Goal: Task Accomplishment & Management: Manage account settings

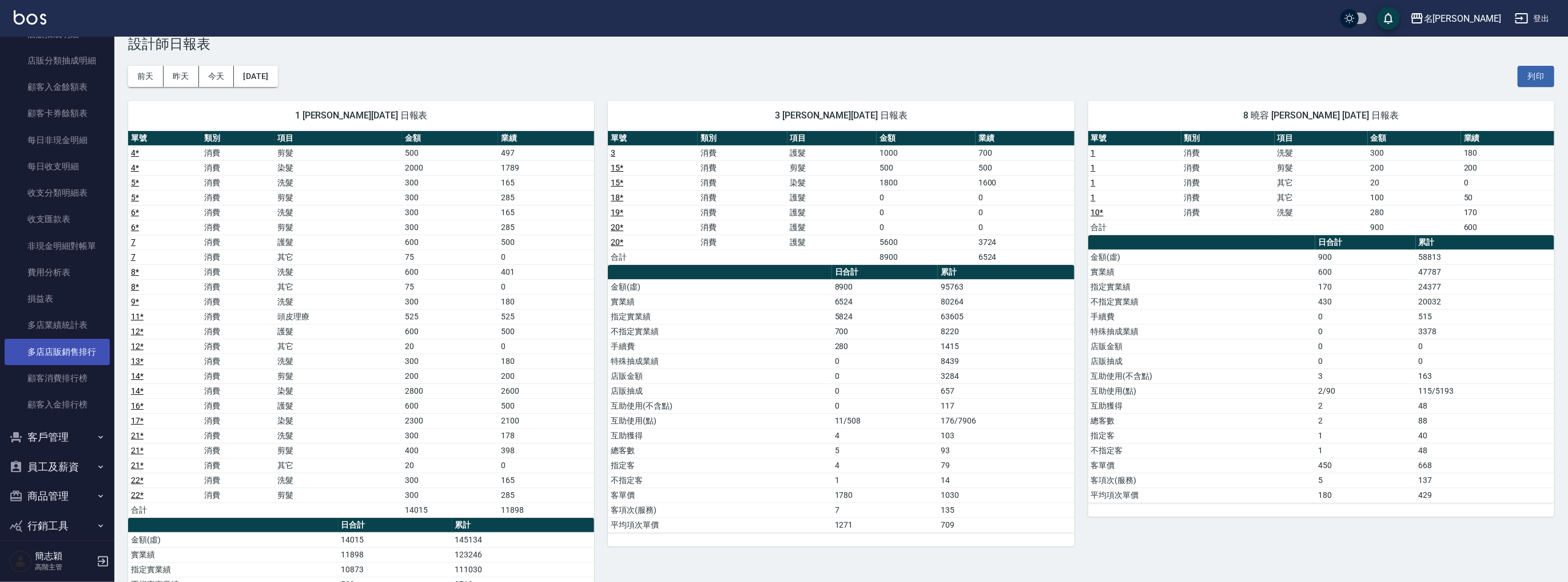
scroll to position [897, 0]
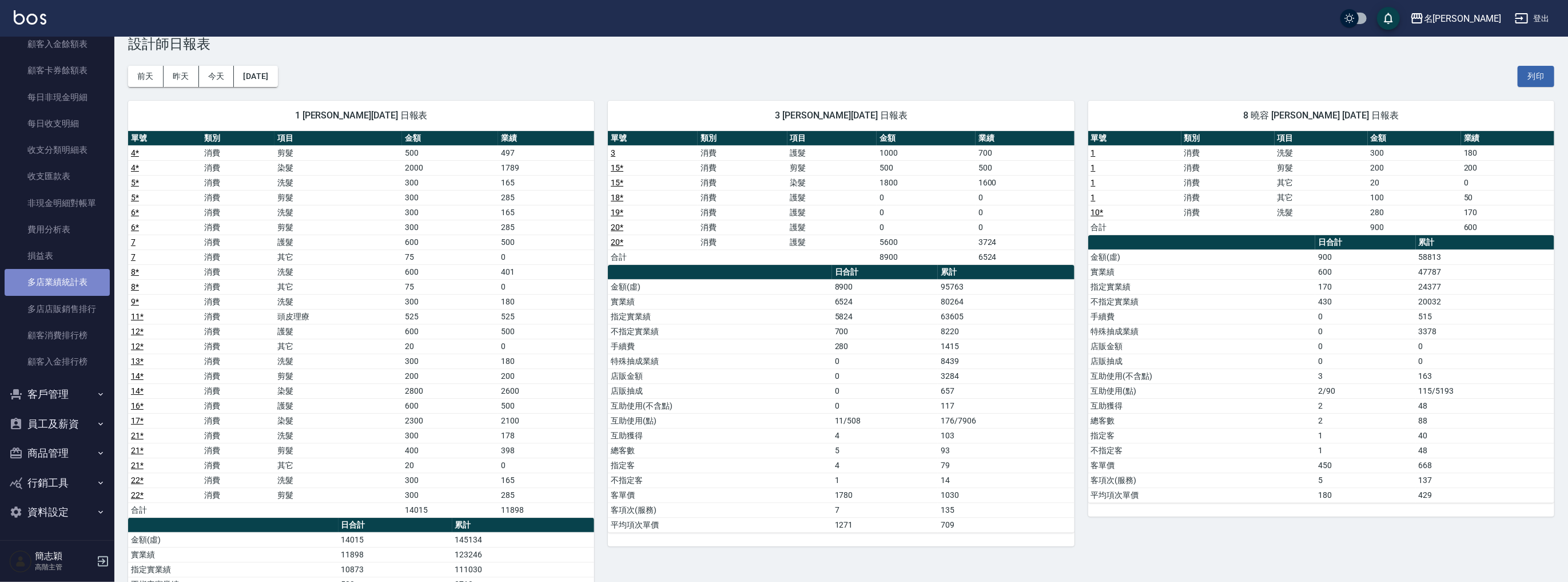
click at [69, 285] on link "多店業績統計表" at bounding box center [57, 281] width 106 height 26
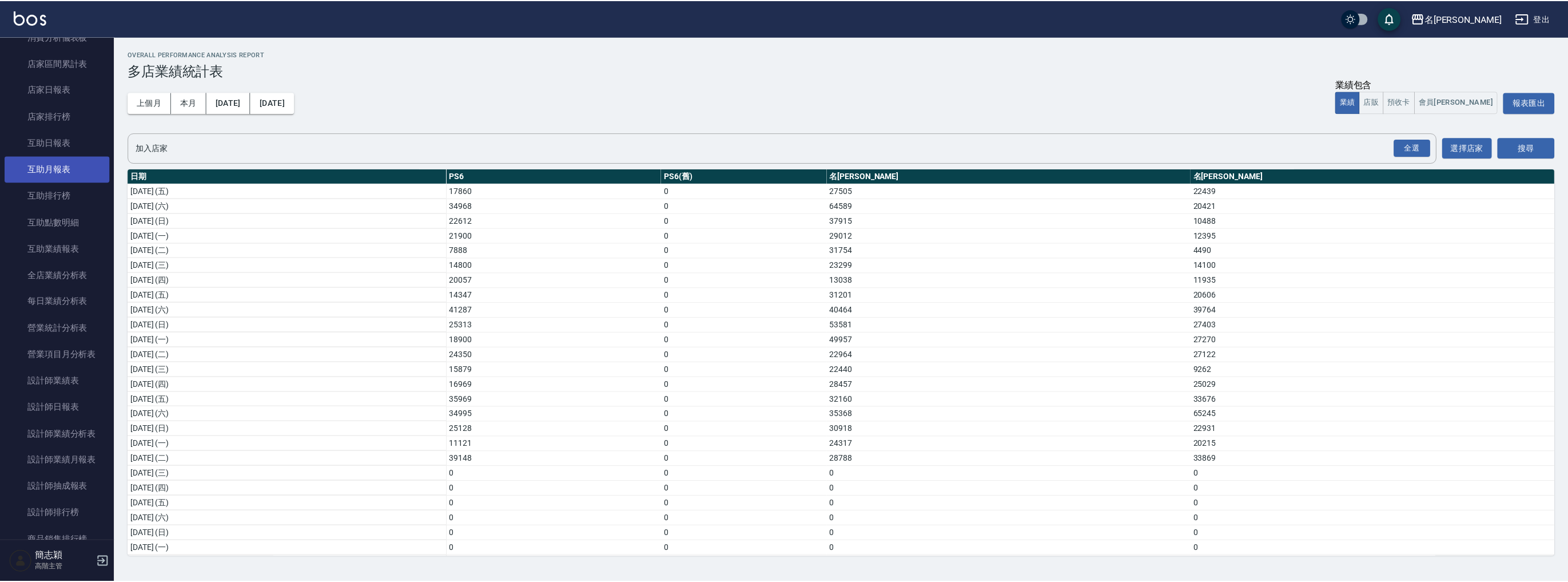
scroll to position [43, 0]
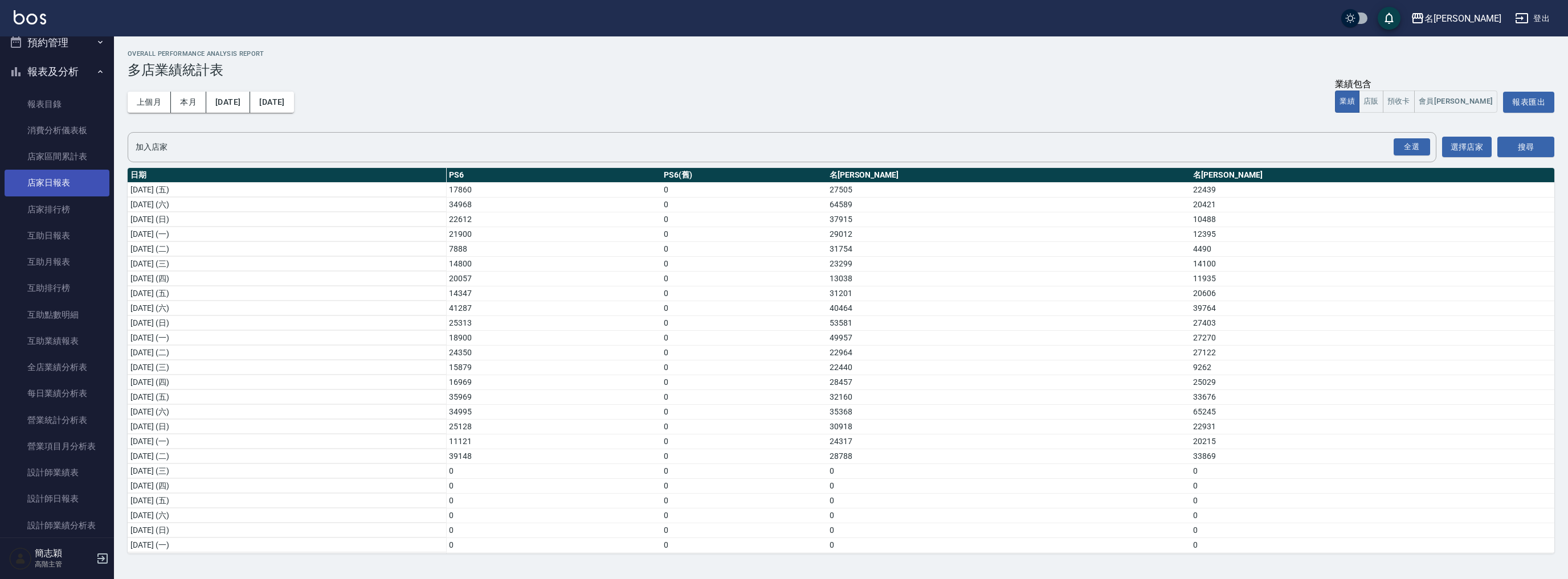
click at [75, 180] on link "店家日報表" at bounding box center [57, 182] width 105 height 26
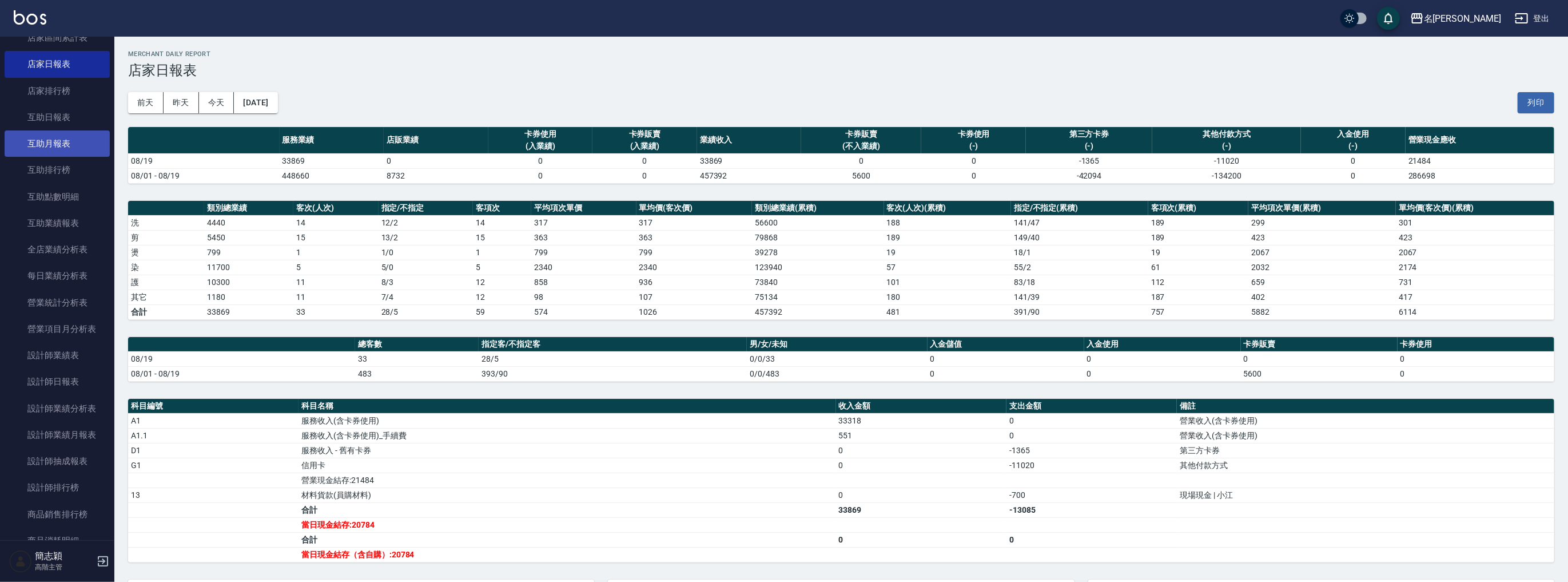
scroll to position [257, 0]
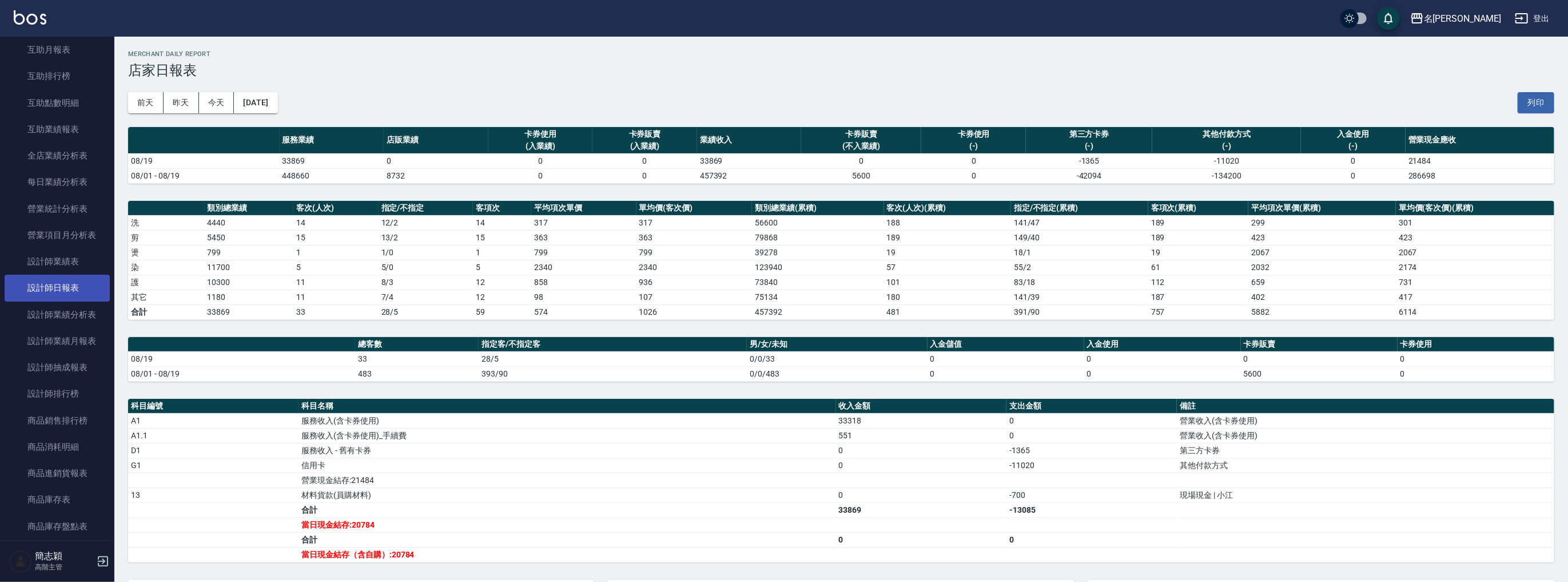
click at [78, 297] on link "設計師日報表" at bounding box center [57, 287] width 106 height 26
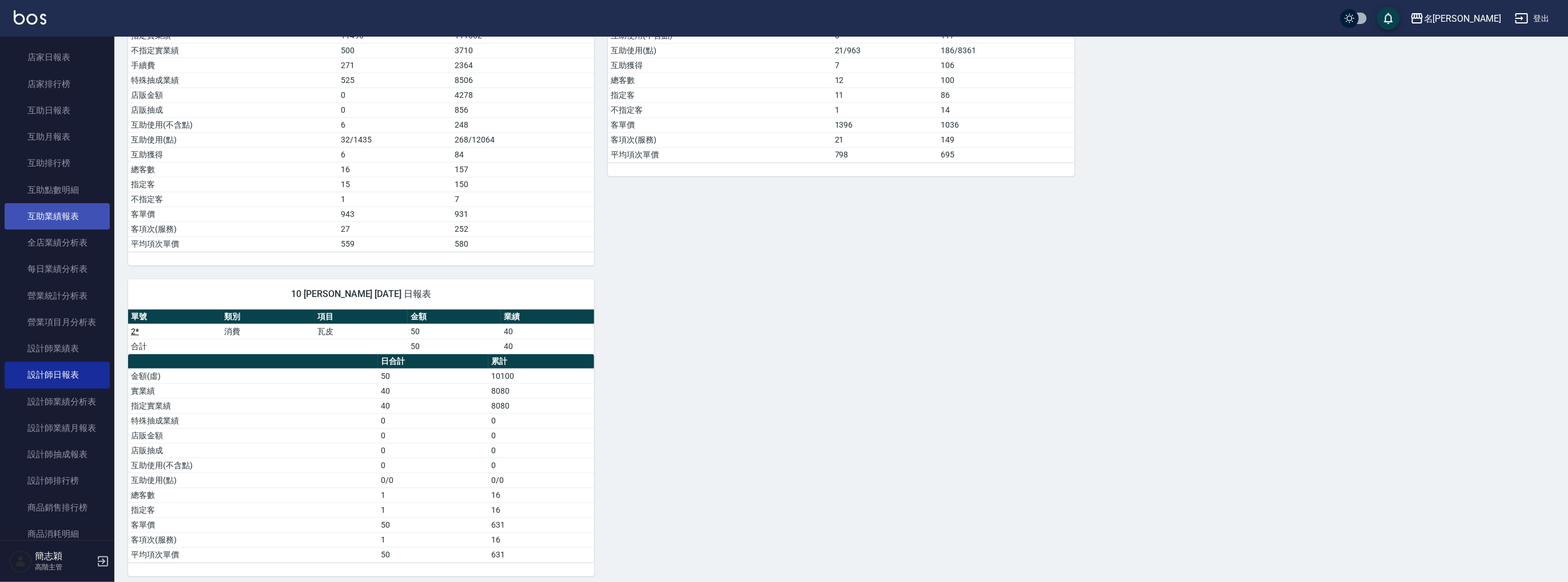
scroll to position [150, 0]
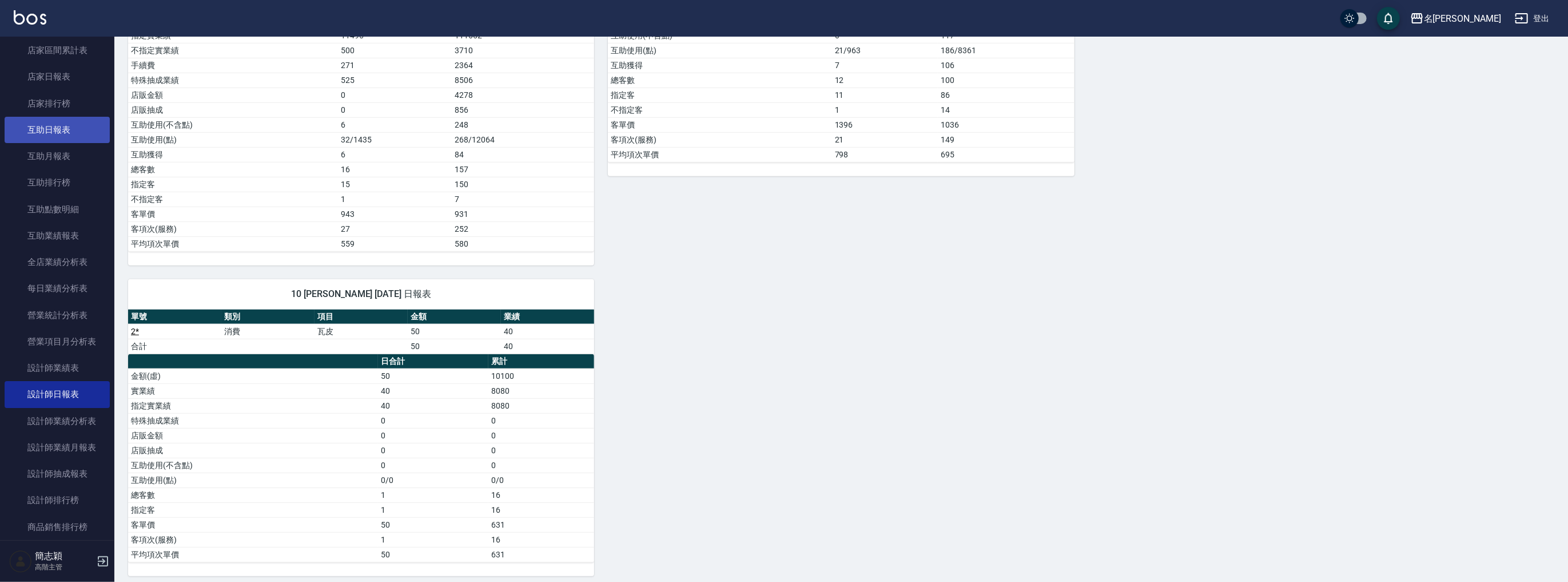
click at [69, 130] on link "互助日報表" at bounding box center [57, 130] width 106 height 26
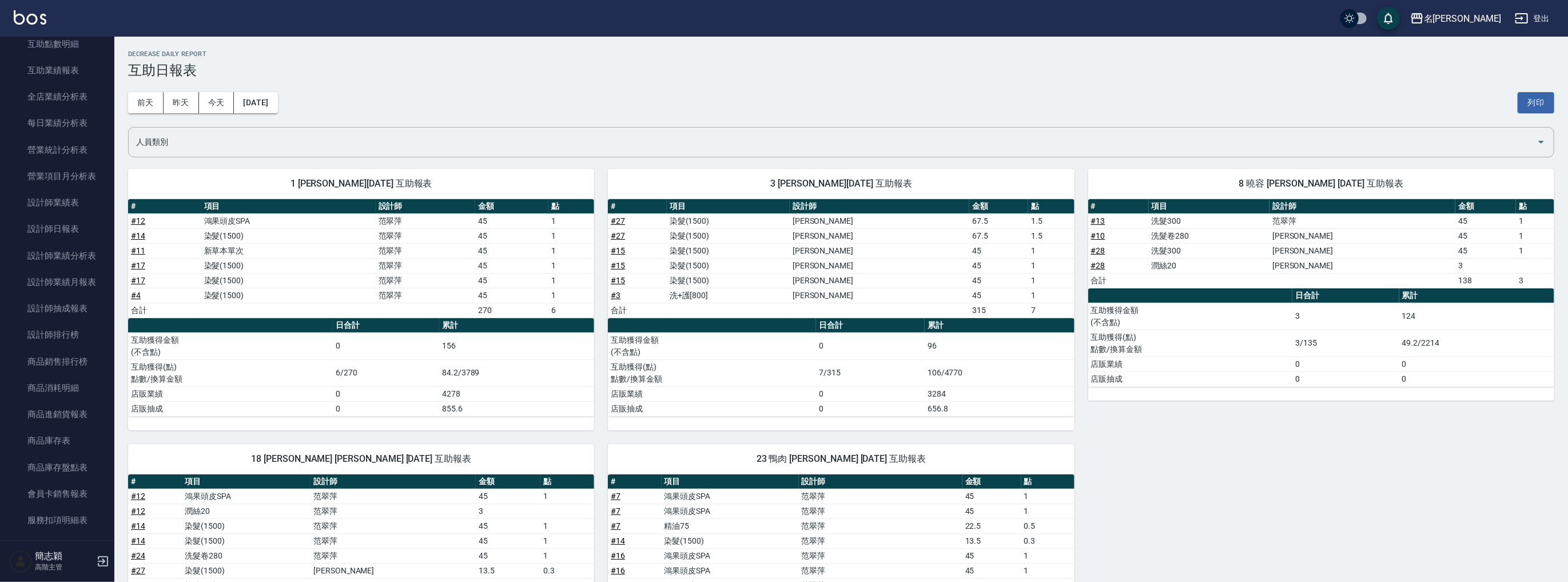
scroll to position [363, 0]
click at [75, 184] on link "設計師日報表" at bounding box center [57, 180] width 106 height 26
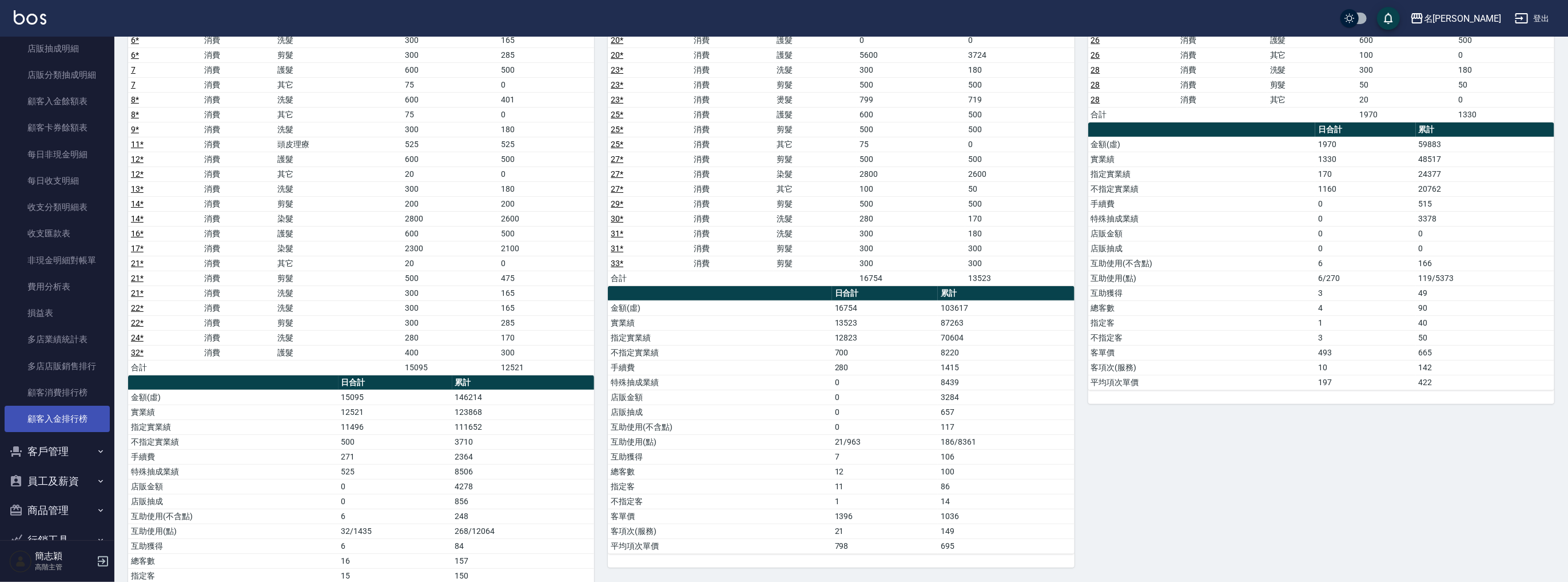
scroll to position [897, 0]
click at [69, 281] on link "多店業績統計表" at bounding box center [57, 281] width 106 height 26
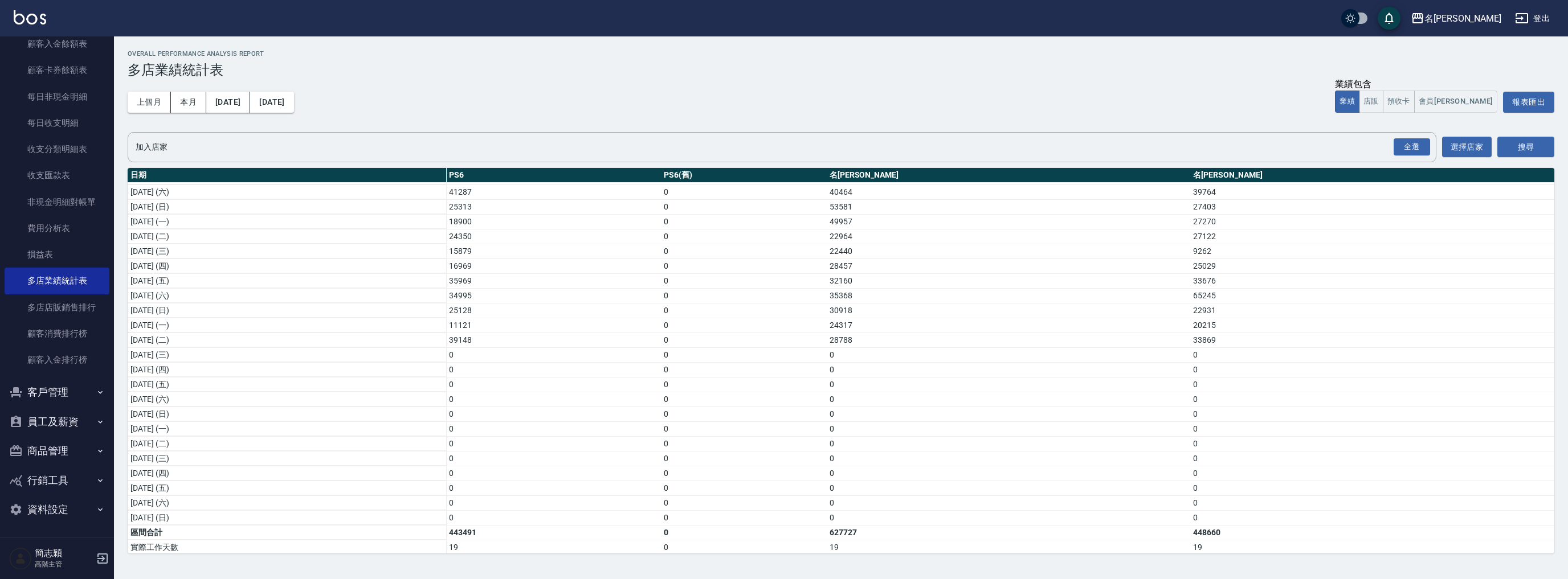
scroll to position [150, 0]
click at [1480, 23] on div "名[PERSON_NAME]" at bounding box center [1463, 18] width 77 height 14
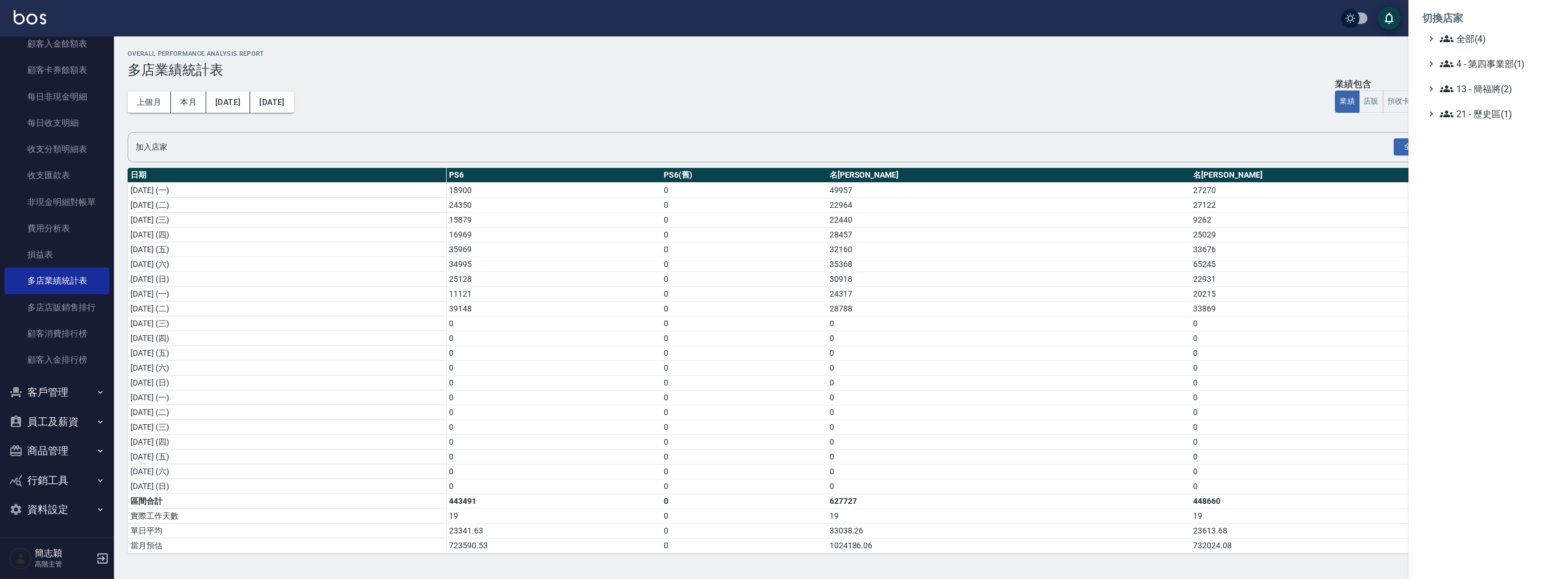
click at [1468, 31] on li "切換店家" at bounding box center [1488, 18] width 132 height 27
click at [1467, 34] on span "全部(4)" at bounding box center [1494, 39] width 110 height 14
click at [1478, 97] on span "名[PERSON_NAME]" at bounding box center [1493, 91] width 112 height 14
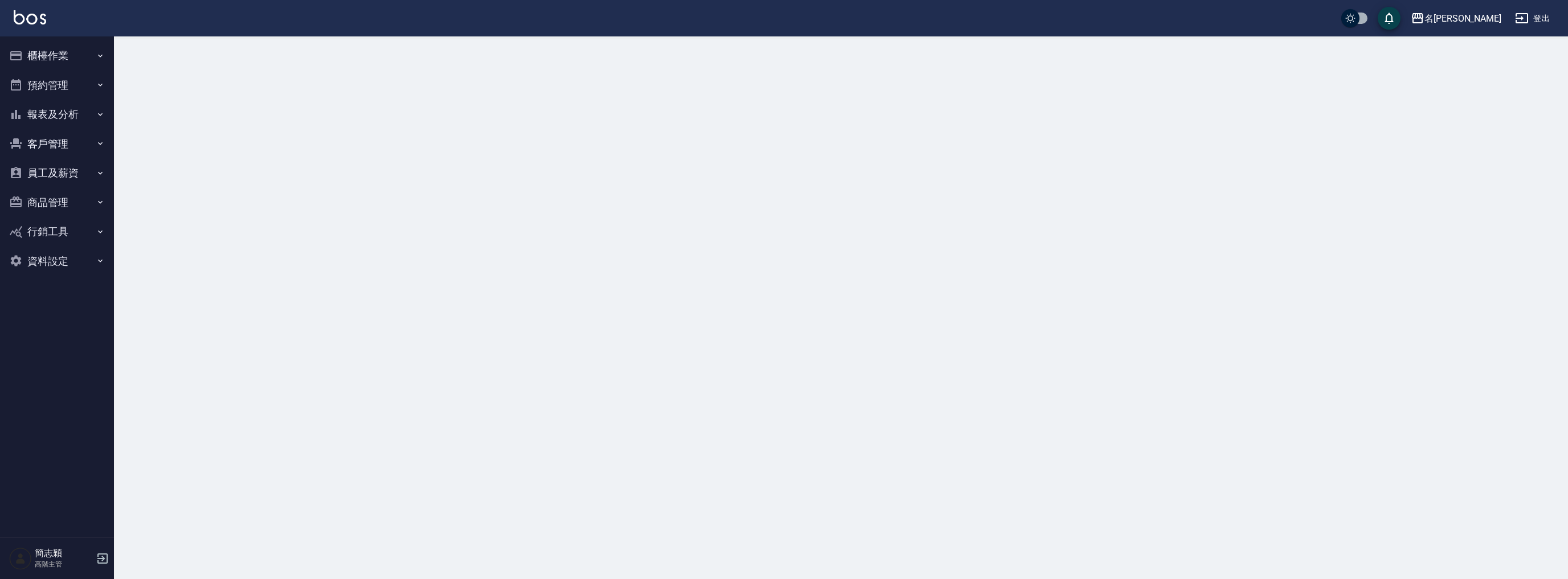
click at [65, 114] on button "報表及分析" at bounding box center [57, 114] width 105 height 30
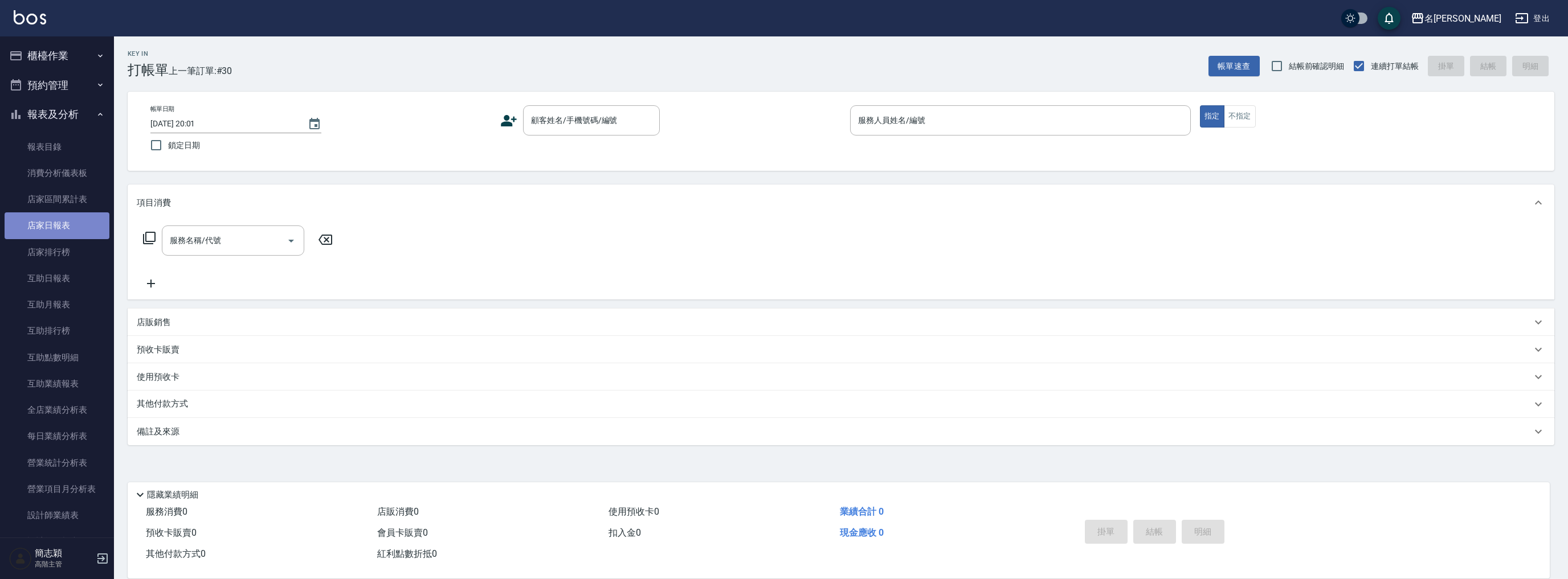
click at [57, 221] on link "店家日報表" at bounding box center [57, 225] width 105 height 26
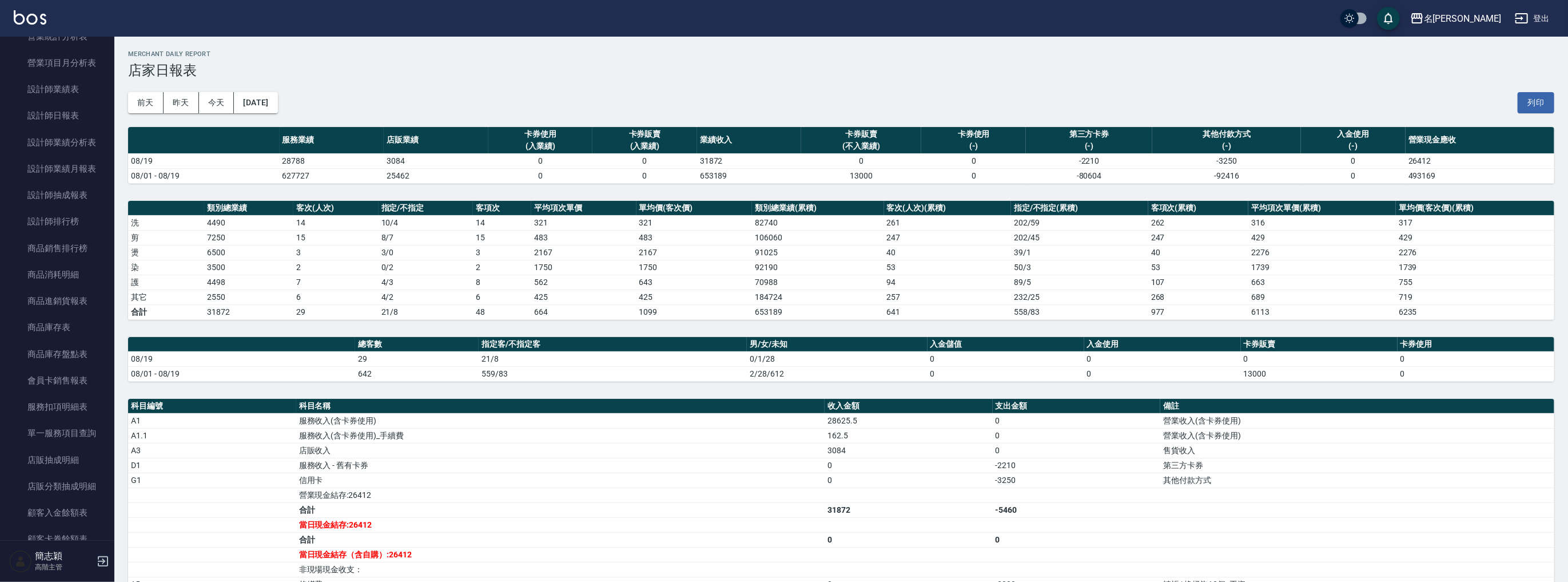
scroll to position [321, 0]
click at [77, 229] on link "設計師日報表" at bounding box center [57, 223] width 106 height 26
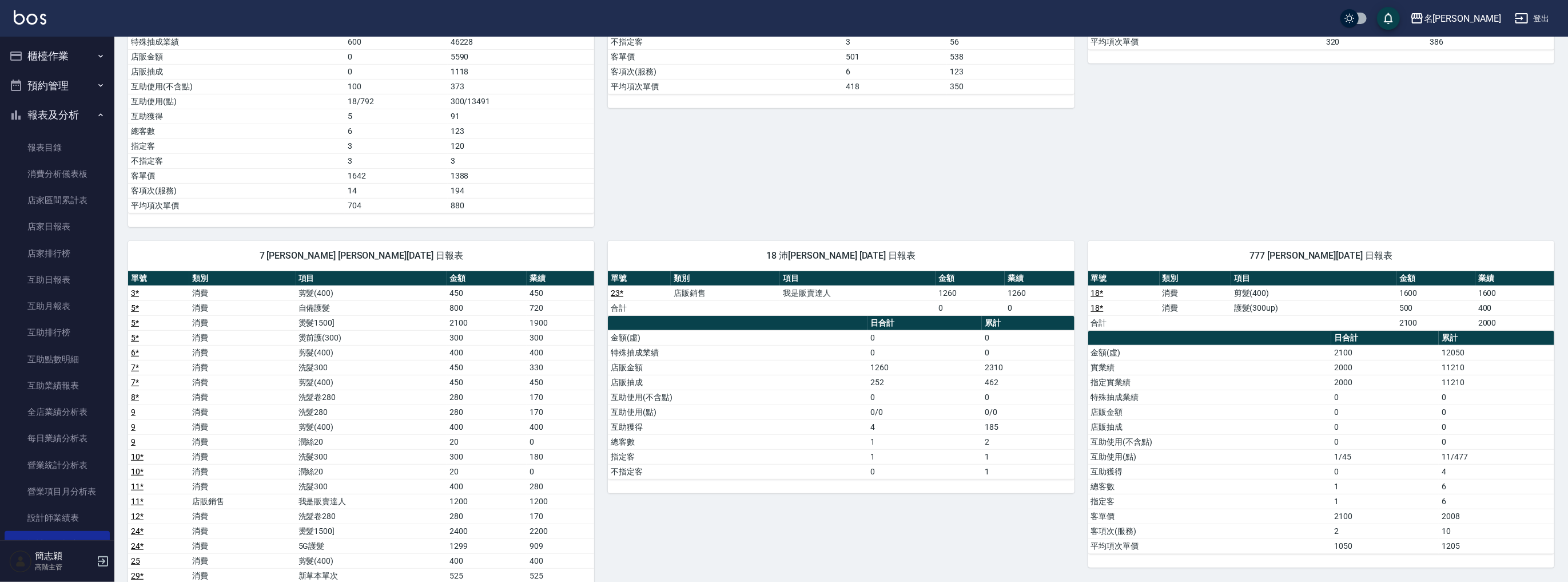
click at [69, 53] on button "櫃檯作業" at bounding box center [57, 56] width 106 height 30
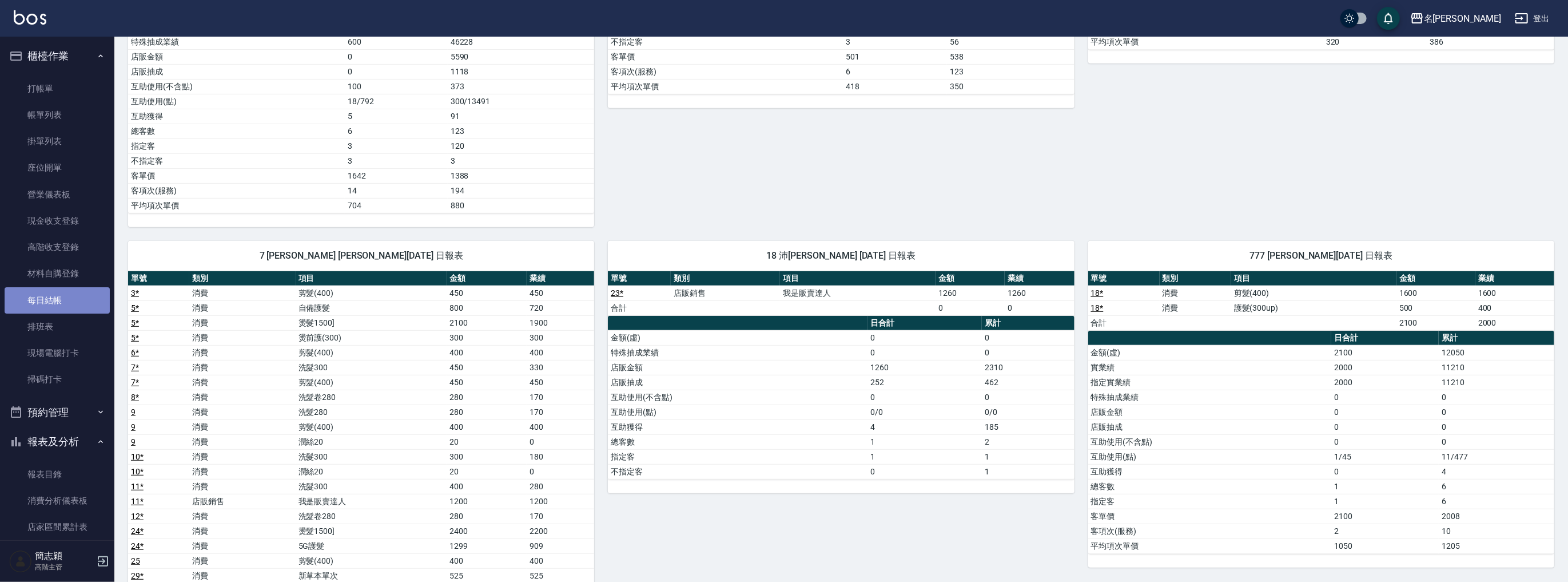
click at [61, 297] on link "每日結帳" at bounding box center [57, 300] width 106 height 26
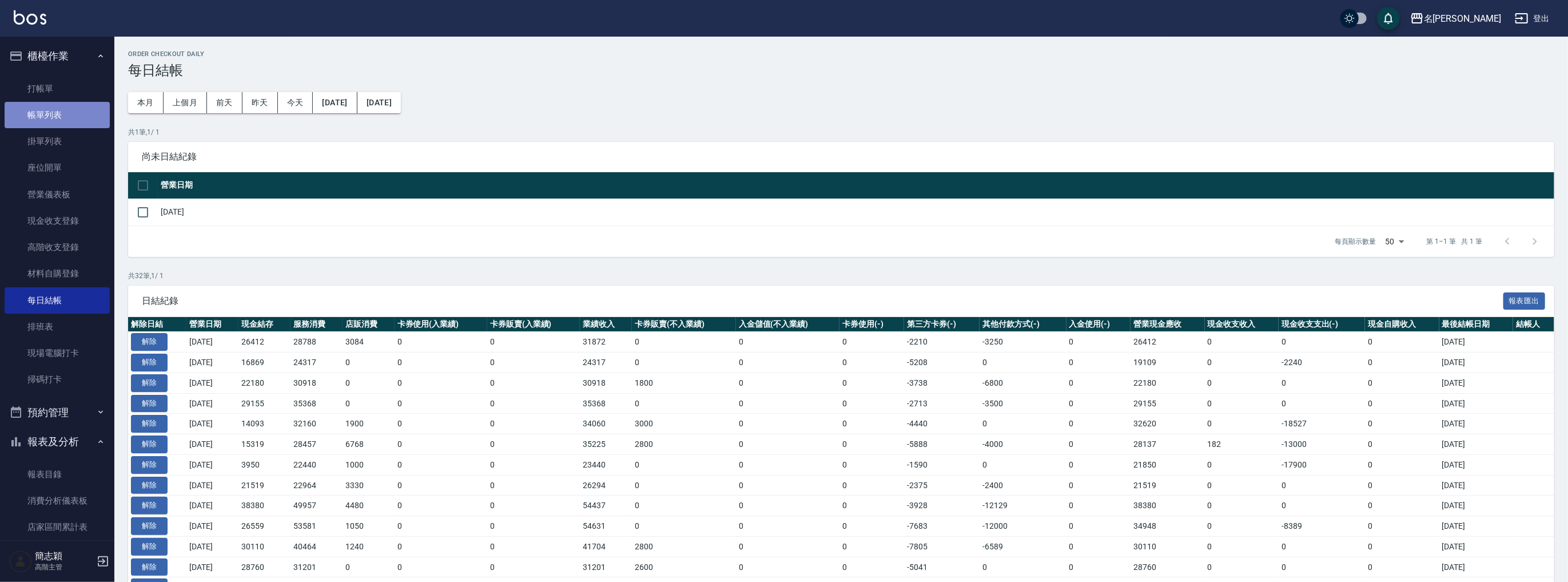
click at [59, 120] on link "帳單列表" at bounding box center [57, 114] width 106 height 26
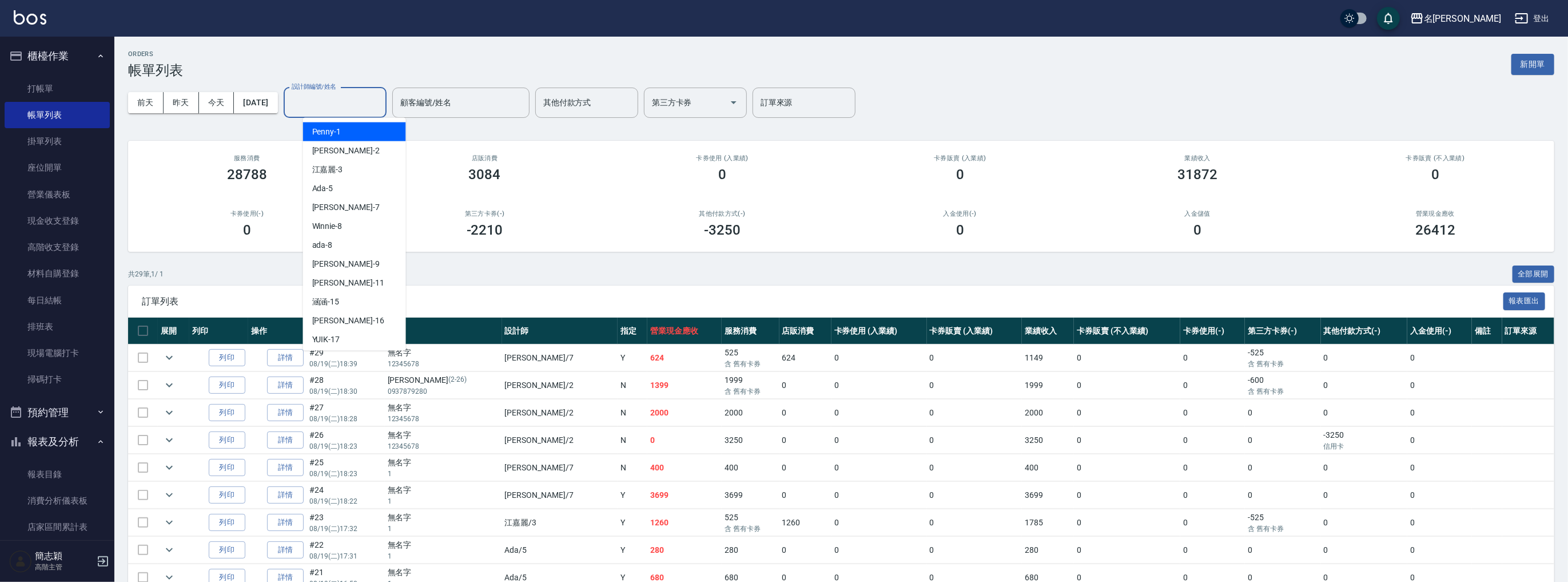
click at [338, 104] on input "設計師編號/姓名" at bounding box center [335, 103] width 93 height 20
click at [351, 151] on div "Julie -2" at bounding box center [355, 151] width 103 height 19
type input "Julie-2"
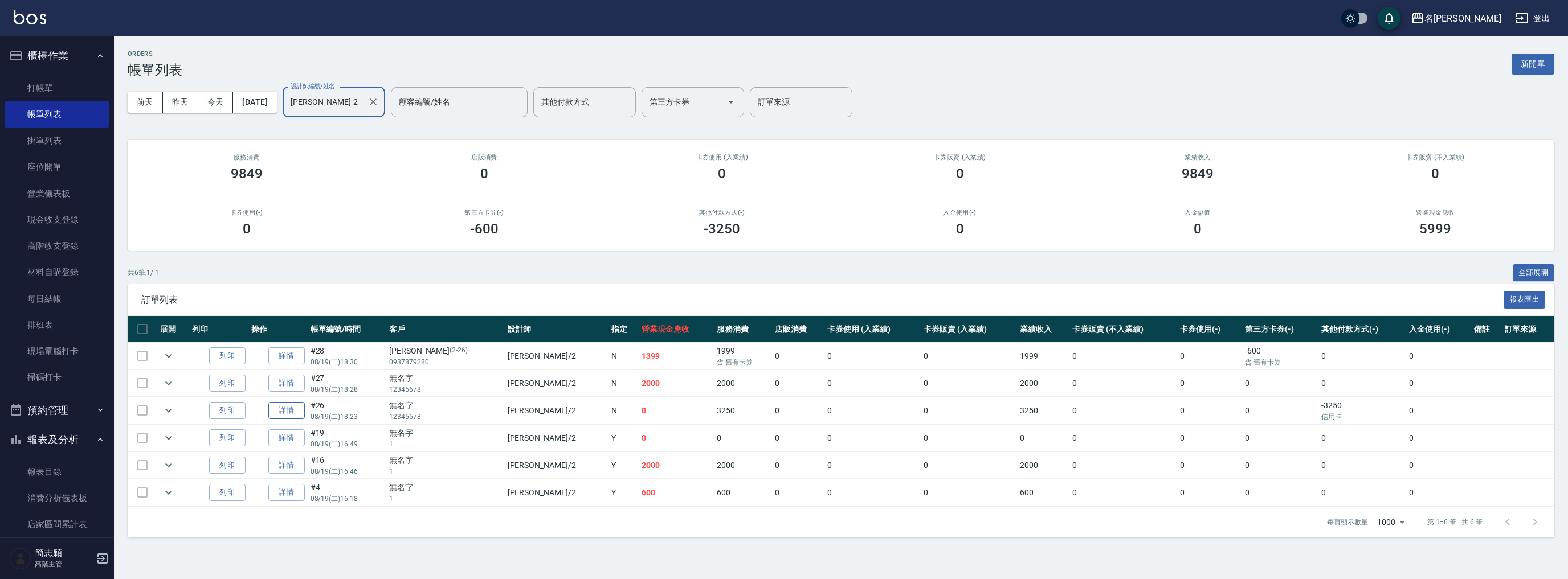
click at [287, 411] on link "詳情" at bounding box center [286, 411] width 37 height 18
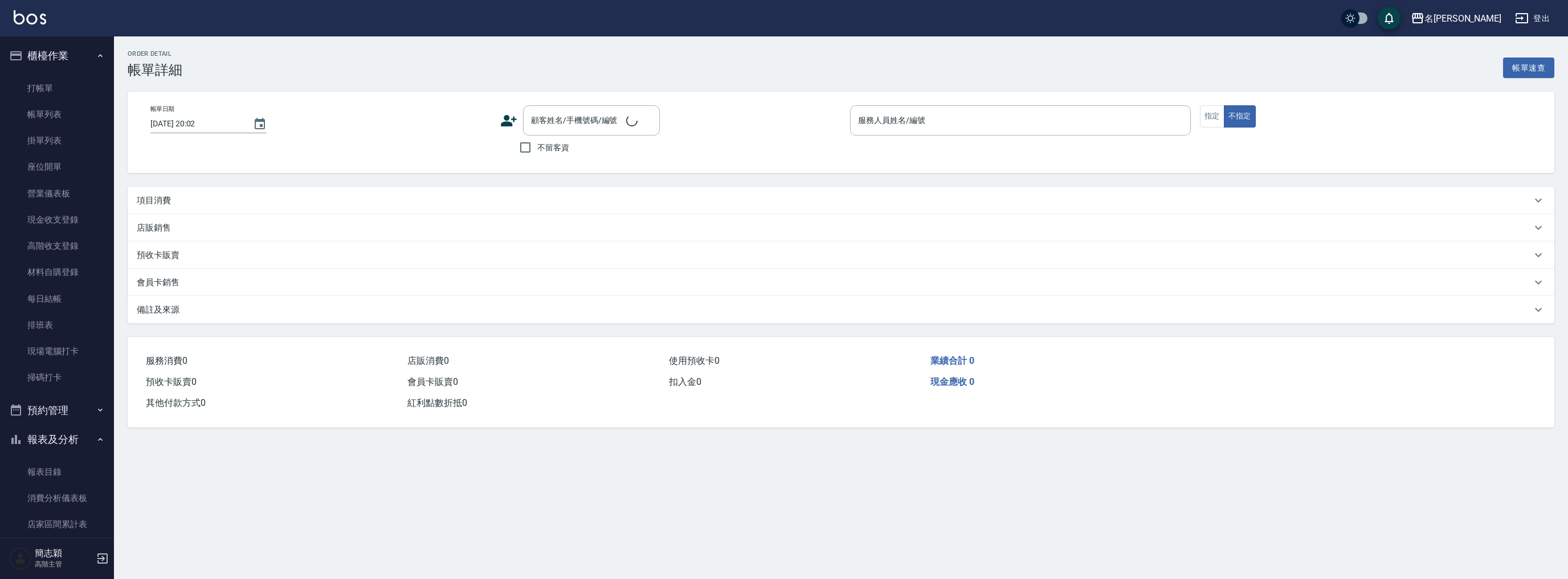
type input "2025/08/19 18:23"
type input "Julie-2"
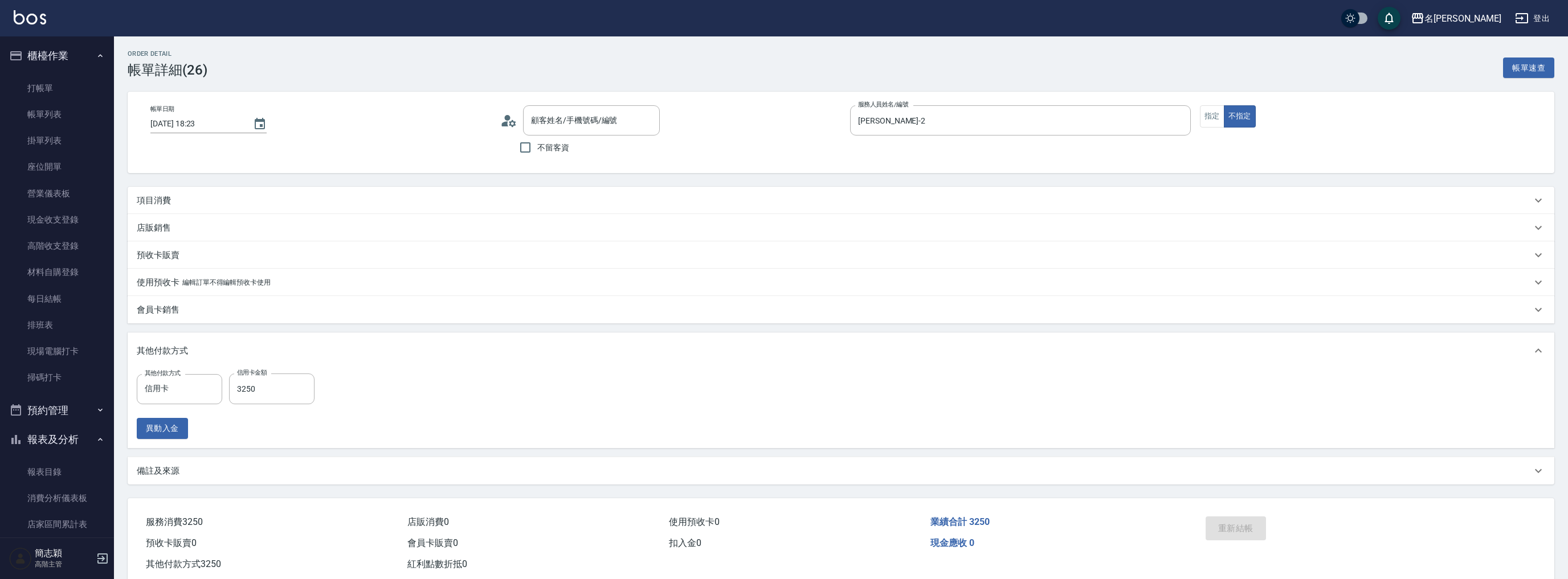
click at [1211, 120] on button "指定" at bounding box center [1211, 116] width 25 height 22
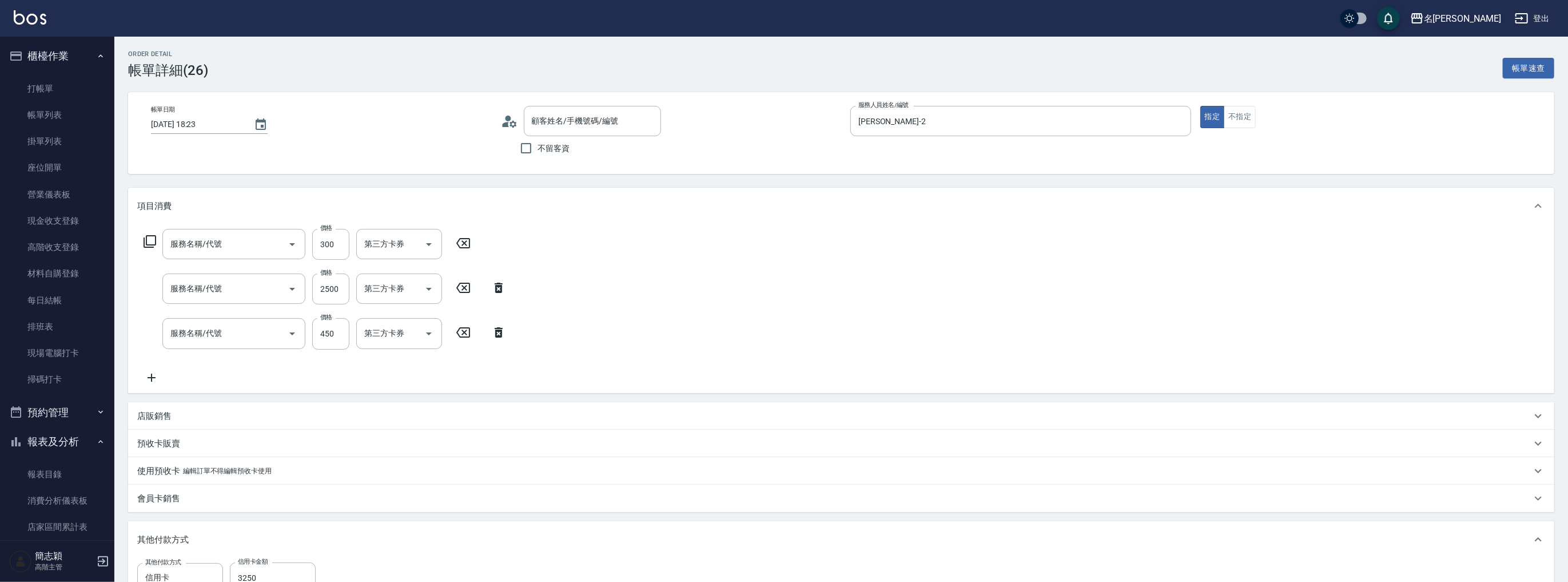
type input "無名字/ 12345678 /null"
type input "燙前護(300)(605)"
type input "染髮(1500](501)"
type input "剪髮(400)(401)"
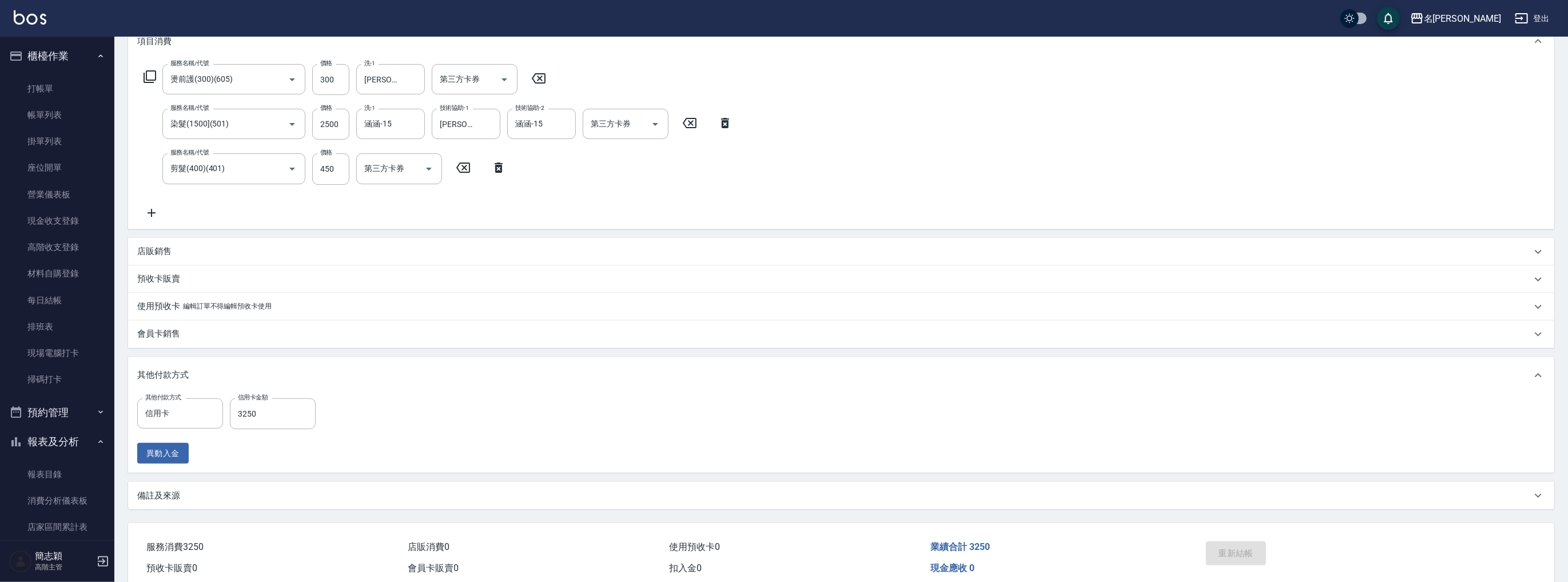
scroll to position [214, 0]
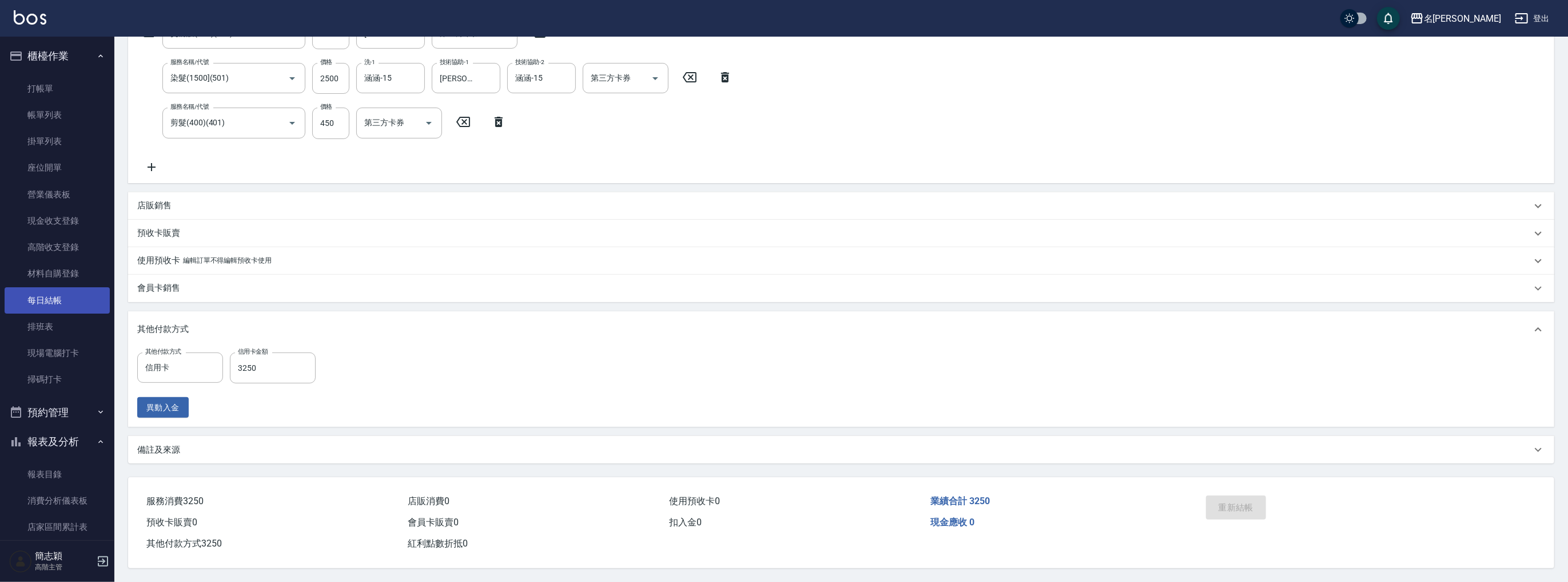
click at [72, 295] on link "每日結帳" at bounding box center [57, 300] width 106 height 26
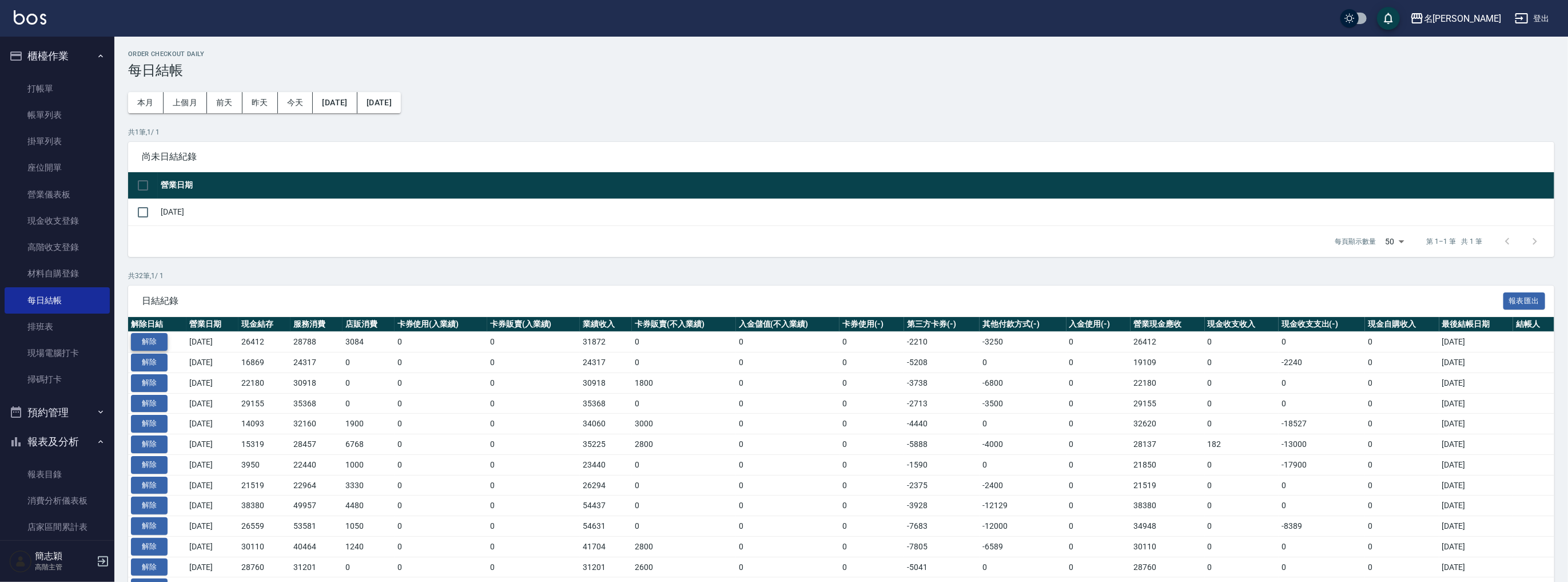
click at [153, 337] on button "解除" at bounding box center [149, 341] width 37 height 18
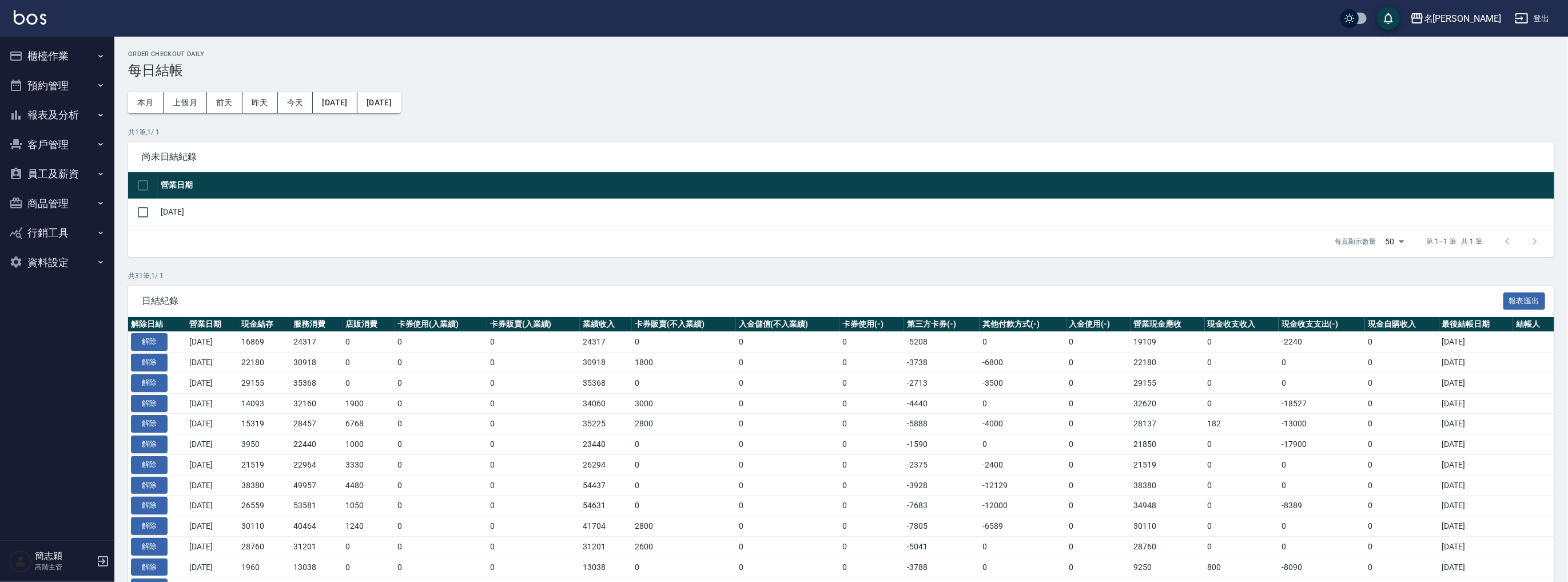
click at [59, 57] on button "櫃檯作業" at bounding box center [57, 56] width 106 height 30
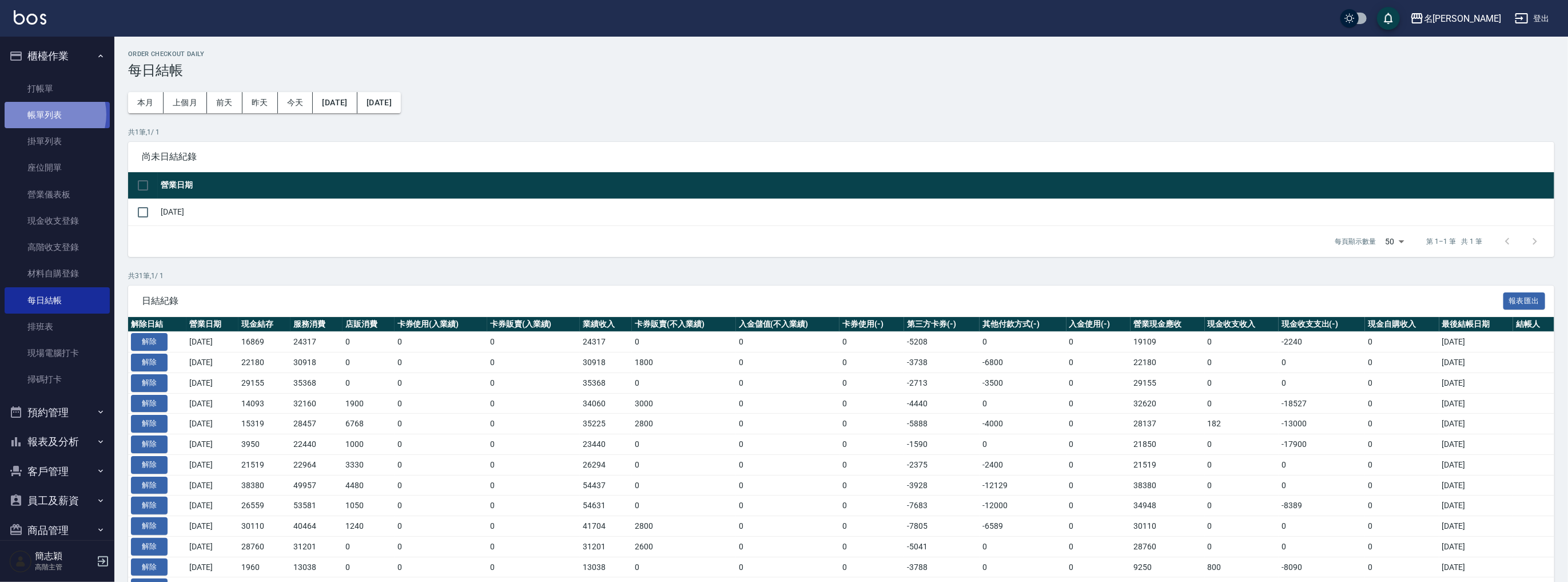
click at [47, 114] on link "帳單列表" at bounding box center [57, 114] width 106 height 26
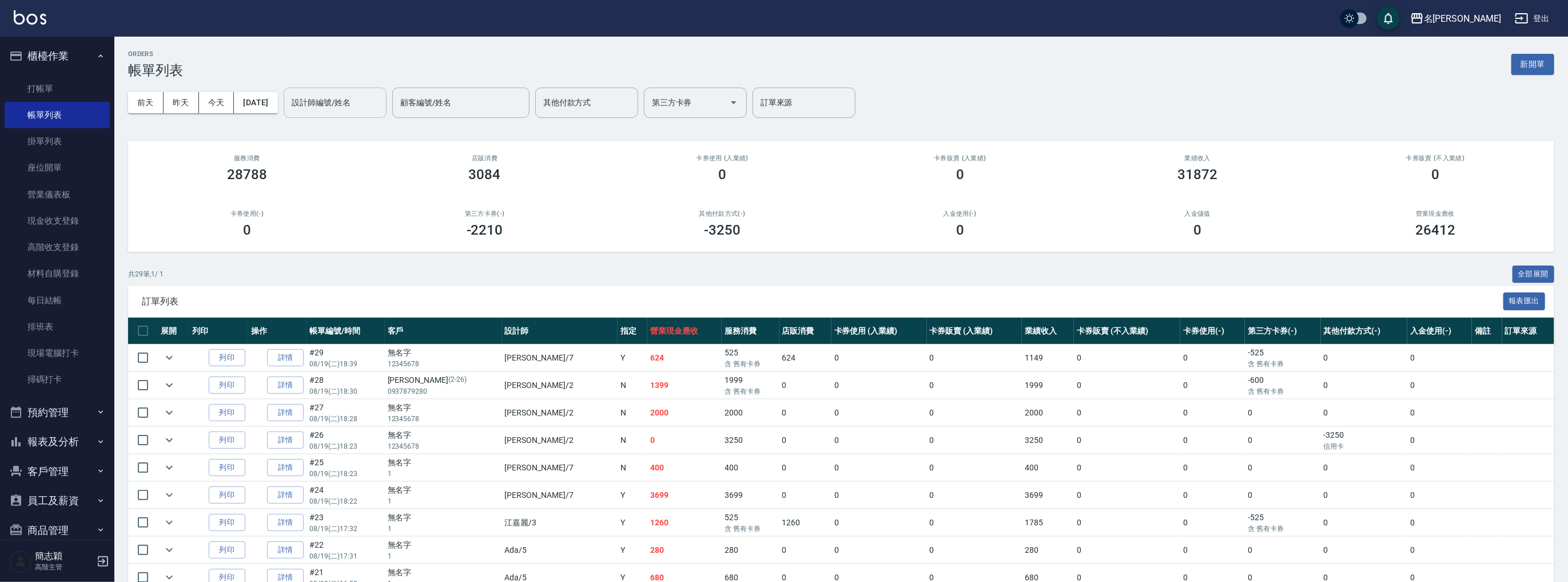
click at [340, 103] on input "設計師編號/姓名" at bounding box center [335, 103] width 93 height 20
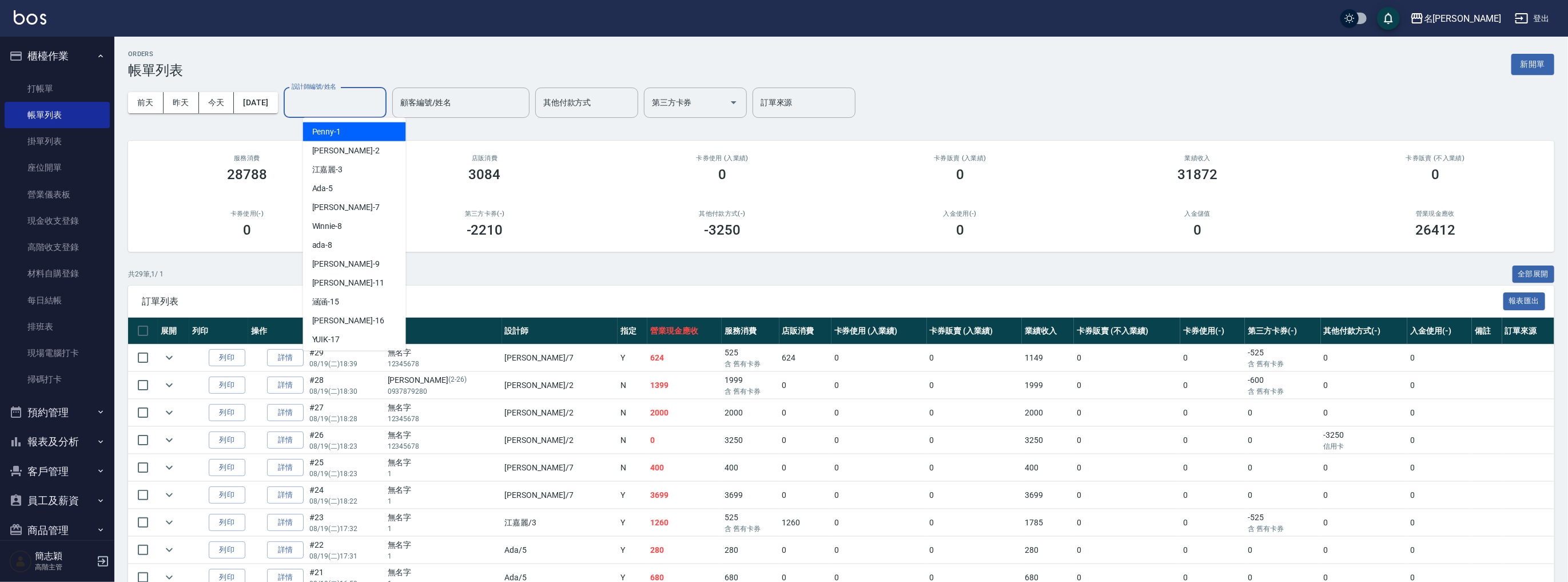
click at [342, 150] on div "Julie -2" at bounding box center [355, 151] width 103 height 19
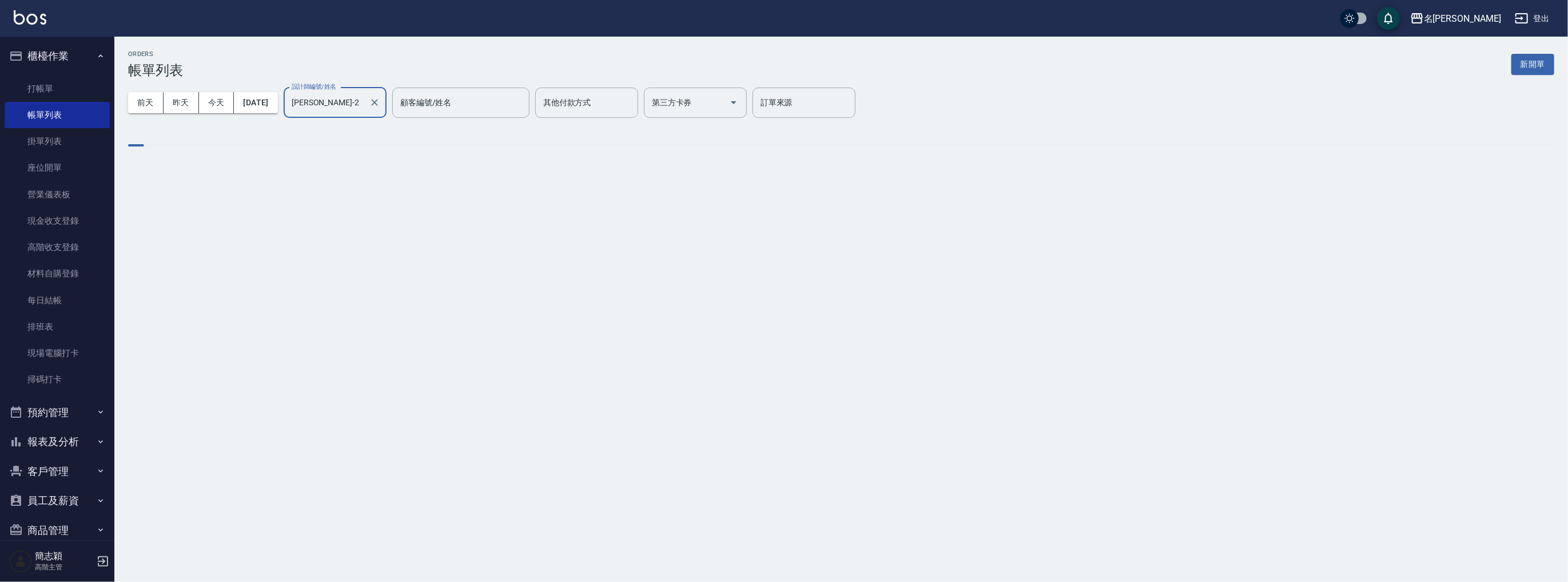
type input "Julie-2"
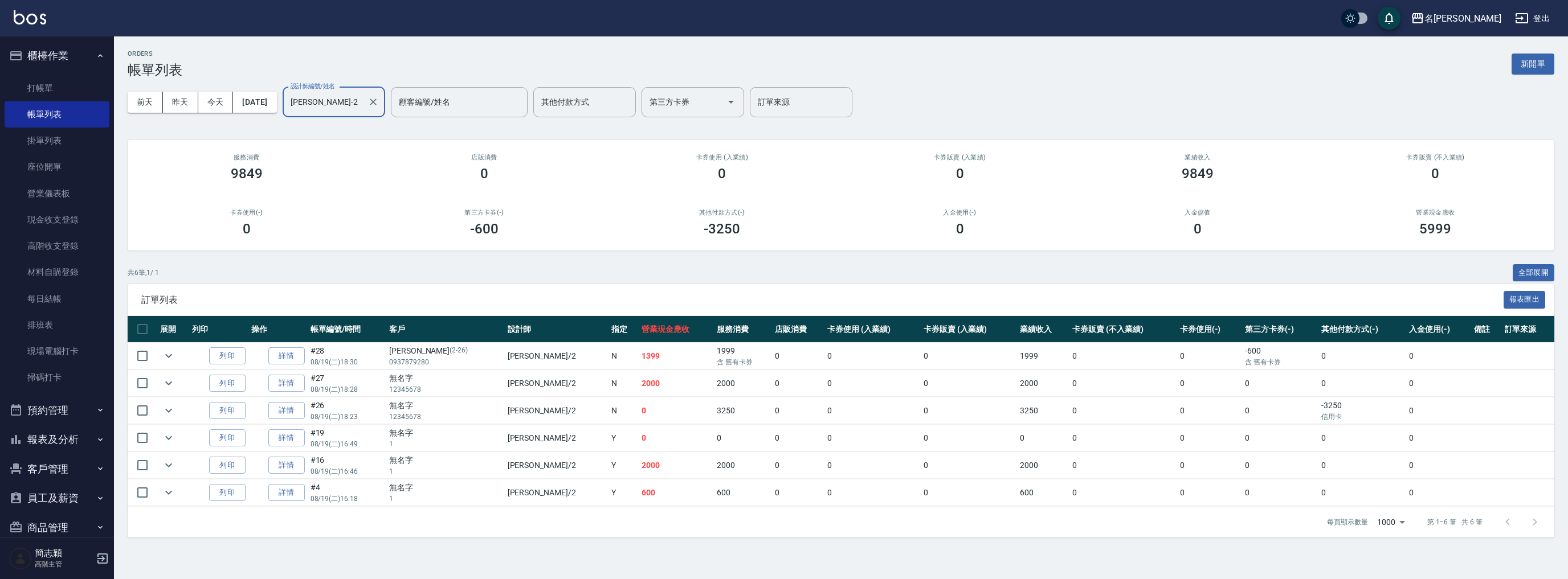
drag, startPoint x: 351, startPoint y: 435, endPoint x: 349, endPoint y: 441, distance: 6.3
drag, startPoint x: 349, startPoint y: 441, endPoint x: 278, endPoint y: 412, distance: 76.7
click at [278, 412] on link "詳情" at bounding box center [286, 411] width 37 height 18
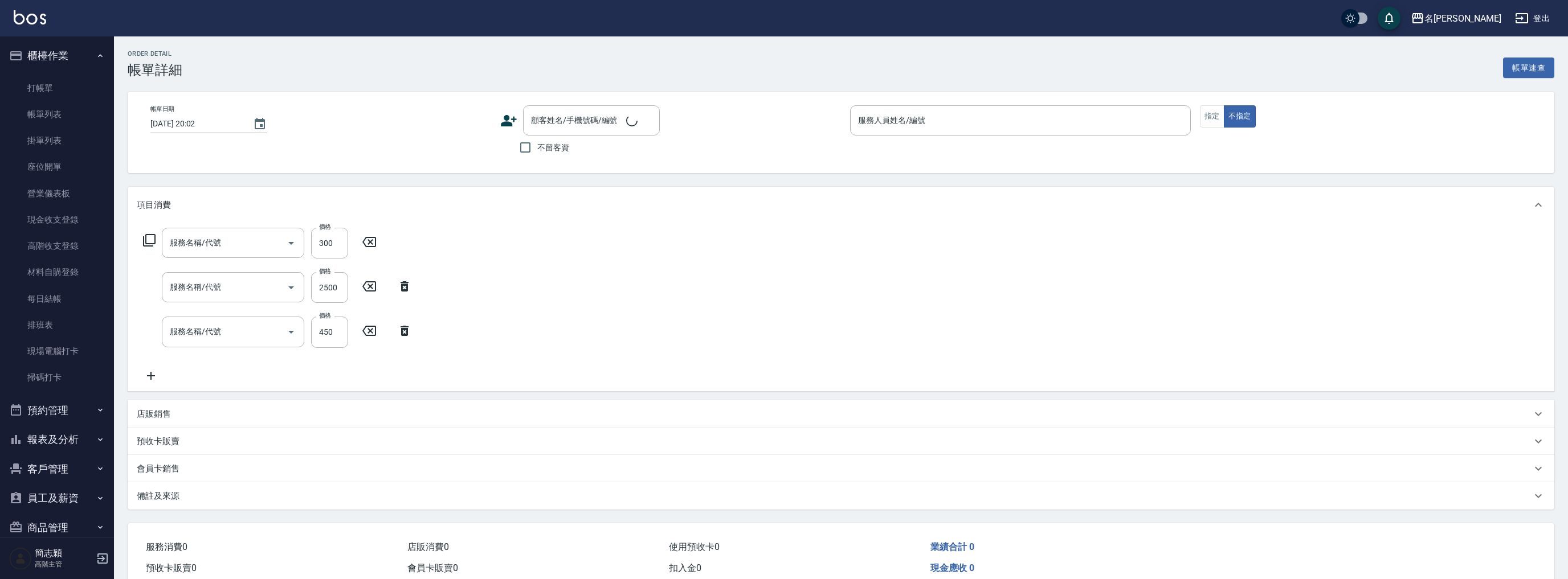
type input "2025/08/19 18:23"
type input "Julie-2"
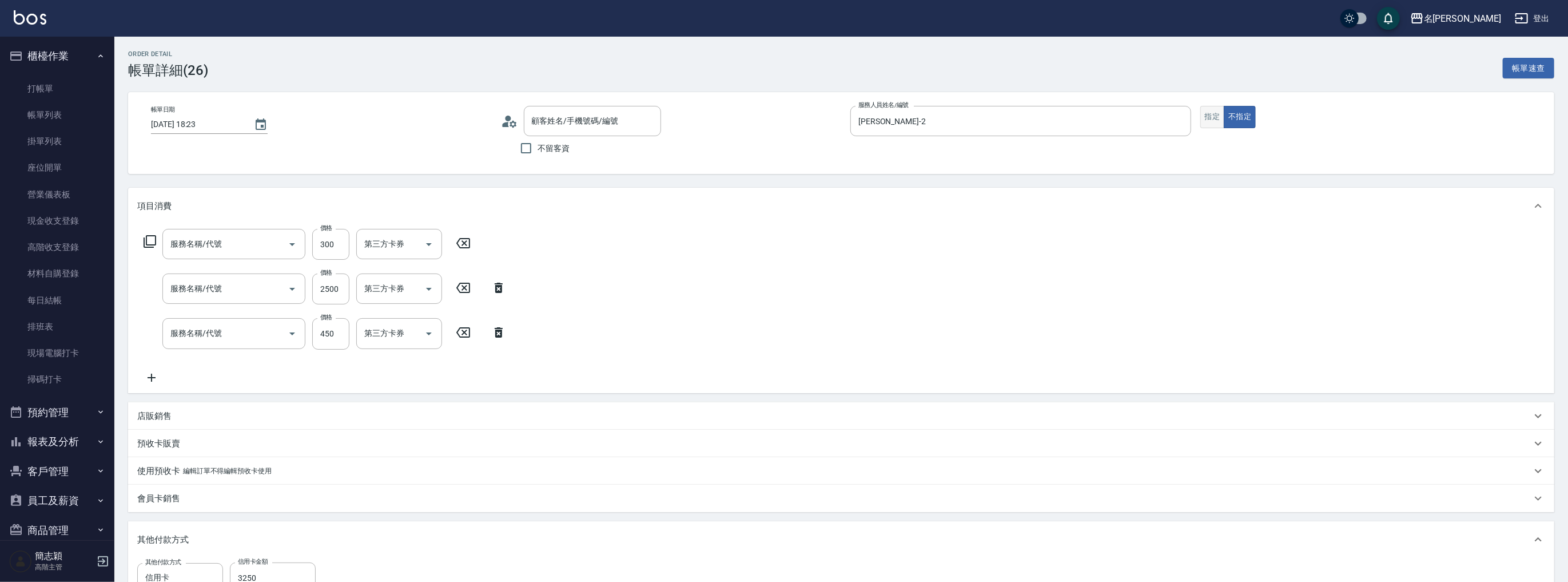
click at [1218, 116] on button "指定" at bounding box center [1212, 116] width 25 height 22
type input "無名字/ 12345678 /null"
type input "燙前護(300)(605)"
type input "染髮(1500](501)"
type input "剪髮(400)(401)"
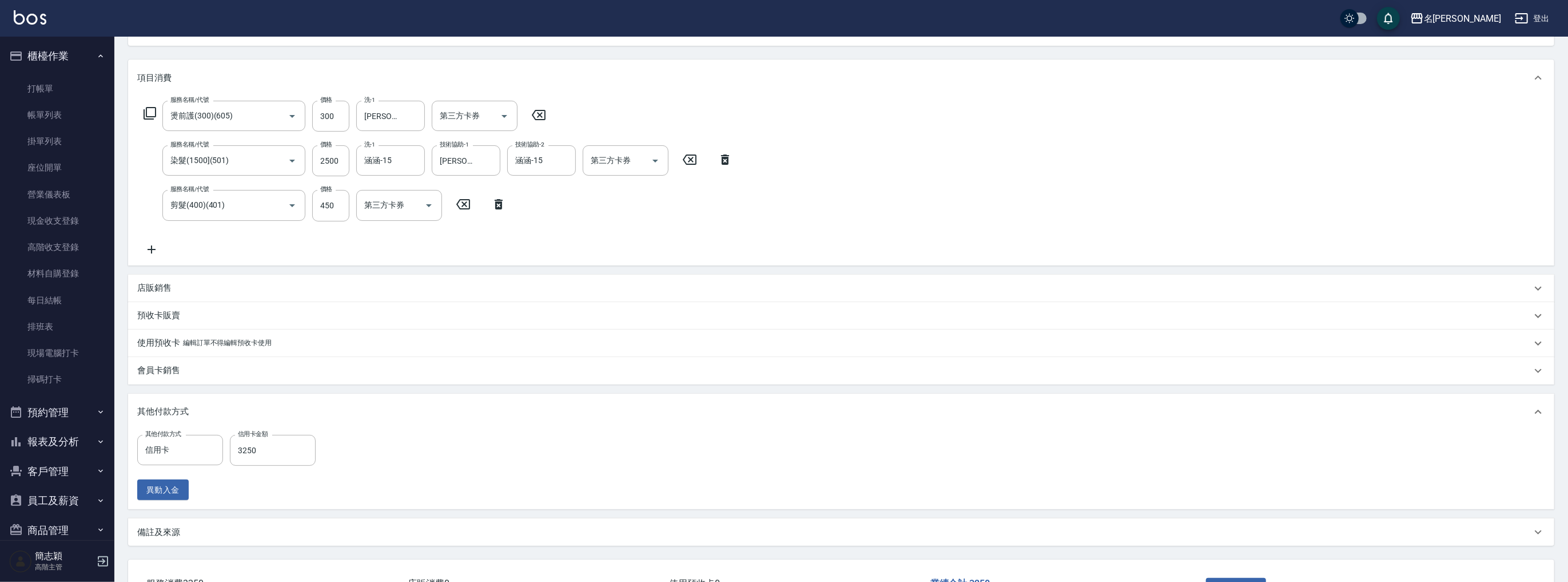
scroll to position [214, 0]
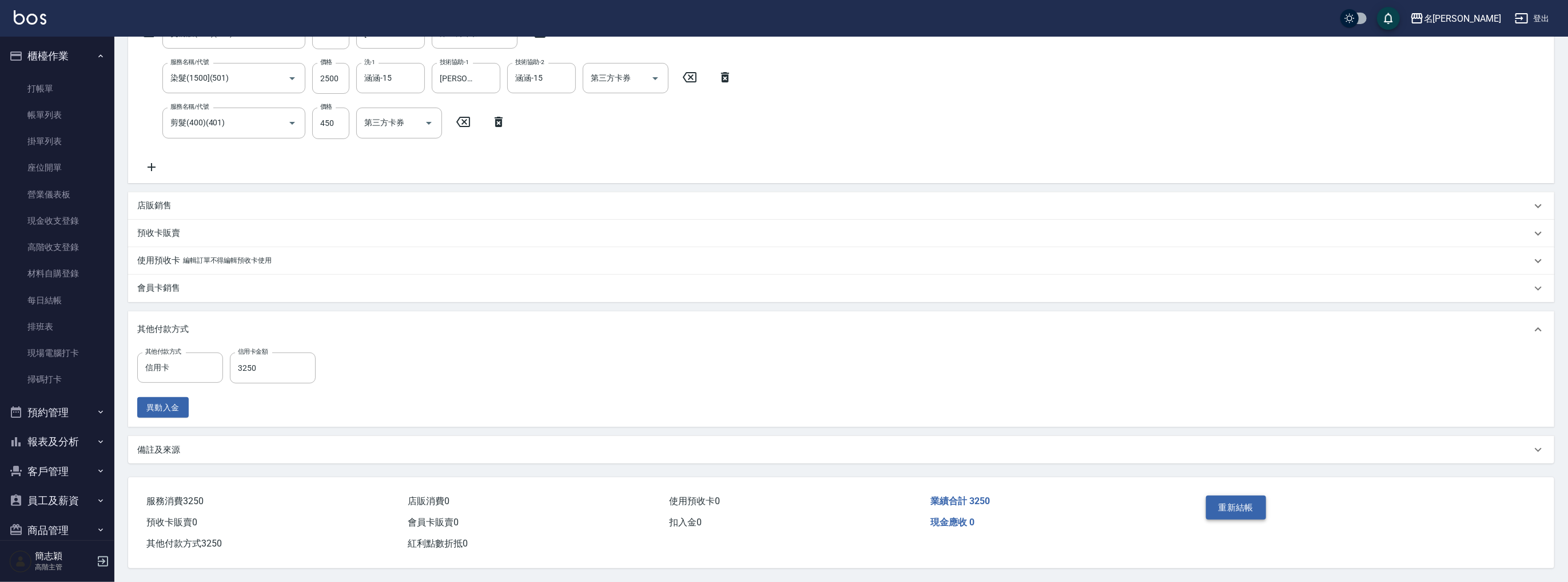
click at [1247, 497] on button "重新結帳" at bounding box center [1236, 508] width 61 height 24
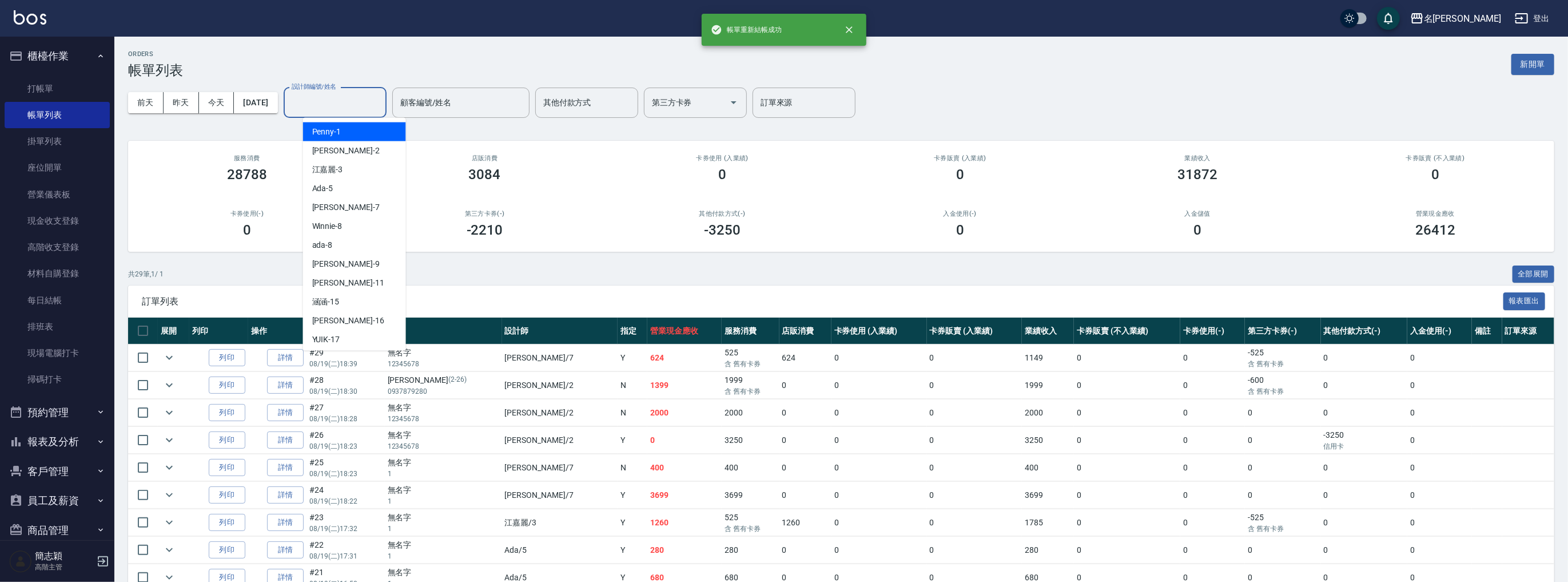
click at [331, 102] on input "設計師編號/姓名" at bounding box center [335, 103] width 93 height 20
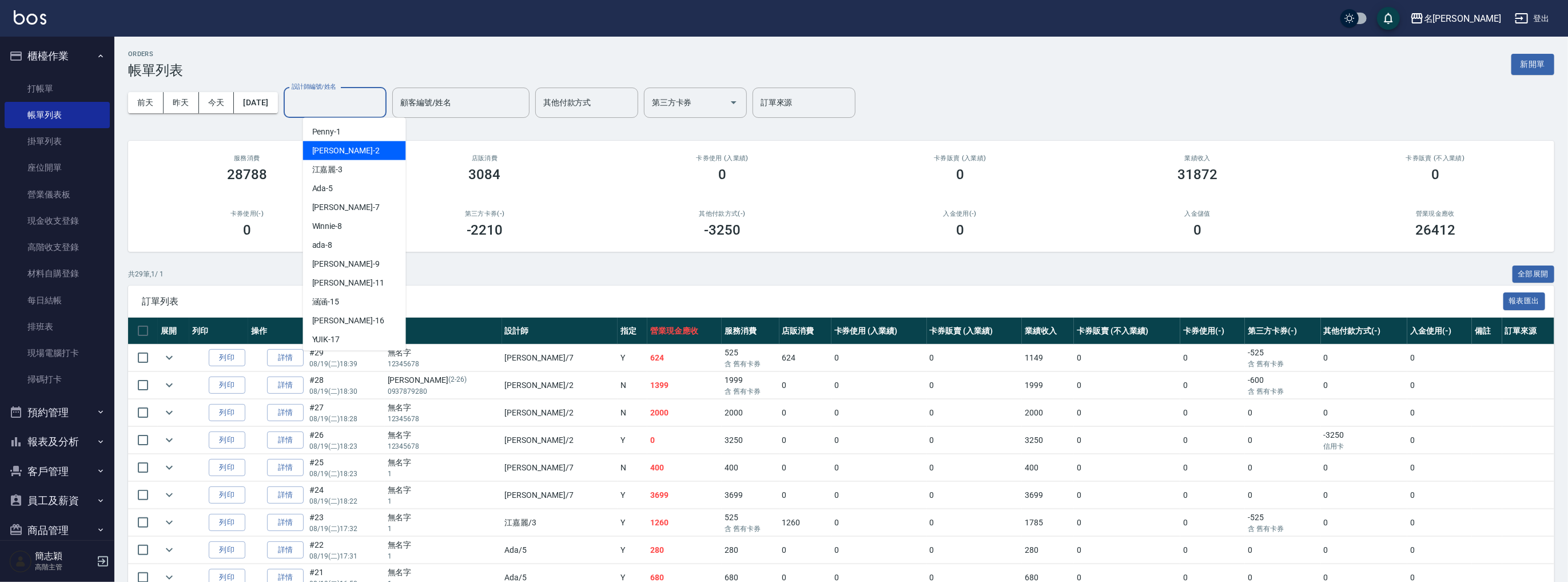
click at [349, 157] on div "Julie -2" at bounding box center [355, 151] width 103 height 19
type input "Julie-2"
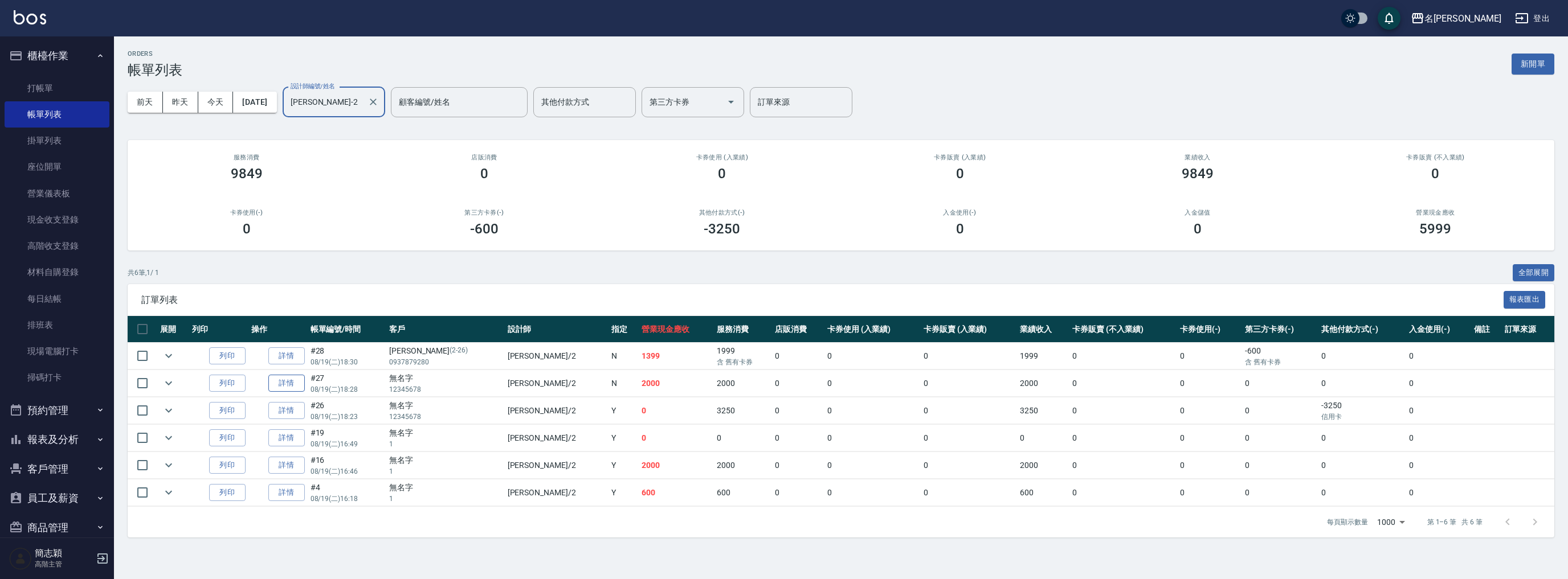
click at [285, 387] on link "詳情" at bounding box center [286, 383] width 37 height 18
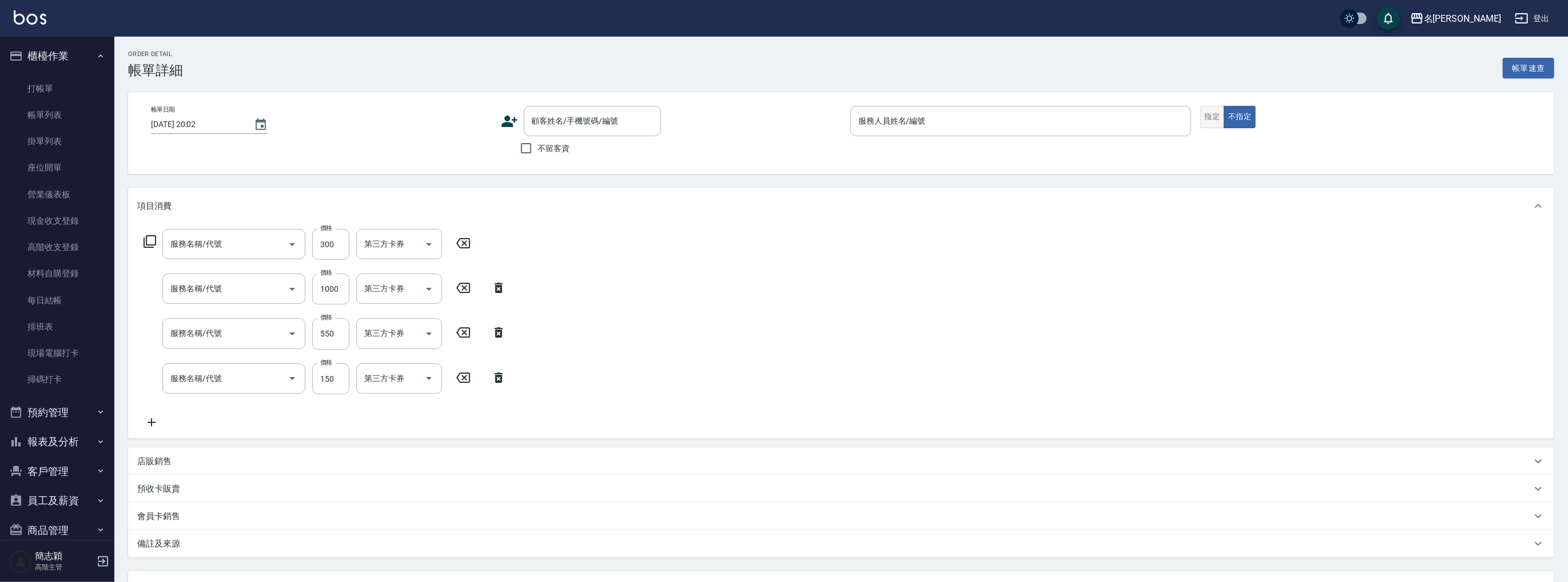
click at [1208, 113] on button "指定" at bounding box center [1212, 116] width 25 height 22
type input "2025/08/19 18:28"
type input "Julie-2"
type input "染.頭皮隔離(611)"
type input "補染(507)"
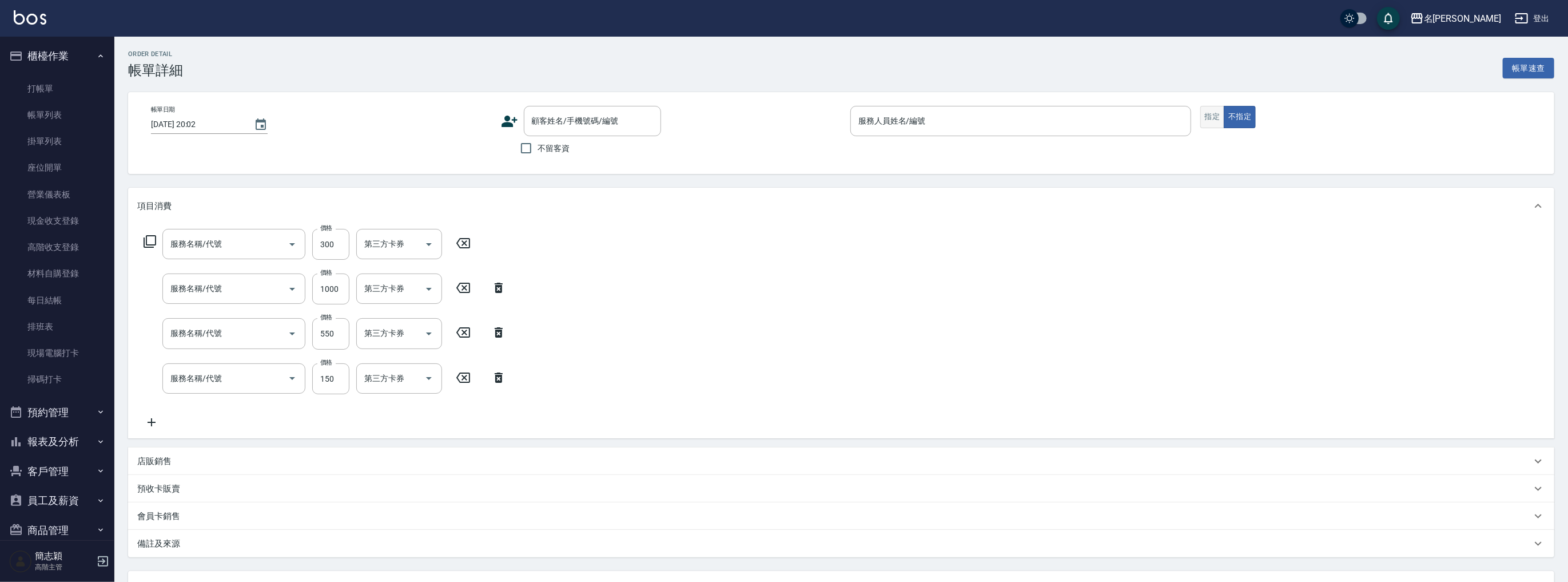
type input "剪髮(400)(401)"
type input "親朋洗150(213)"
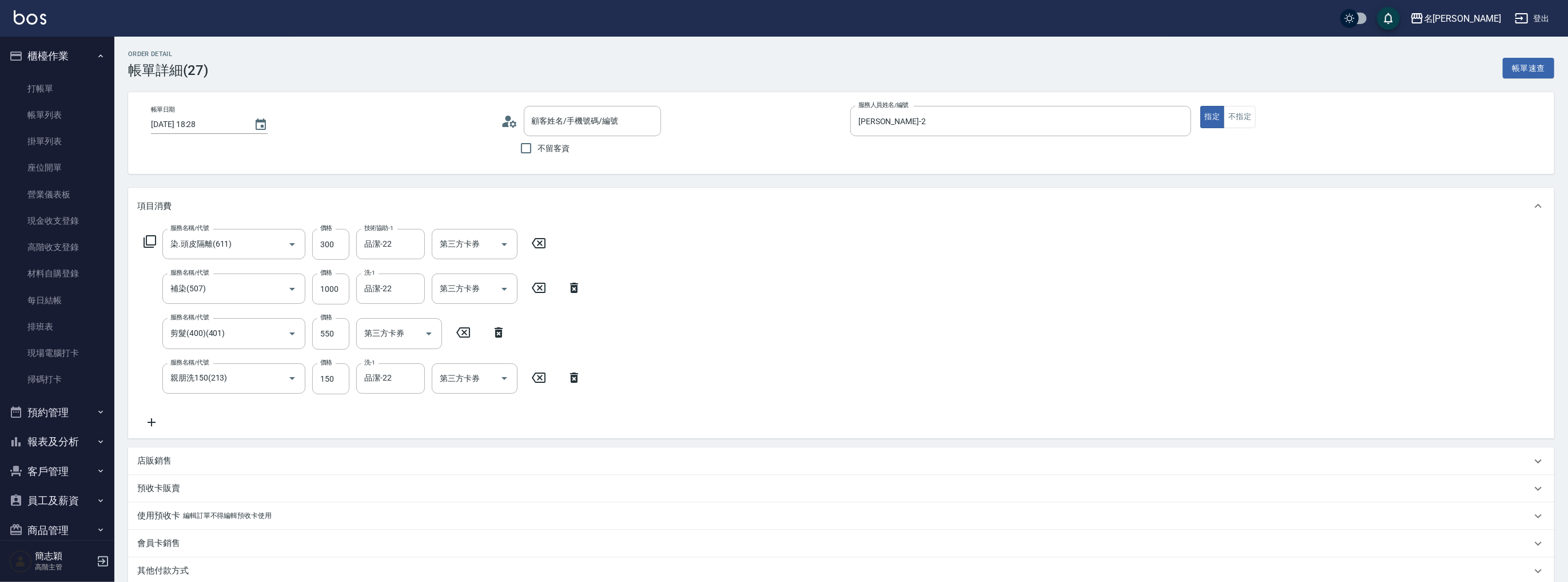
type input "無名字/ 12345678 /null"
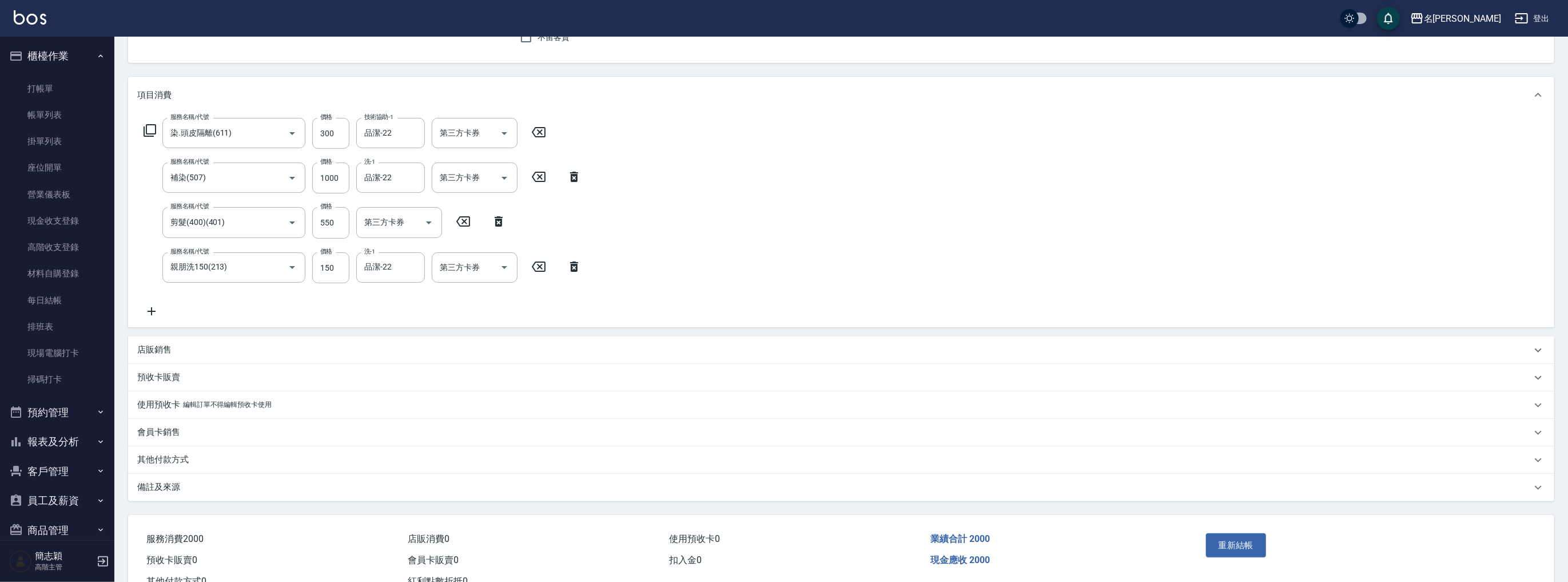
scroll to position [152, 0]
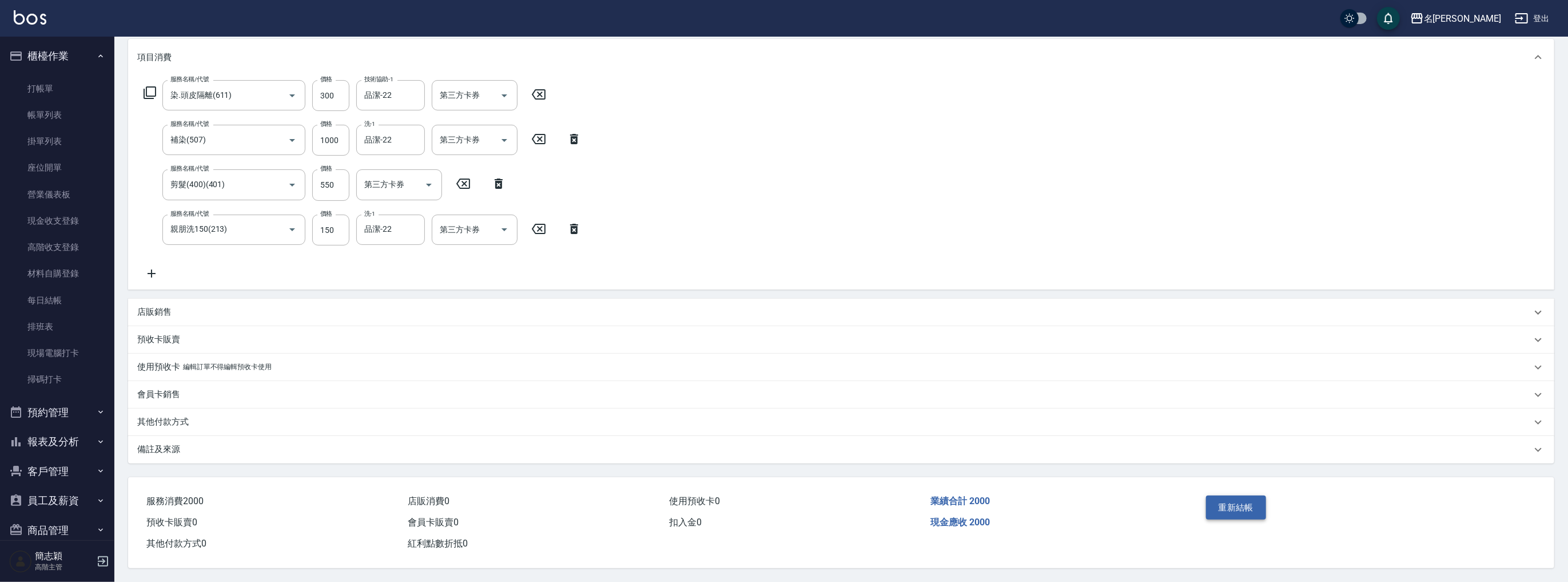
click at [1241, 504] on button "重新結帳" at bounding box center [1236, 508] width 61 height 24
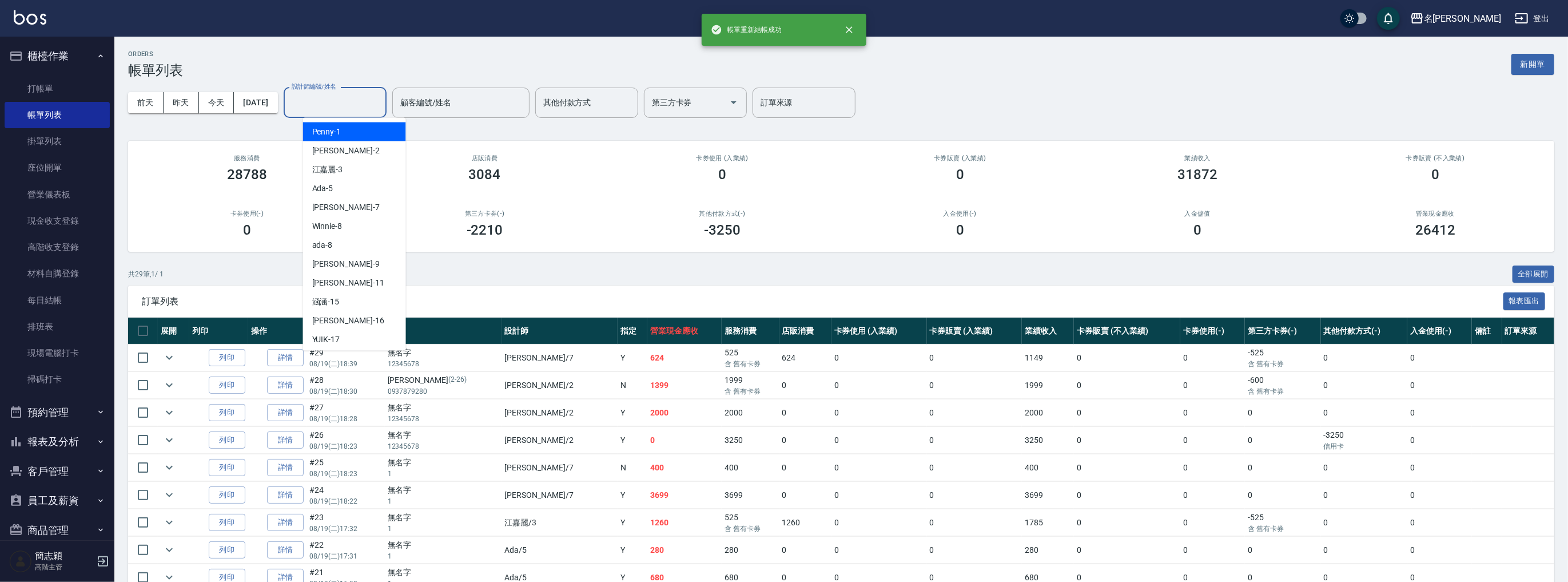
click at [351, 102] on input "設計師編號/姓名" at bounding box center [335, 103] width 93 height 20
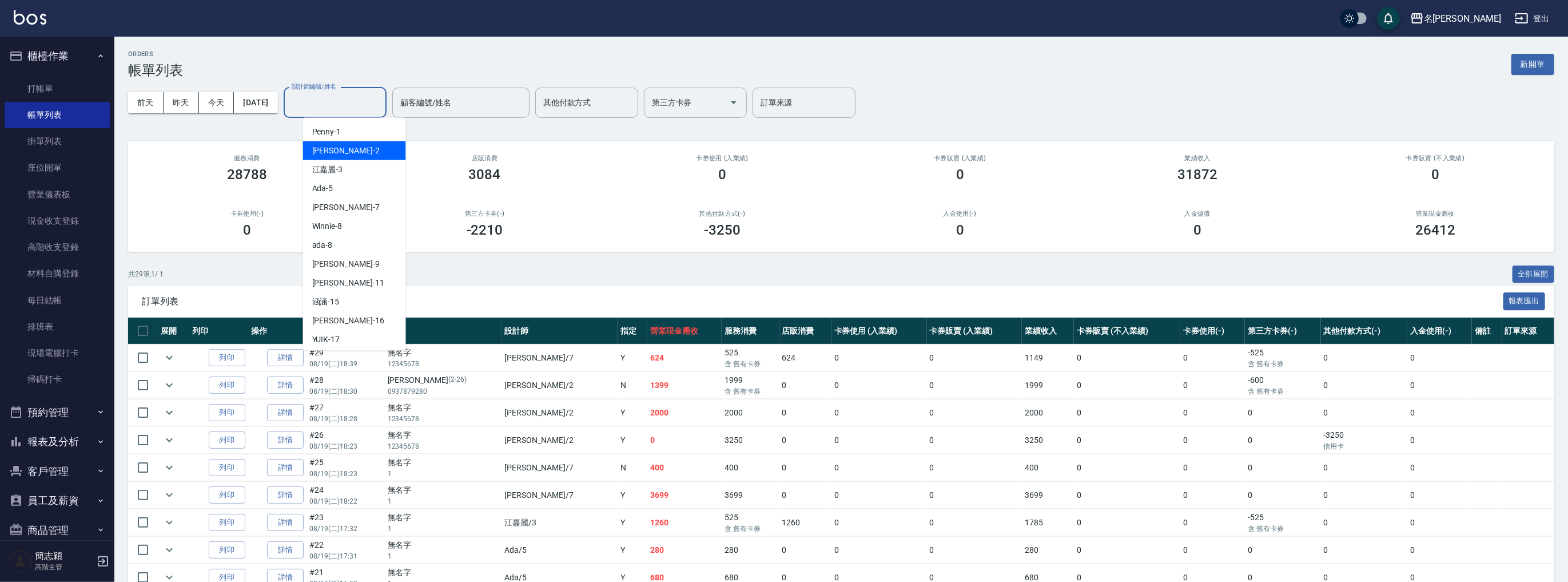
click at [334, 146] on span "Julie -2" at bounding box center [346, 151] width 67 height 12
type input "Julie-2"
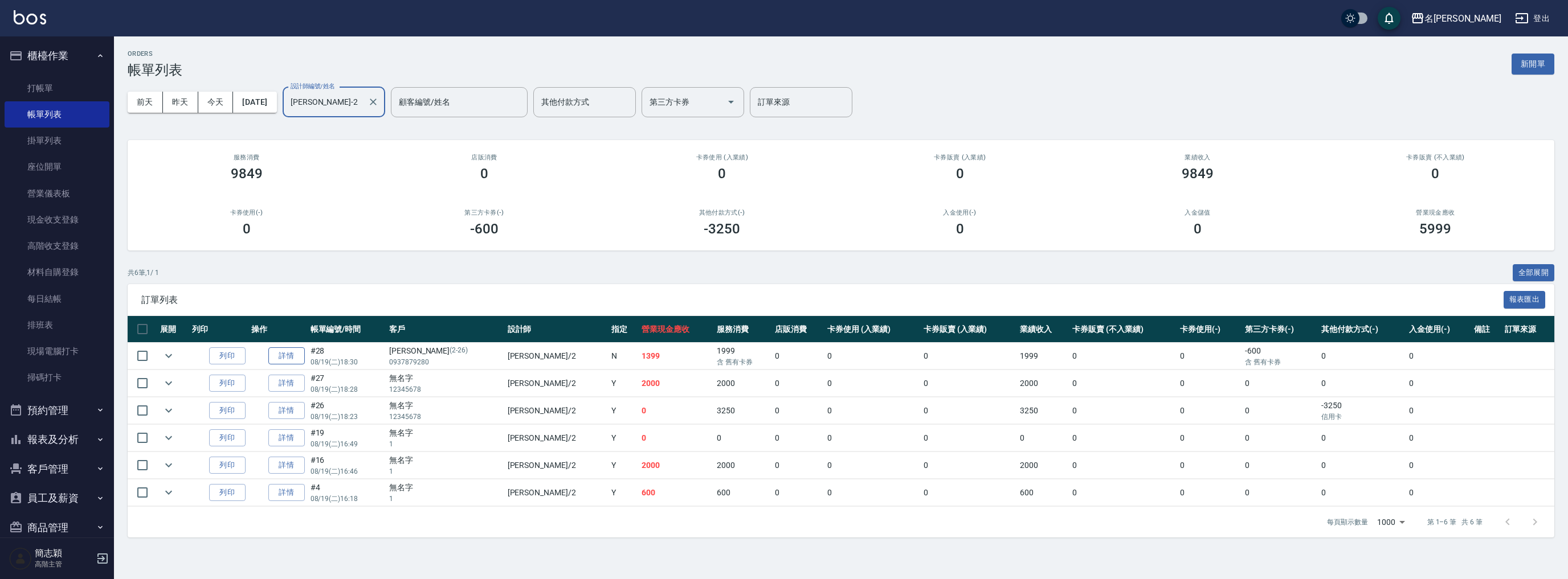
click at [287, 351] on link "詳情" at bounding box center [286, 356] width 37 height 18
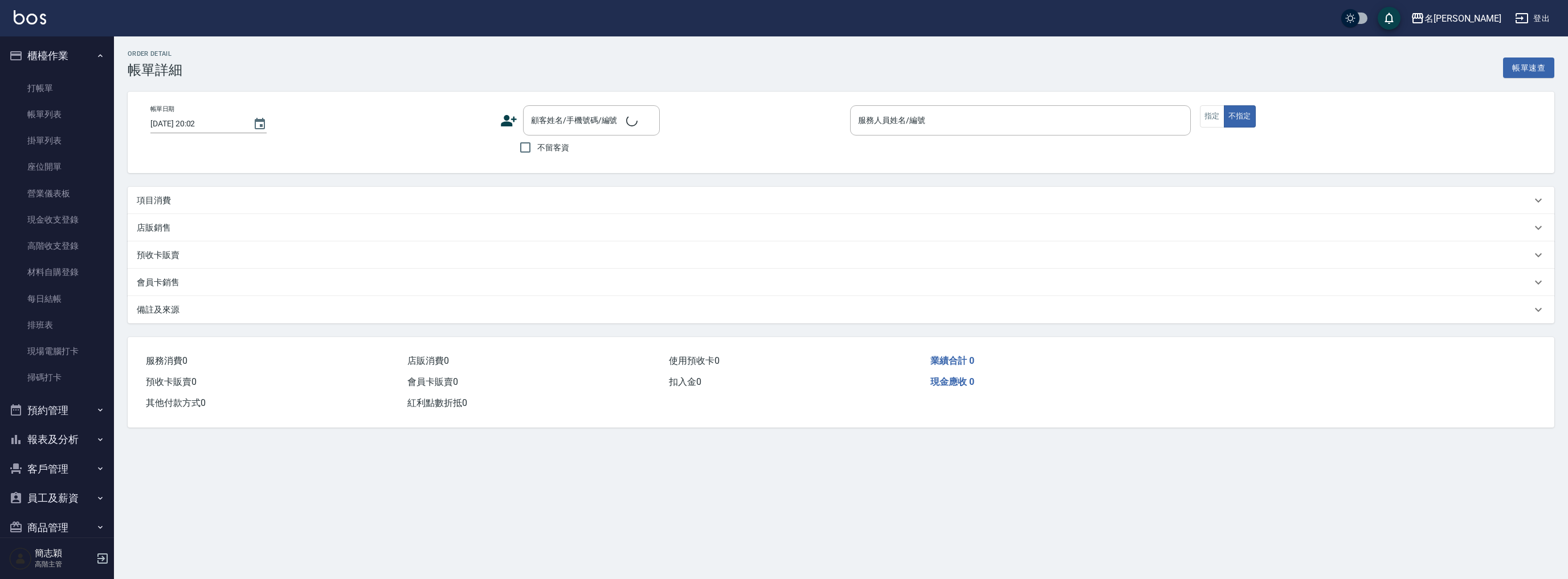
type input "2025/08/19 18:30"
type input "Julie-2"
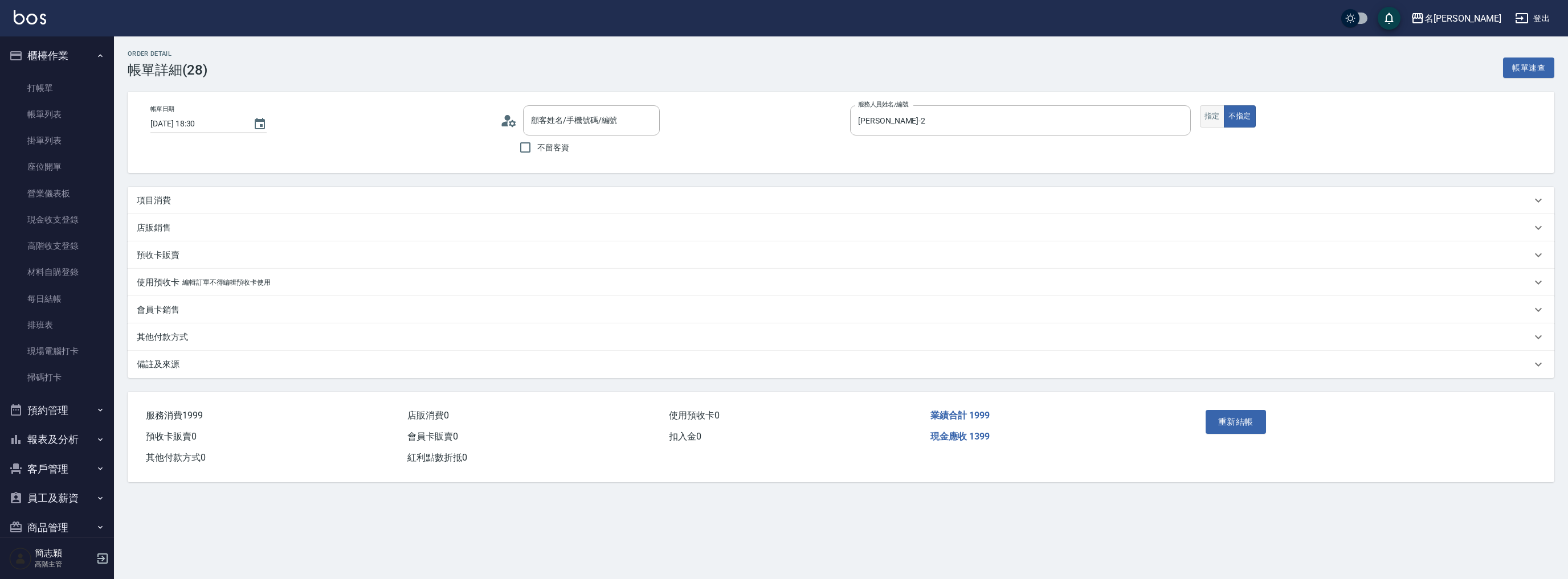
click at [1208, 113] on button "指定" at bounding box center [1211, 116] width 25 height 22
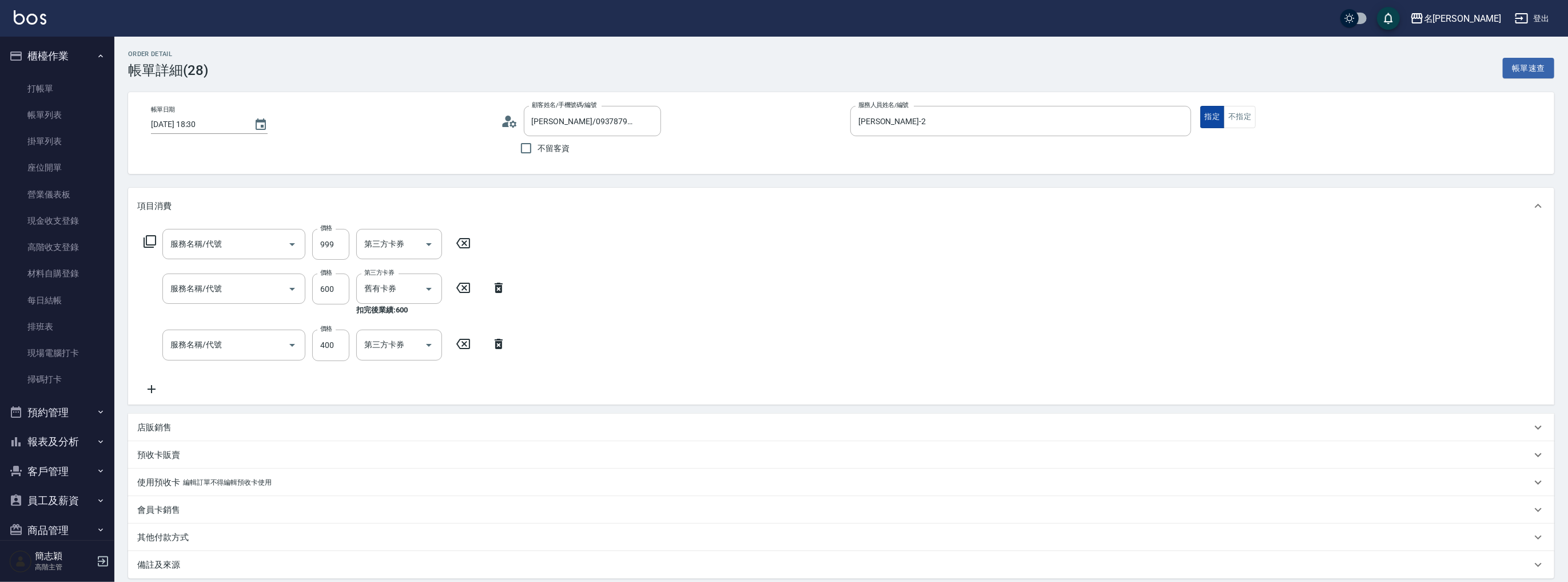
type input "吳愫倩/0937879280/2-26"
type input "5G護髮(613)"
type input "新草本單次(105)"
type input "剪髮(400)(401)"
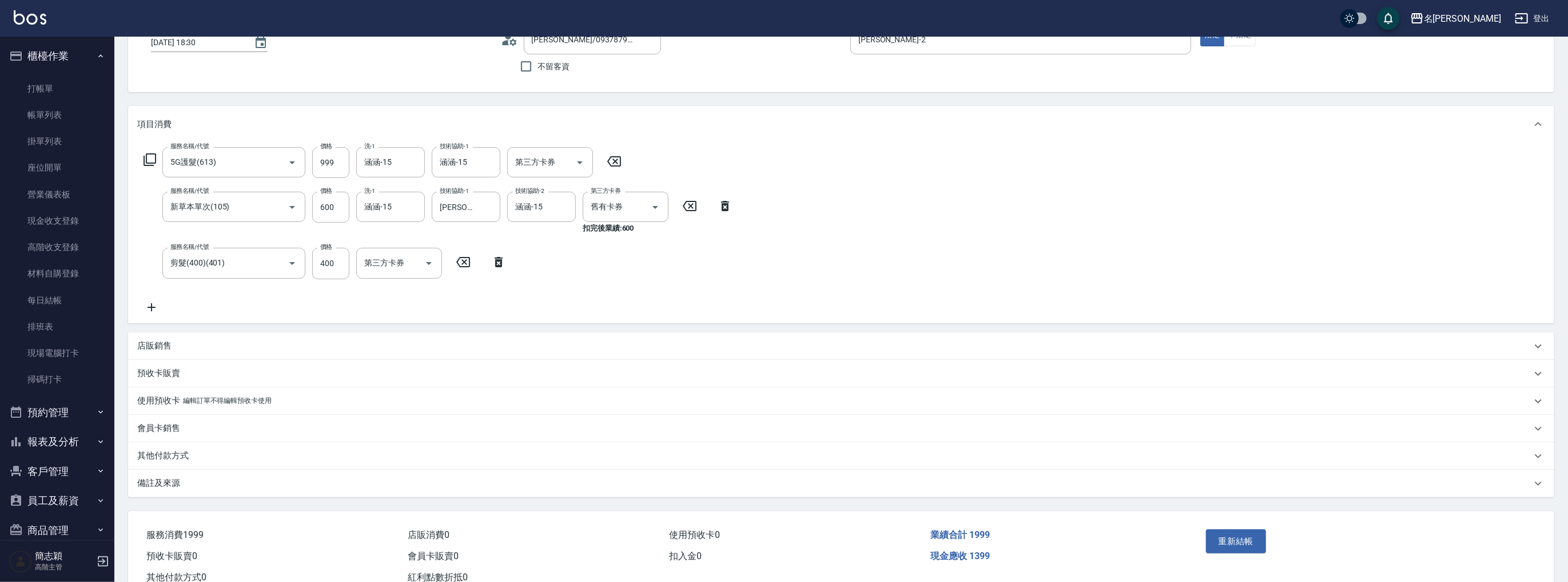
scroll to position [119, 0]
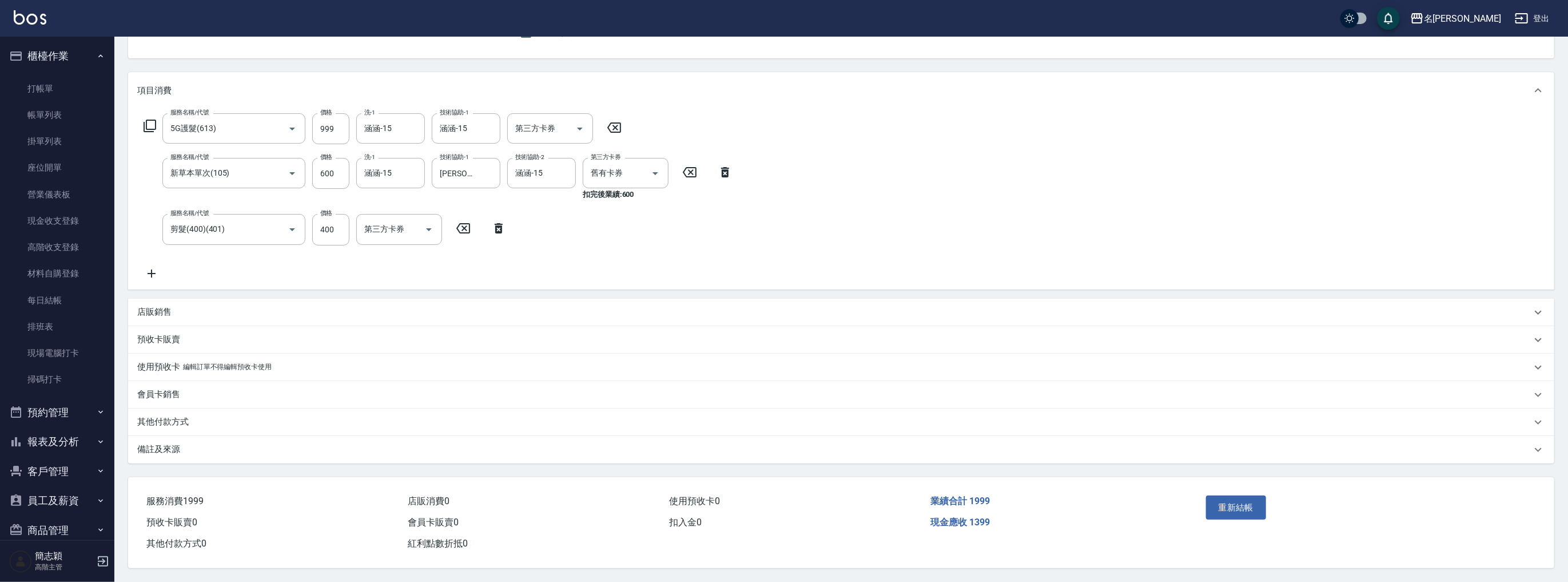
click at [1243, 522] on div "重新結帳" at bounding box center [1283, 516] width 163 height 50
click at [1240, 509] on button "重新結帳" at bounding box center [1236, 508] width 61 height 24
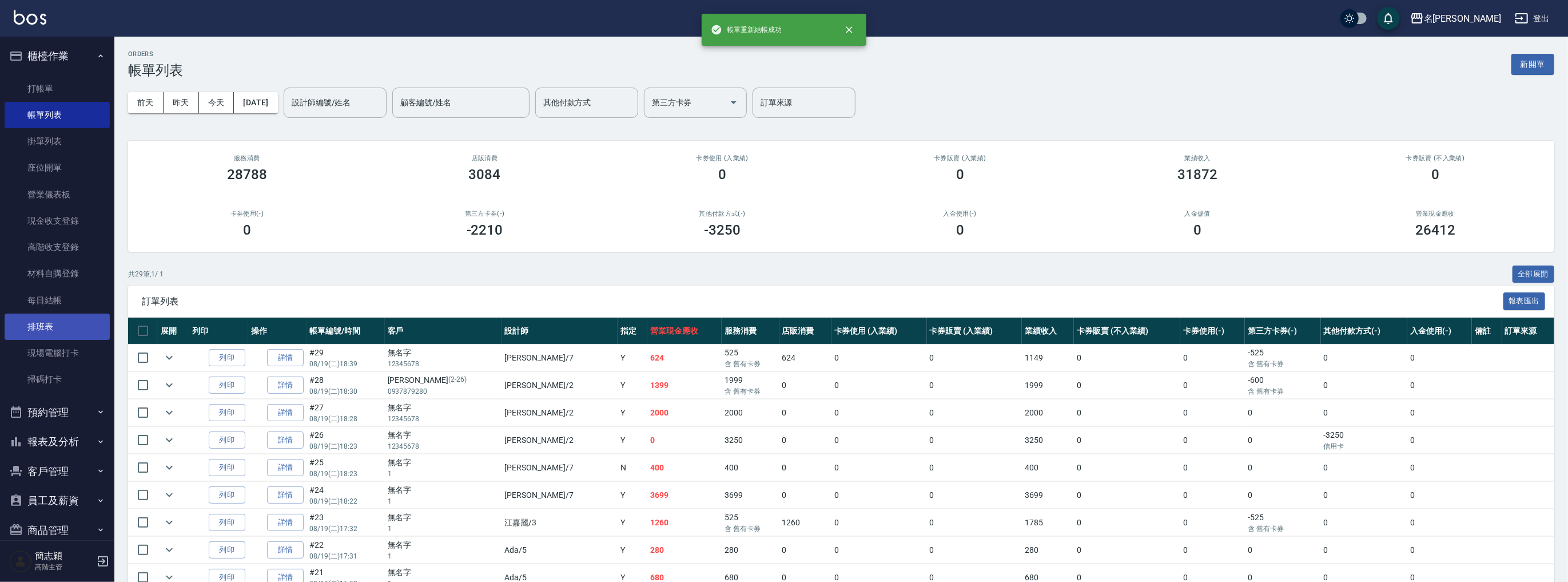
scroll to position [78, 0]
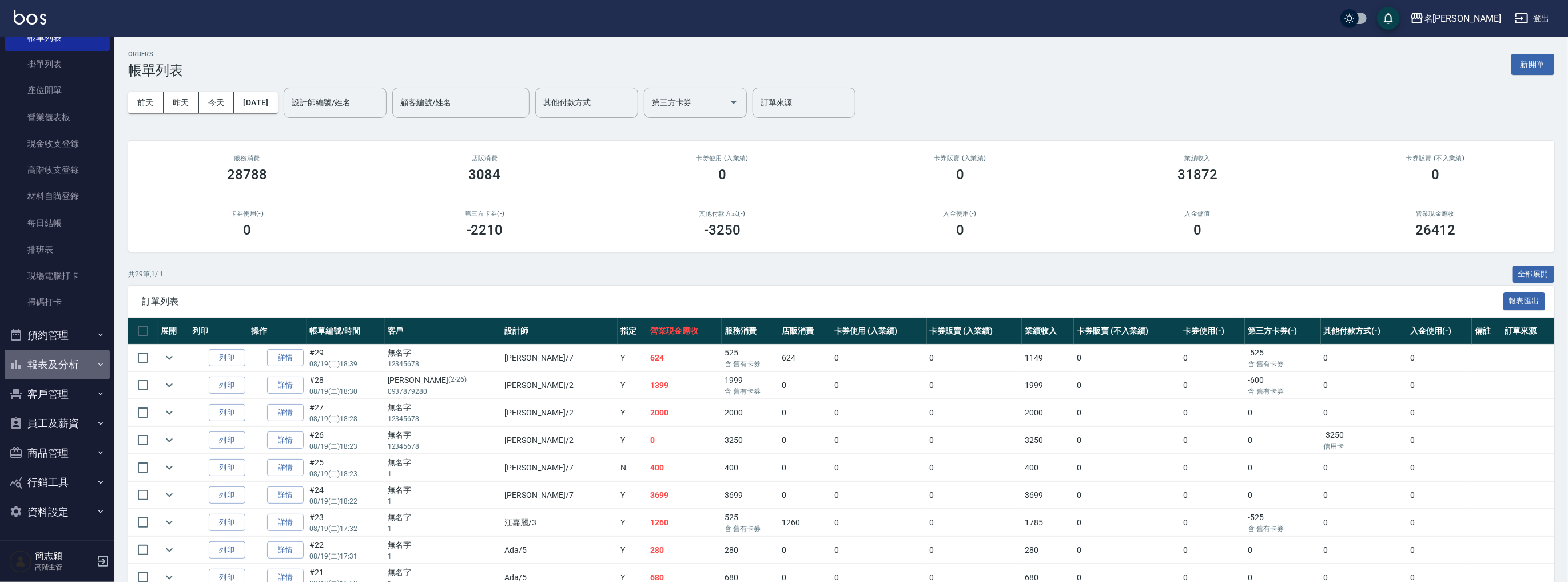
click at [88, 356] on button "報表及分析" at bounding box center [57, 364] width 106 height 30
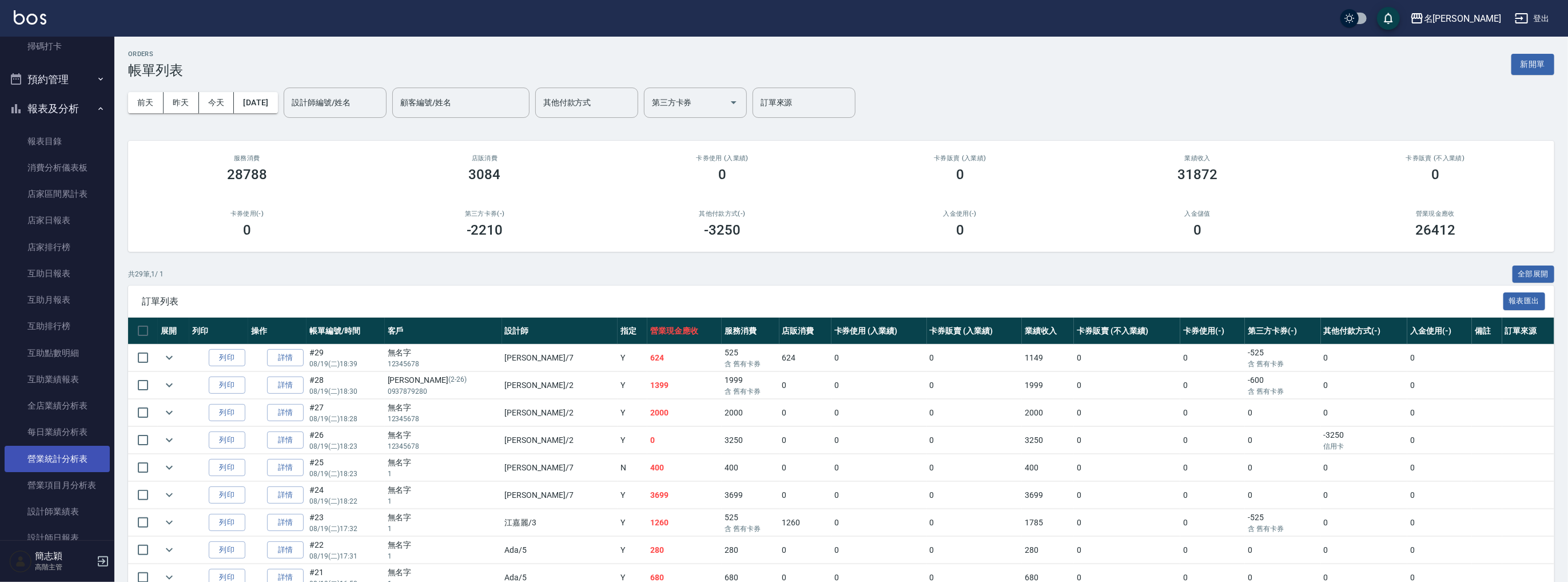
scroll to position [504, 0]
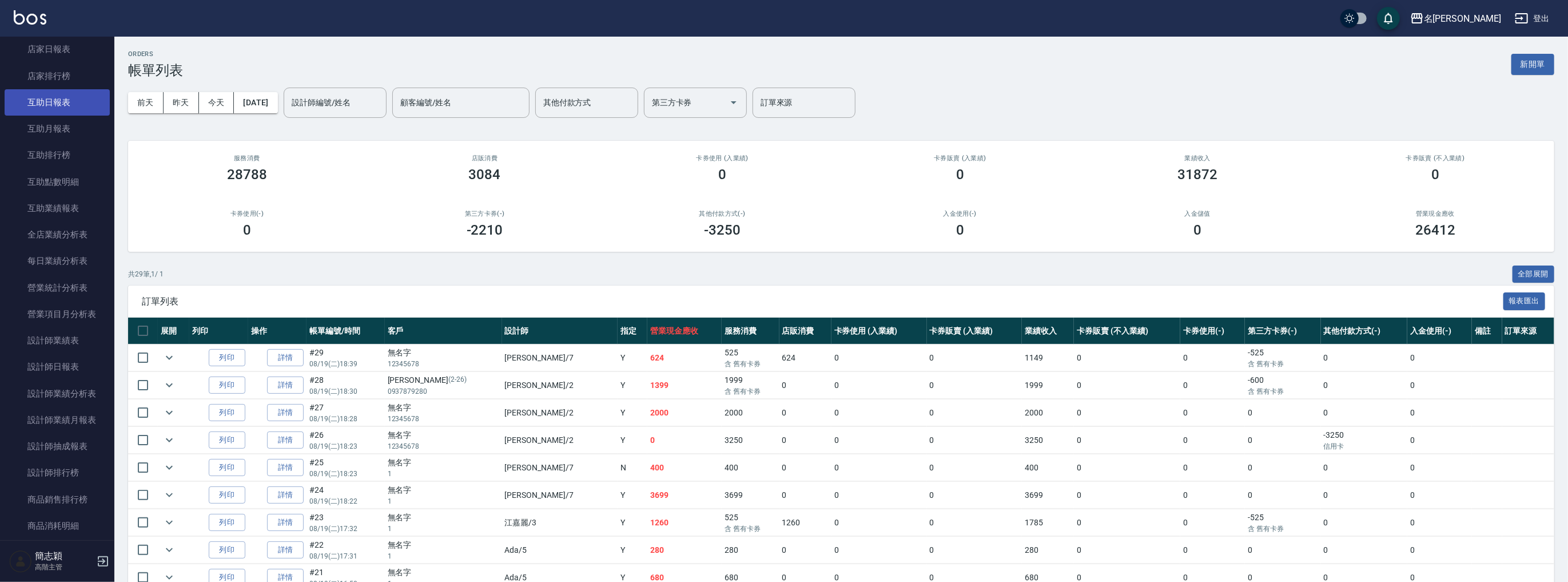
click at [71, 96] on link "互助日報表" at bounding box center [57, 102] width 106 height 26
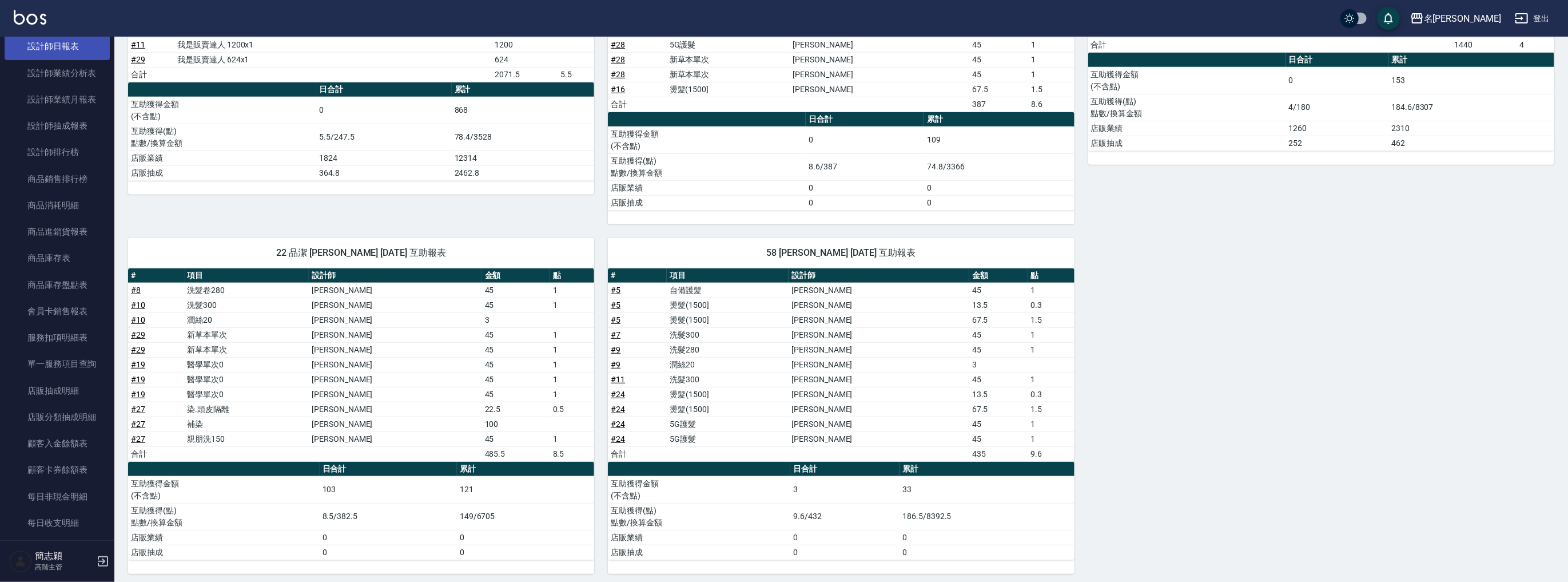
scroll to position [611, 0]
click at [74, 261] on link "設計師日報表" at bounding box center [57, 259] width 106 height 26
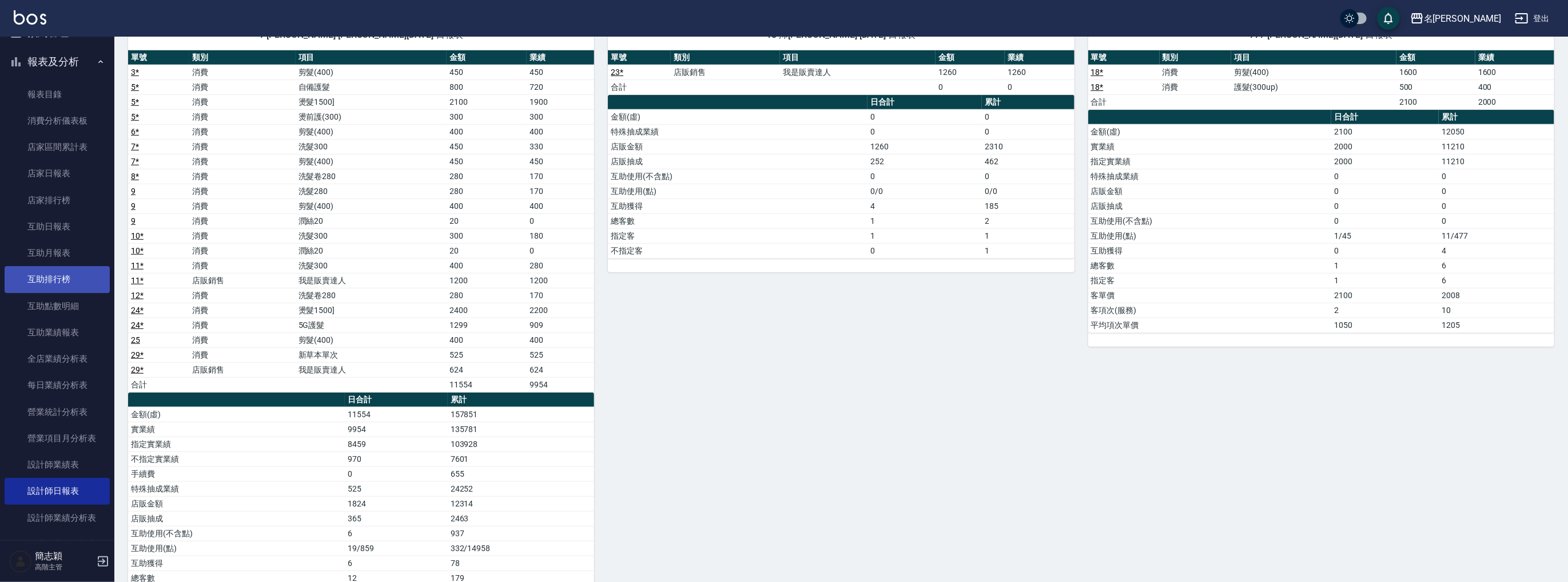
scroll to position [398, 0]
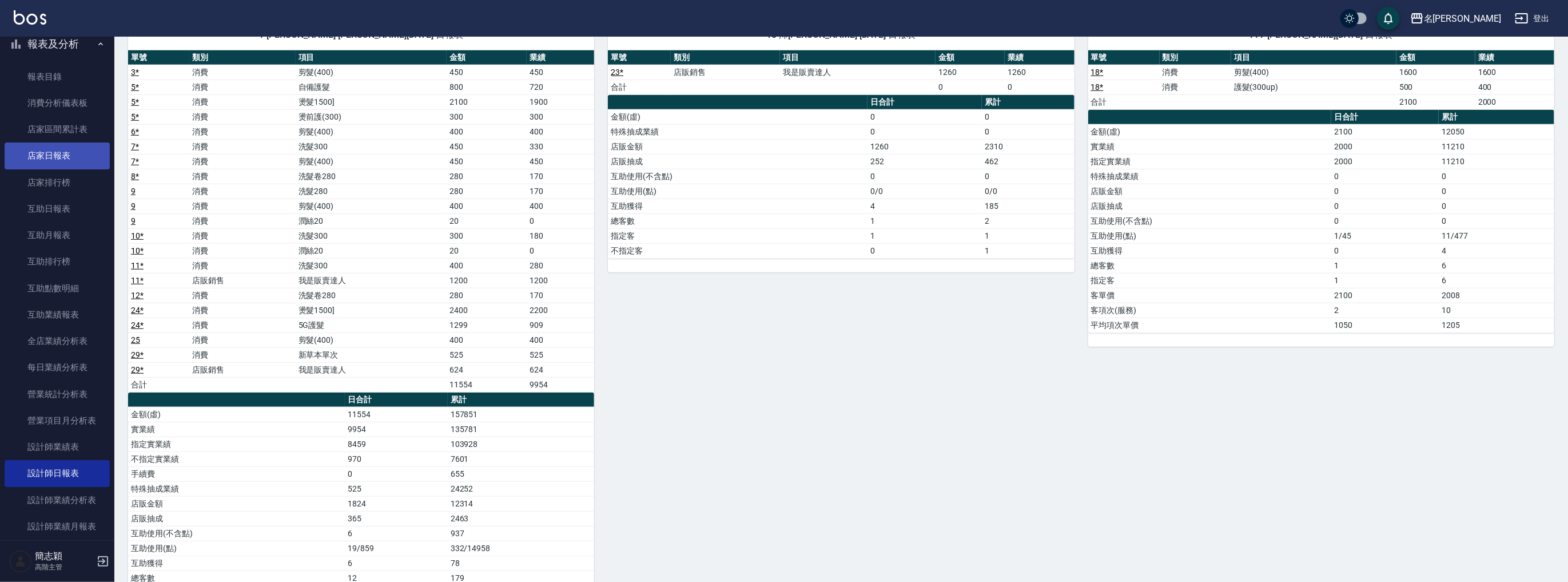
click at [61, 153] on link "店家日報表" at bounding box center [57, 155] width 106 height 26
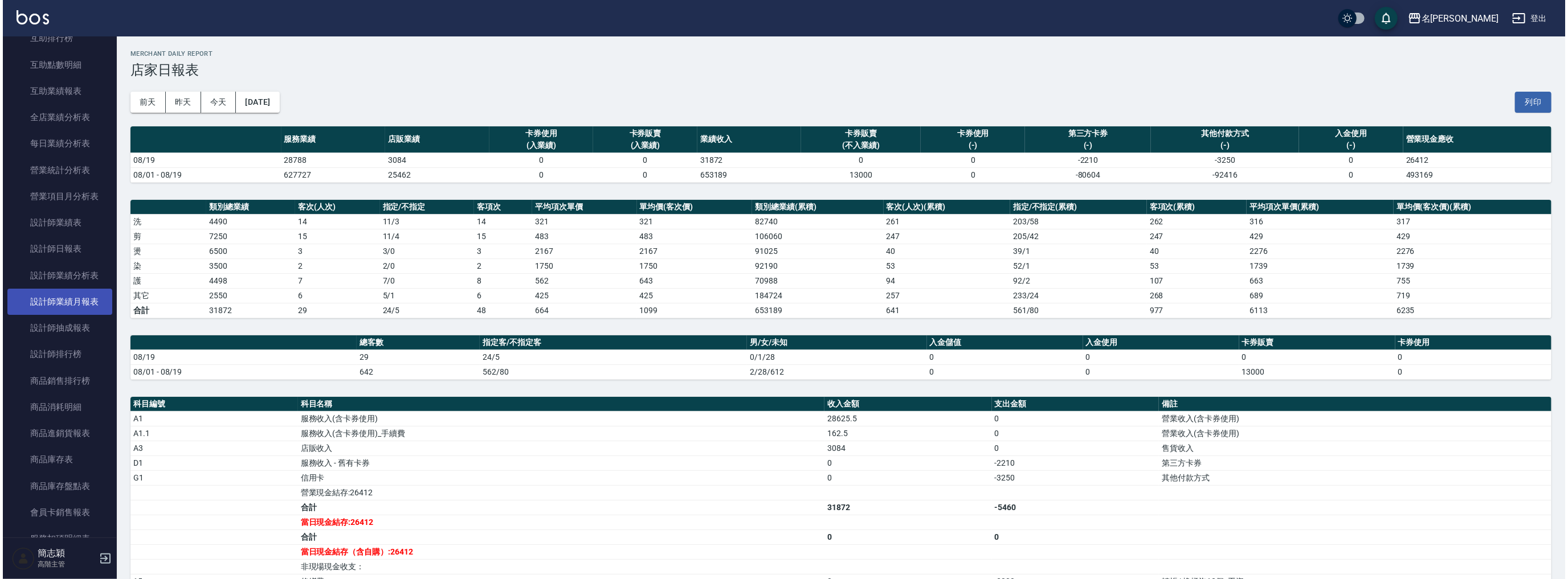
scroll to position [501, 0]
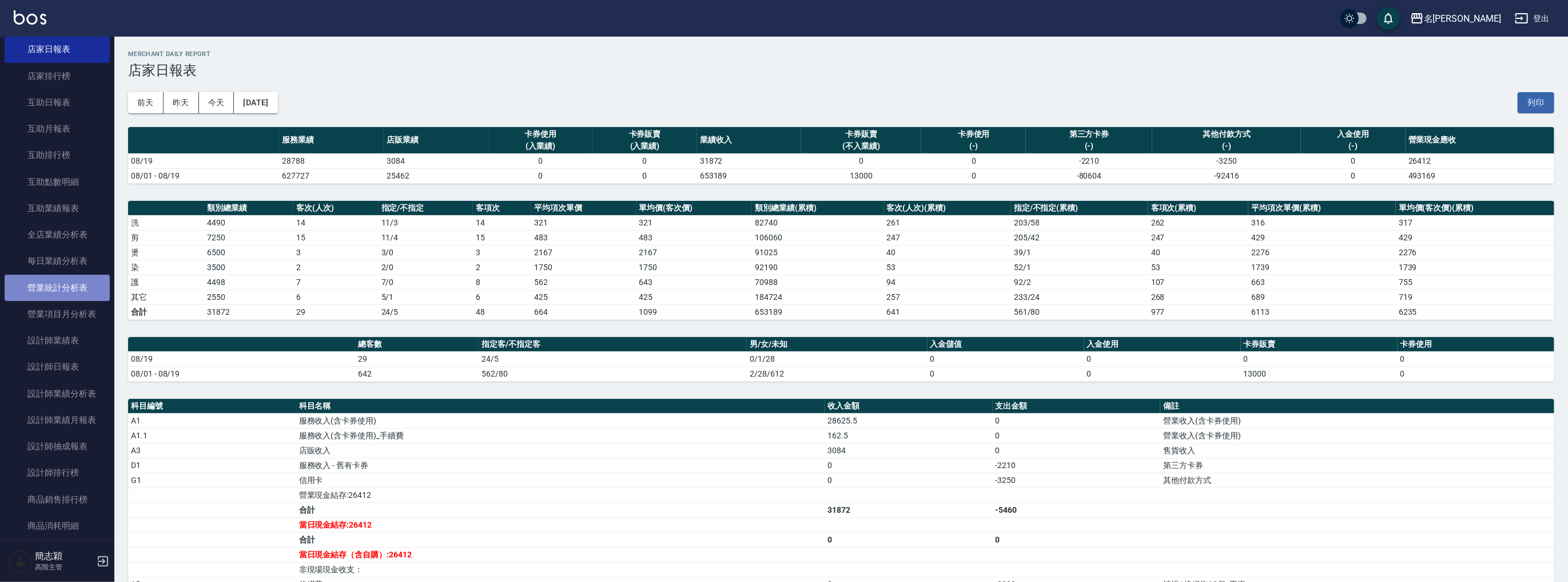
click at [75, 289] on link "營業統計分析表" at bounding box center [57, 287] width 106 height 26
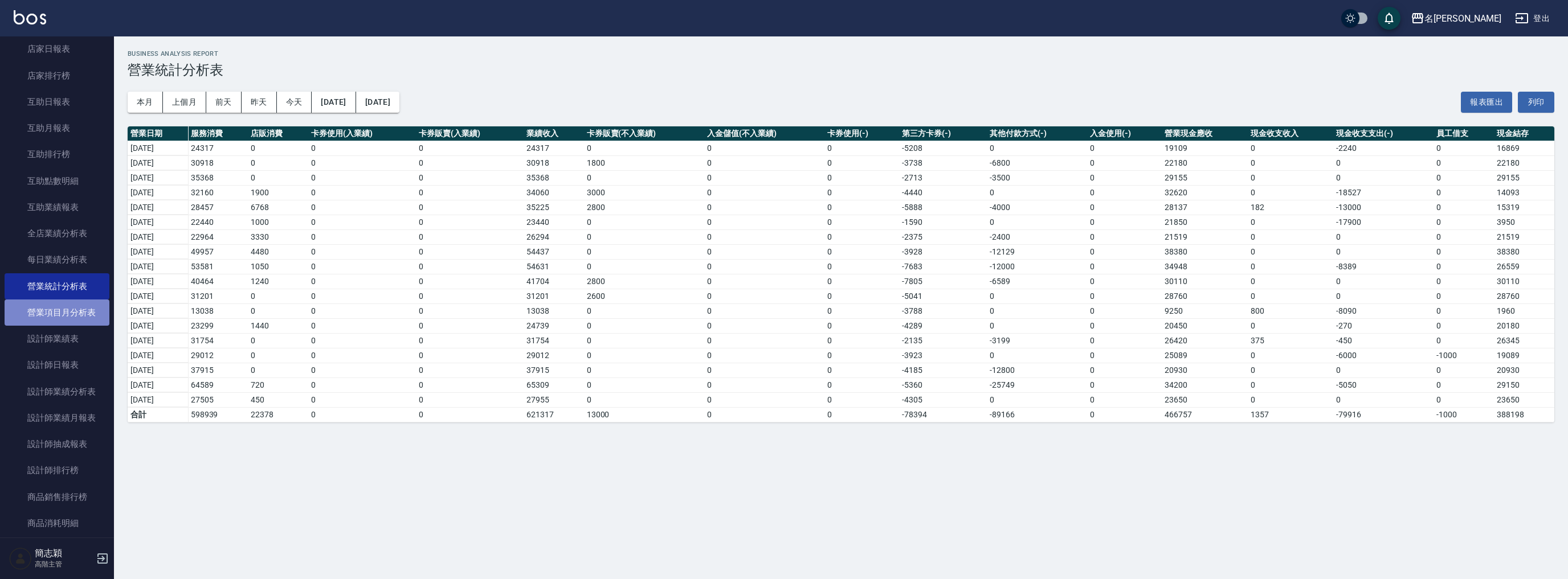
click at [89, 303] on link "營業項目月分析表" at bounding box center [57, 312] width 105 height 26
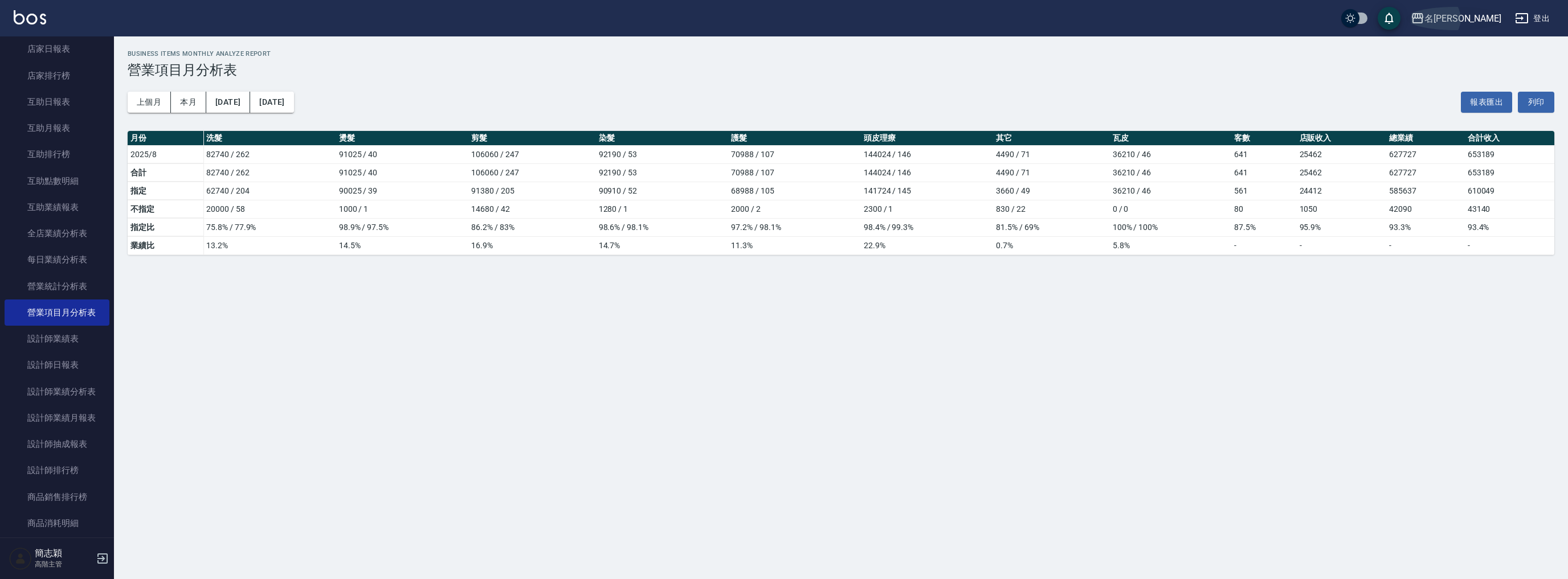
click at [1475, 22] on div "名[PERSON_NAME]" at bounding box center [1463, 18] width 77 height 14
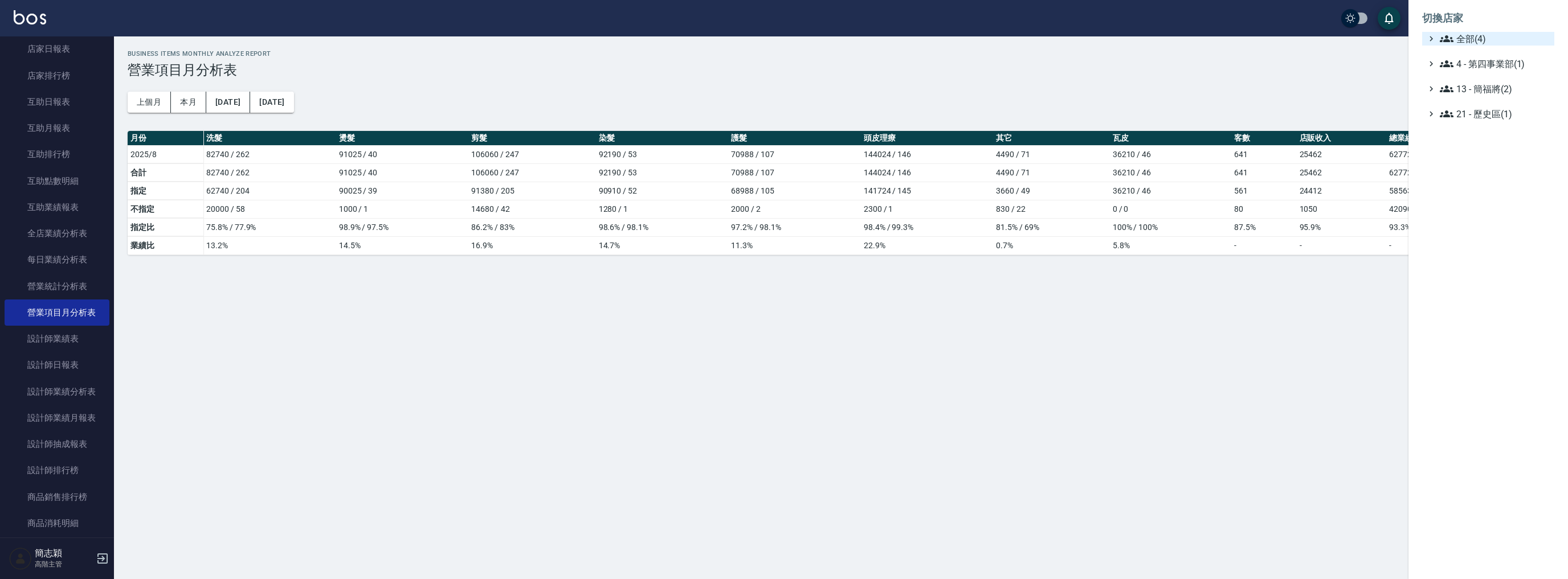
click at [1472, 41] on span "全部(4)" at bounding box center [1494, 39] width 110 height 14
click at [1482, 107] on span "名[PERSON_NAME]" at bounding box center [1493, 110] width 112 height 14
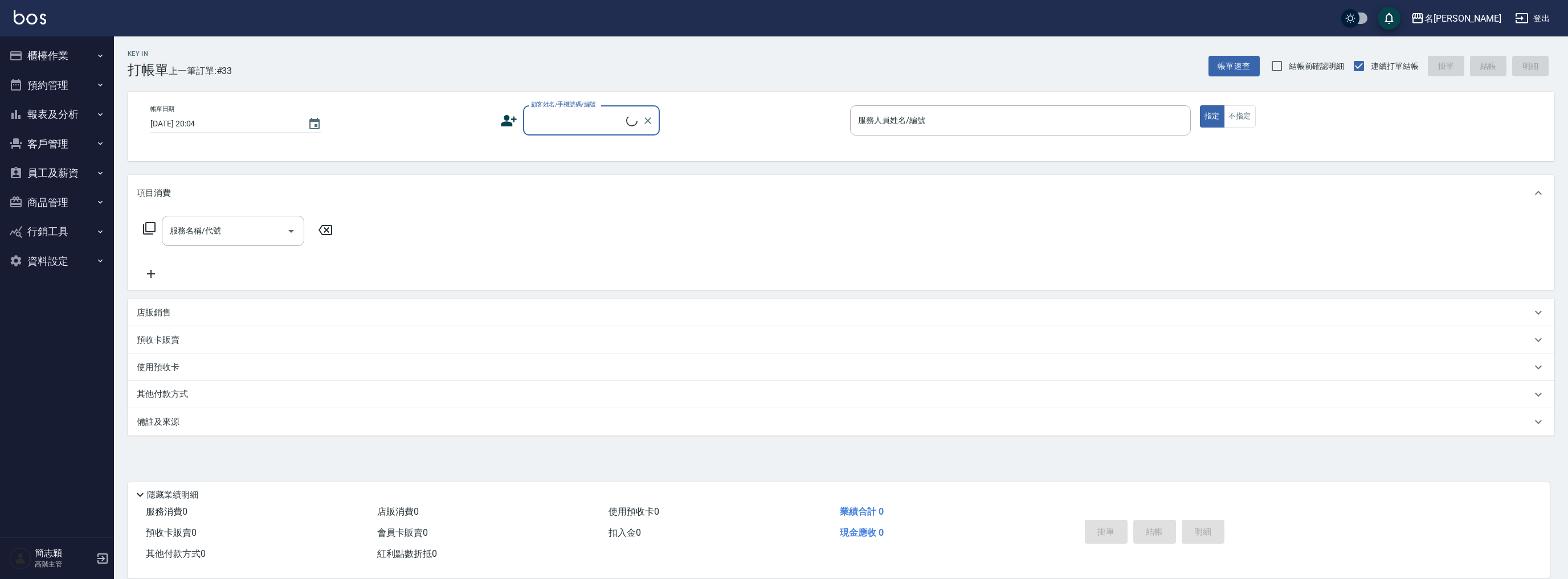
click at [57, 114] on button "報表及分析" at bounding box center [57, 114] width 105 height 30
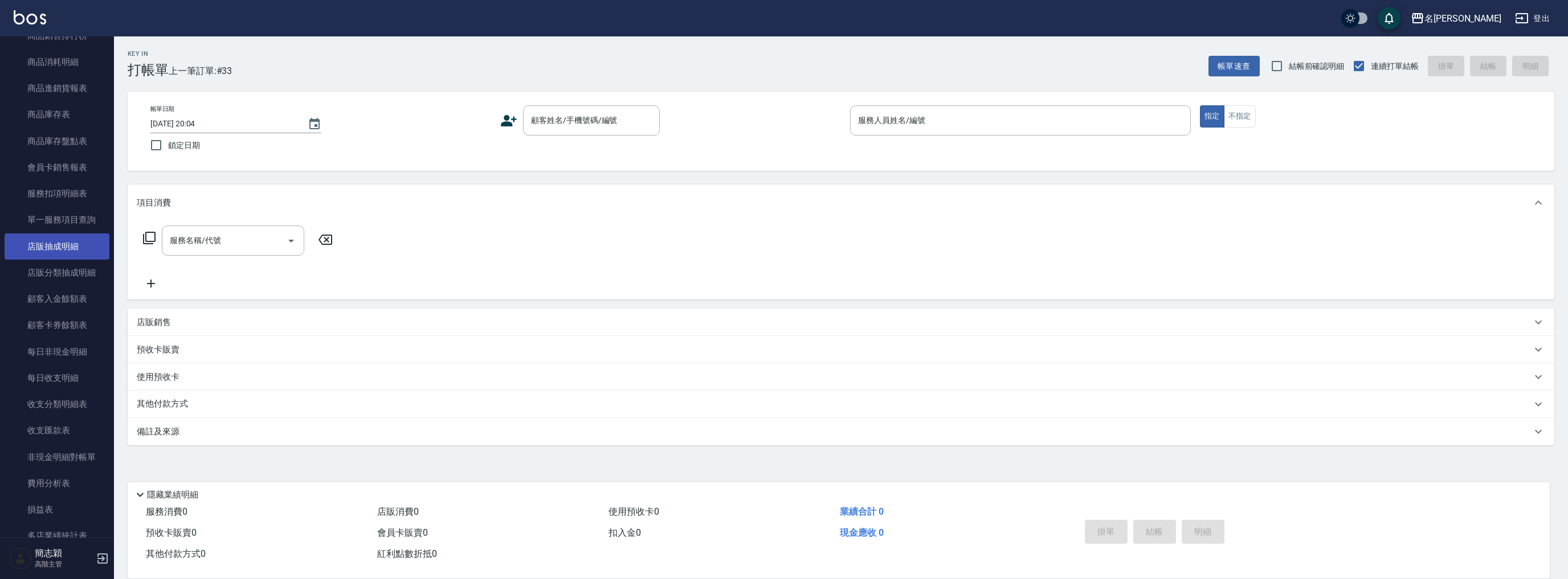
scroll to position [319, 0]
click at [73, 166] on link "營業項目月分析表" at bounding box center [57, 170] width 105 height 26
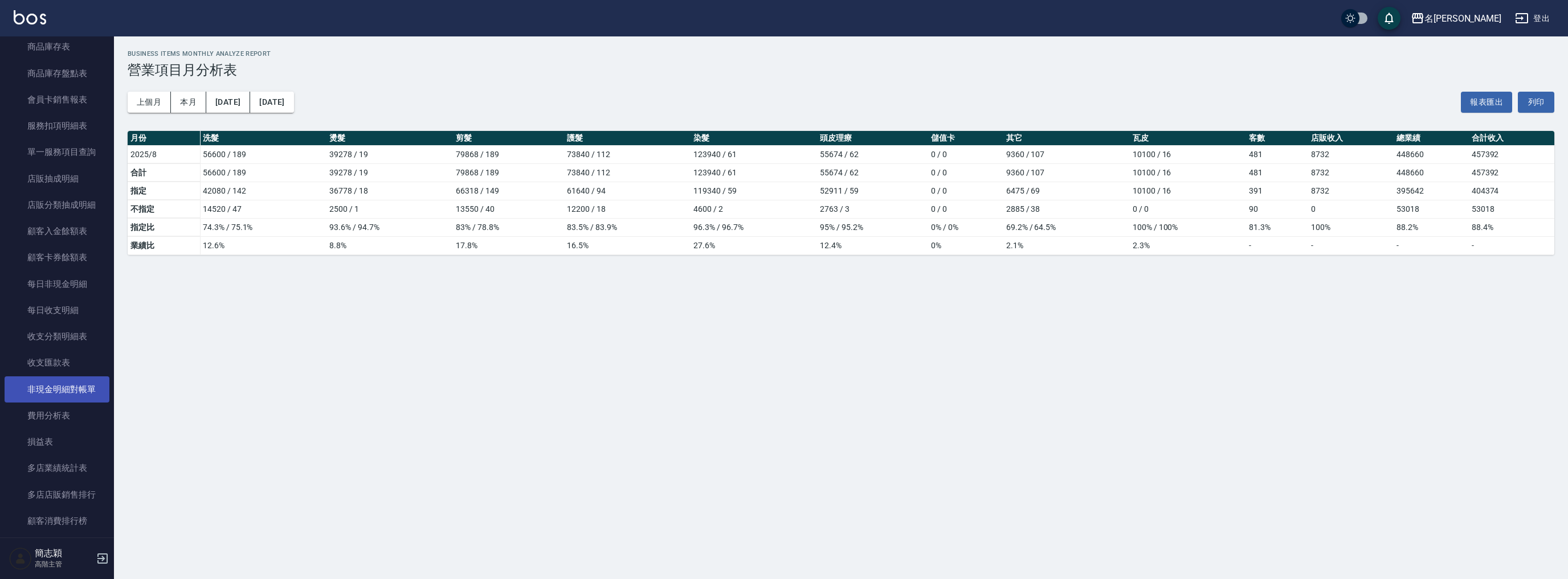
scroll to position [893, 0]
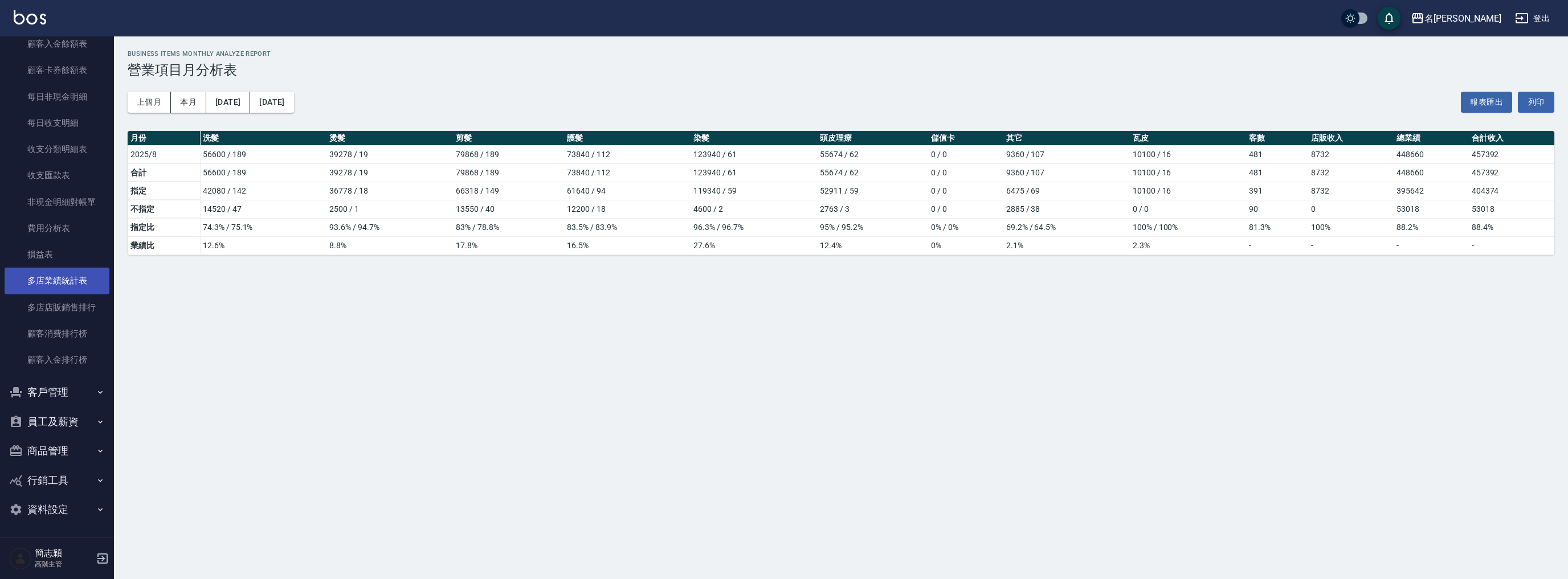
click at [80, 277] on link "多店業績統計表" at bounding box center [57, 280] width 105 height 26
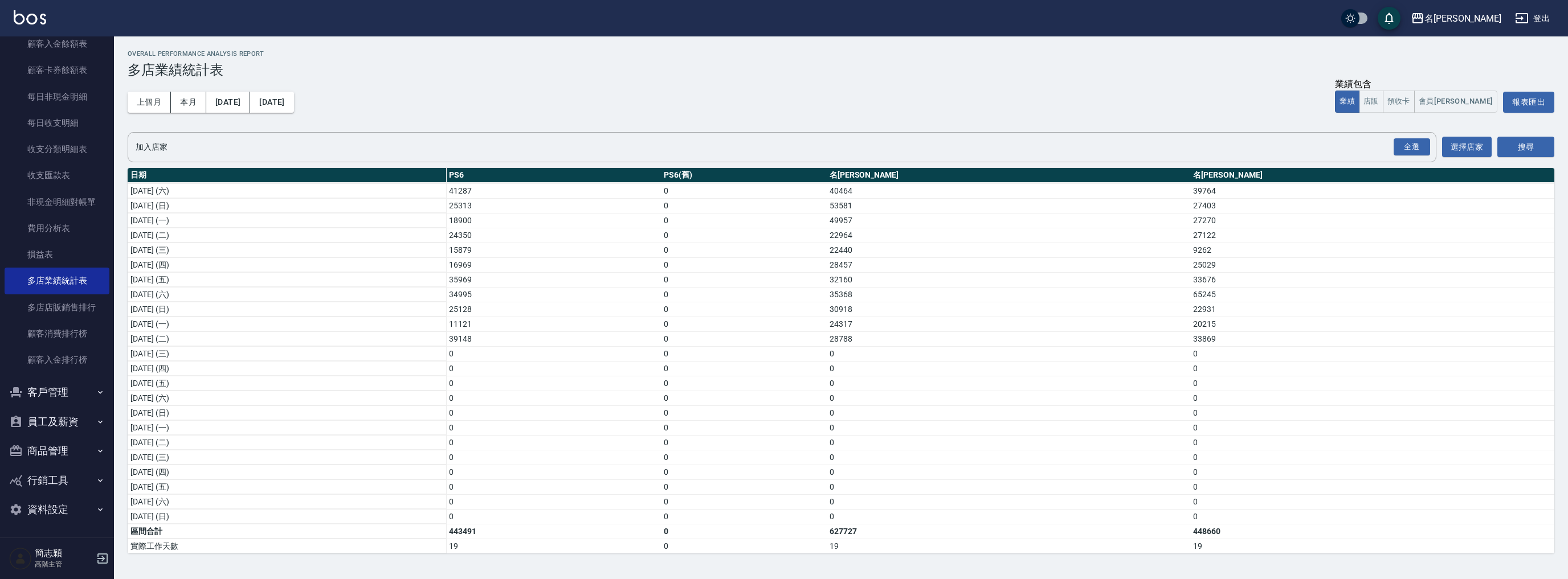
scroll to position [150, 0]
click at [1484, 20] on div "名[PERSON_NAME]" at bounding box center [1463, 18] width 77 height 14
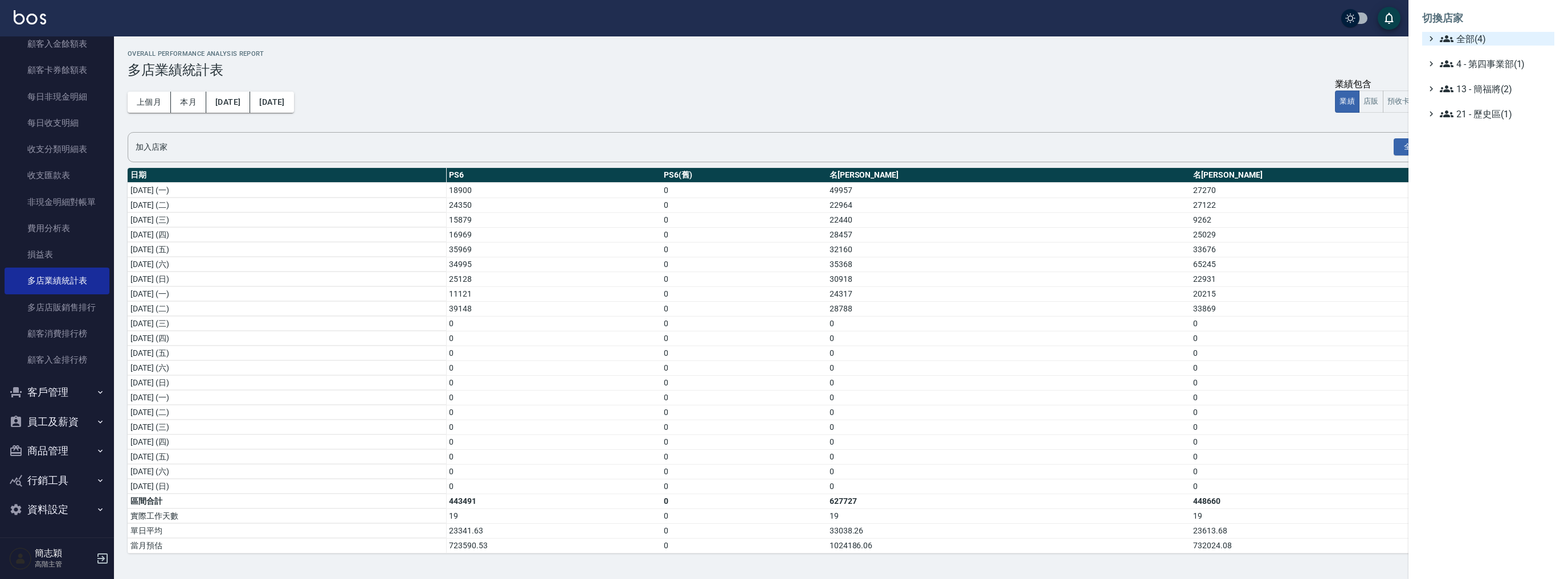
click at [1474, 38] on span "全部(4)" at bounding box center [1494, 39] width 110 height 14
click at [1465, 55] on span "PS6" at bounding box center [1493, 53] width 112 height 14
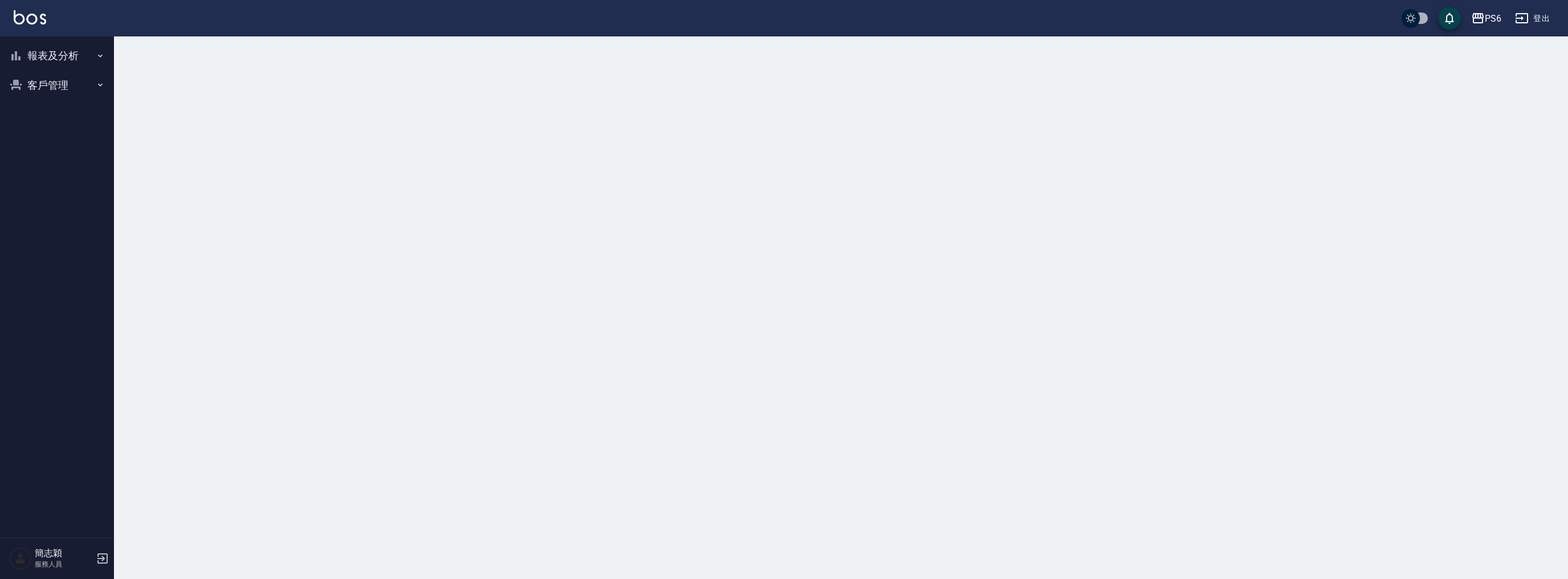
click at [76, 57] on button "報表及分析" at bounding box center [57, 56] width 105 height 30
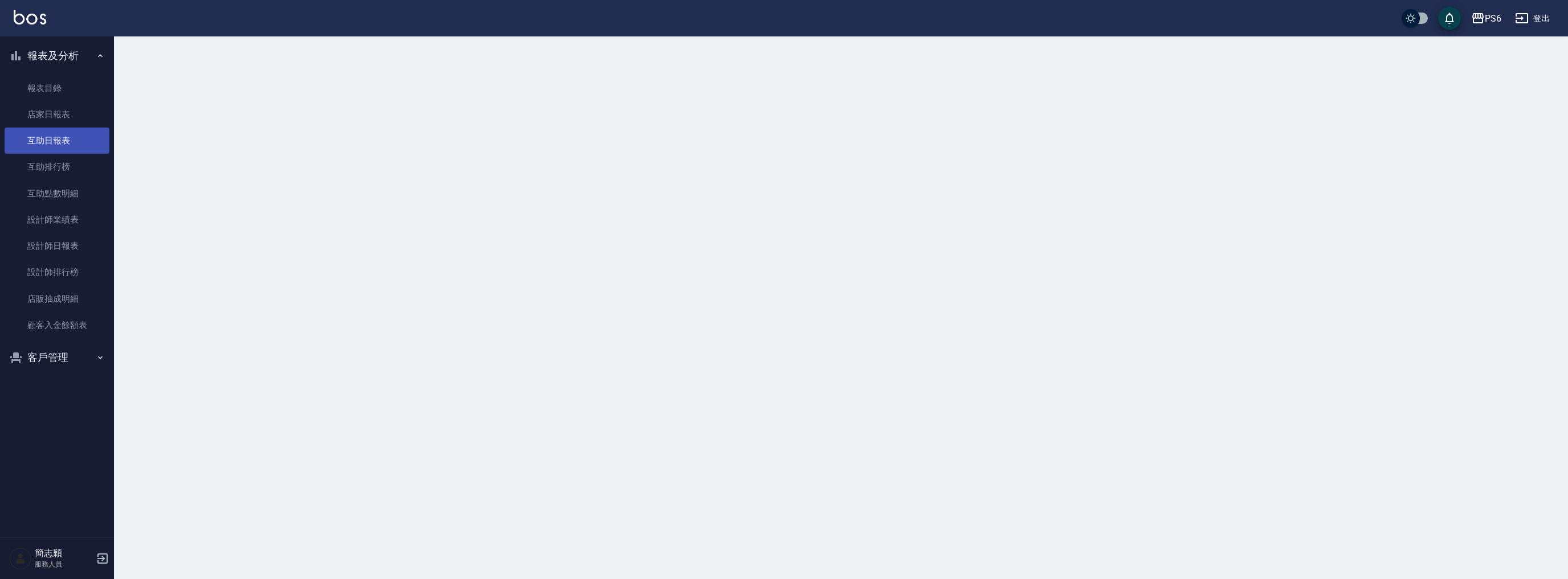
click at [66, 137] on link "互助日報表" at bounding box center [57, 140] width 105 height 26
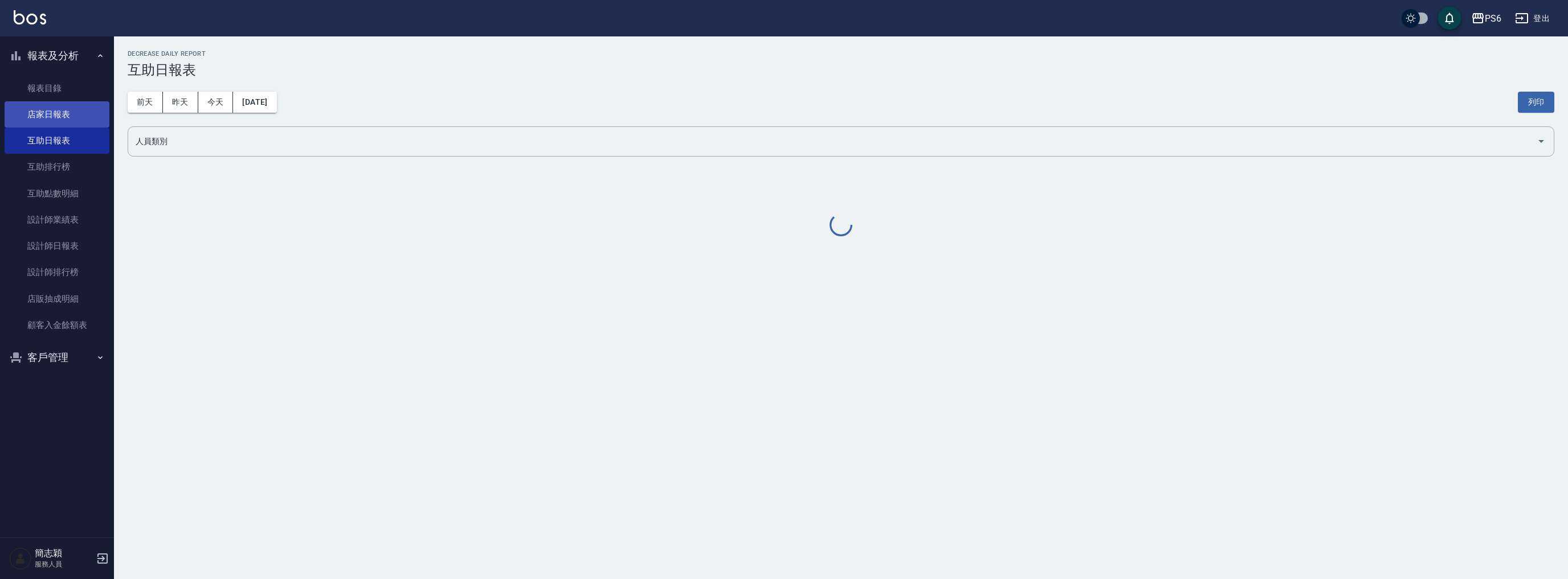
click at [66, 118] on link "店家日報表" at bounding box center [57, 114] width 105 height 26
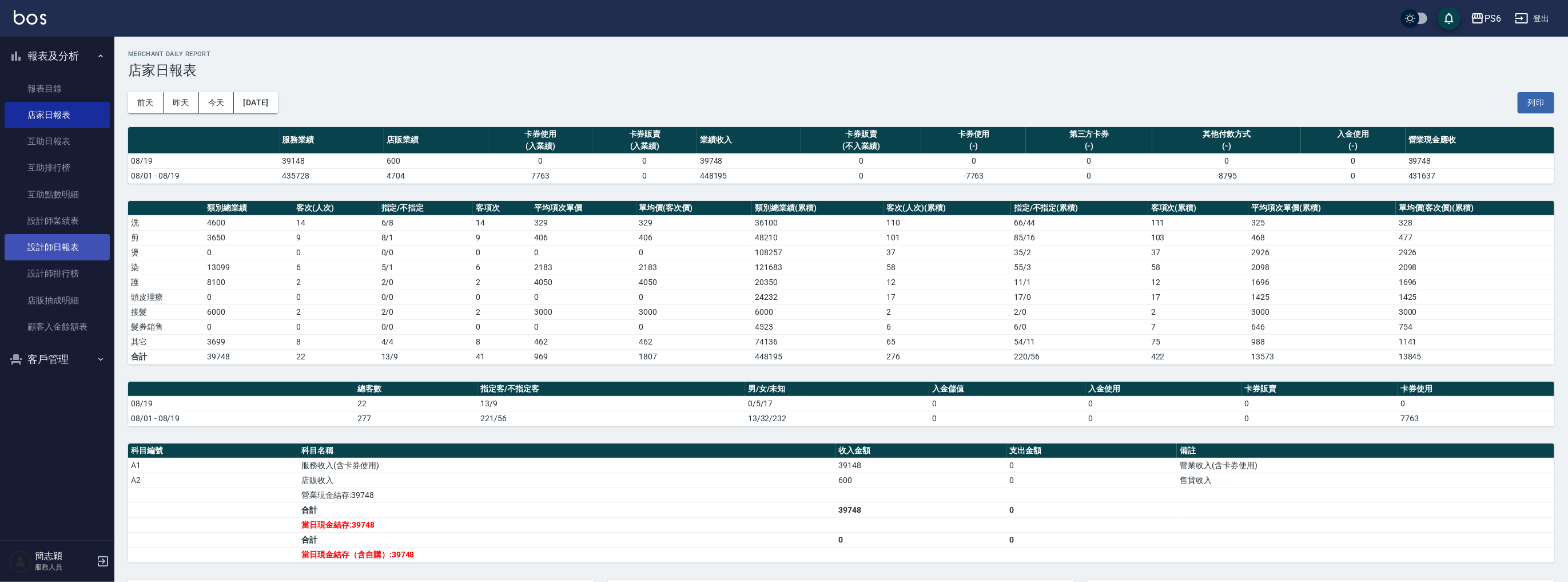
click at [66, 252] on link "設計師日報表" at bounding box center [57, 247] width 106 height 26
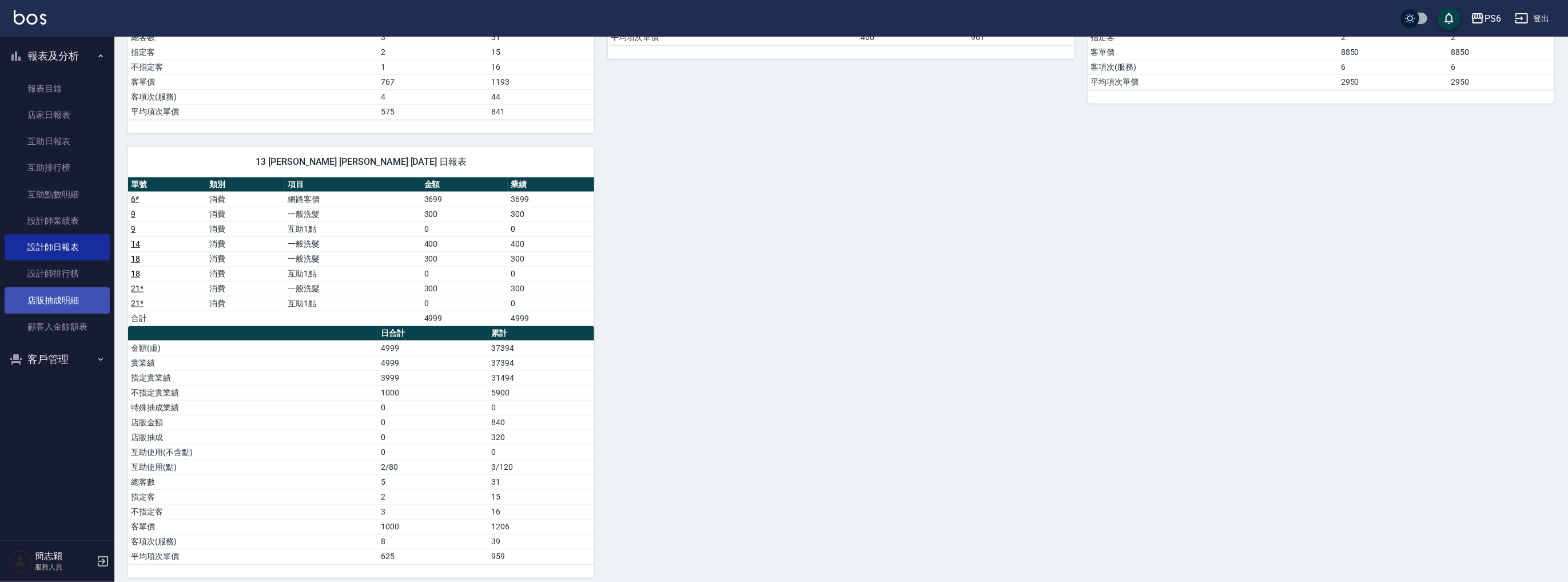
scroll to position [549, 0]
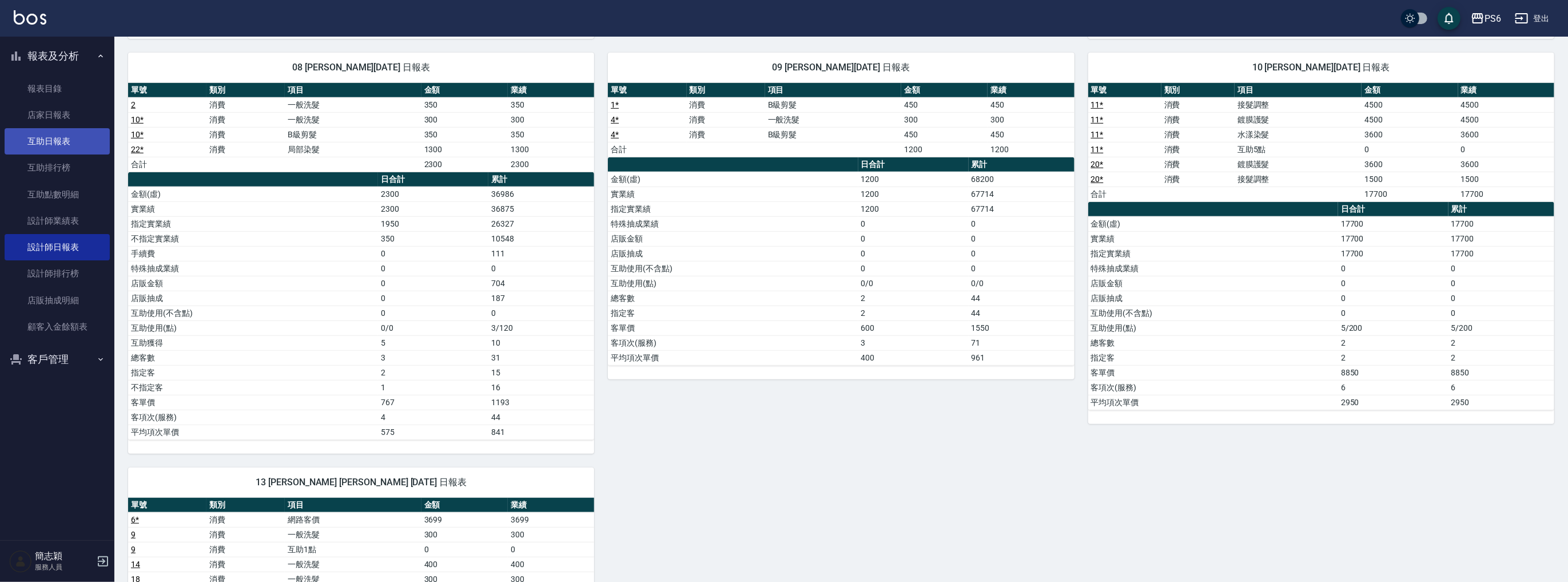
click at [48, 142] on link "互助日報表" at bounding box center [57, 141] width 106 height 26
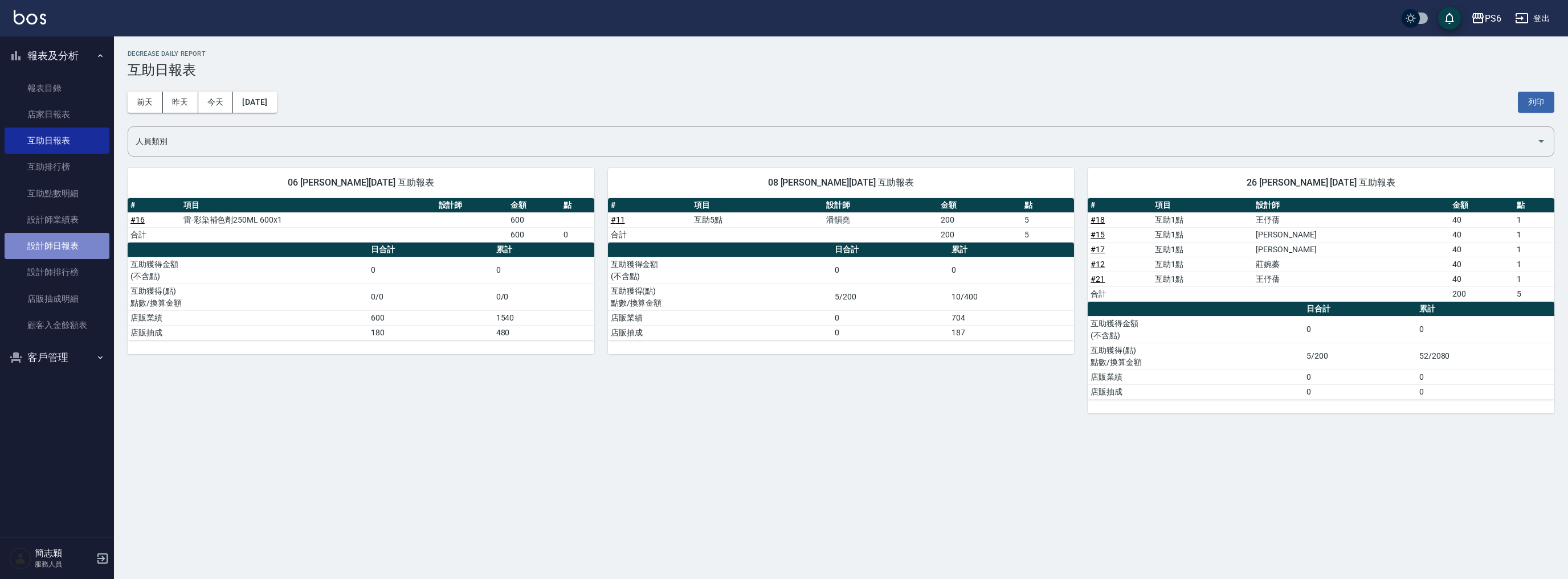
click at [67, 243] on link "設計師日報表" at bounding box center [57, 245] width 105 height 26
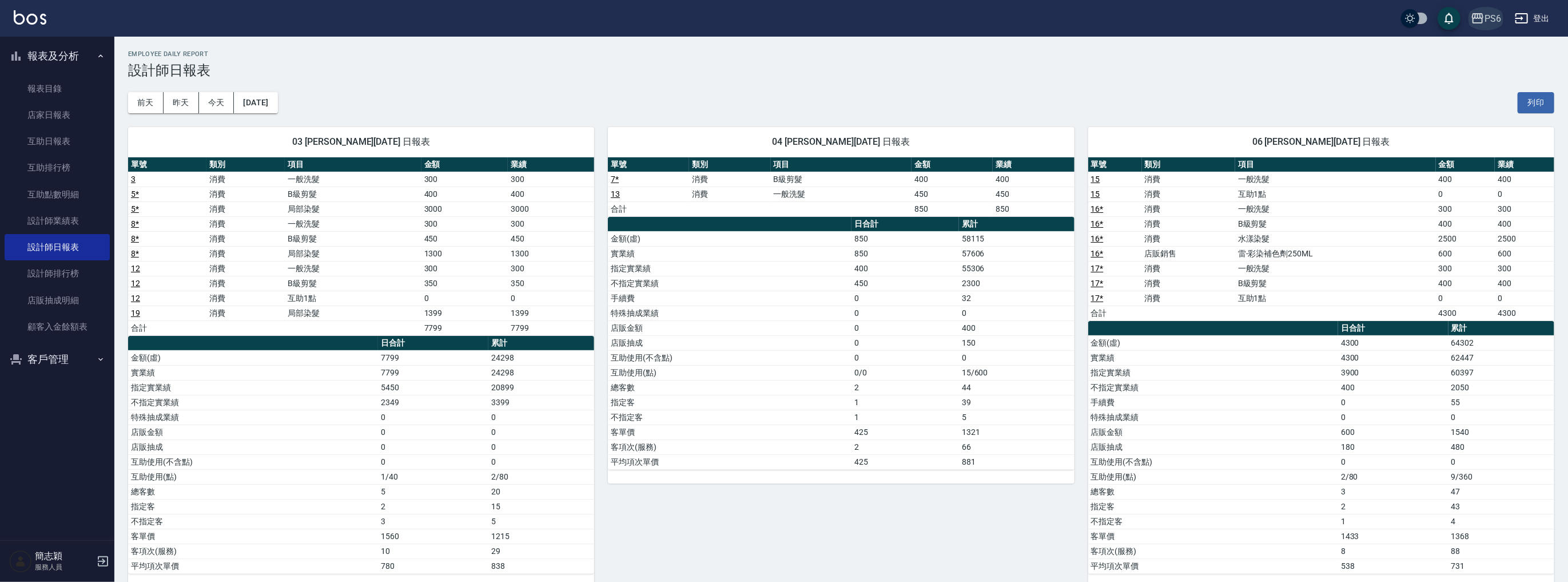
click at [1487, 18] on div "PS6" at bounding box center [1493, 18] width 17 height 14
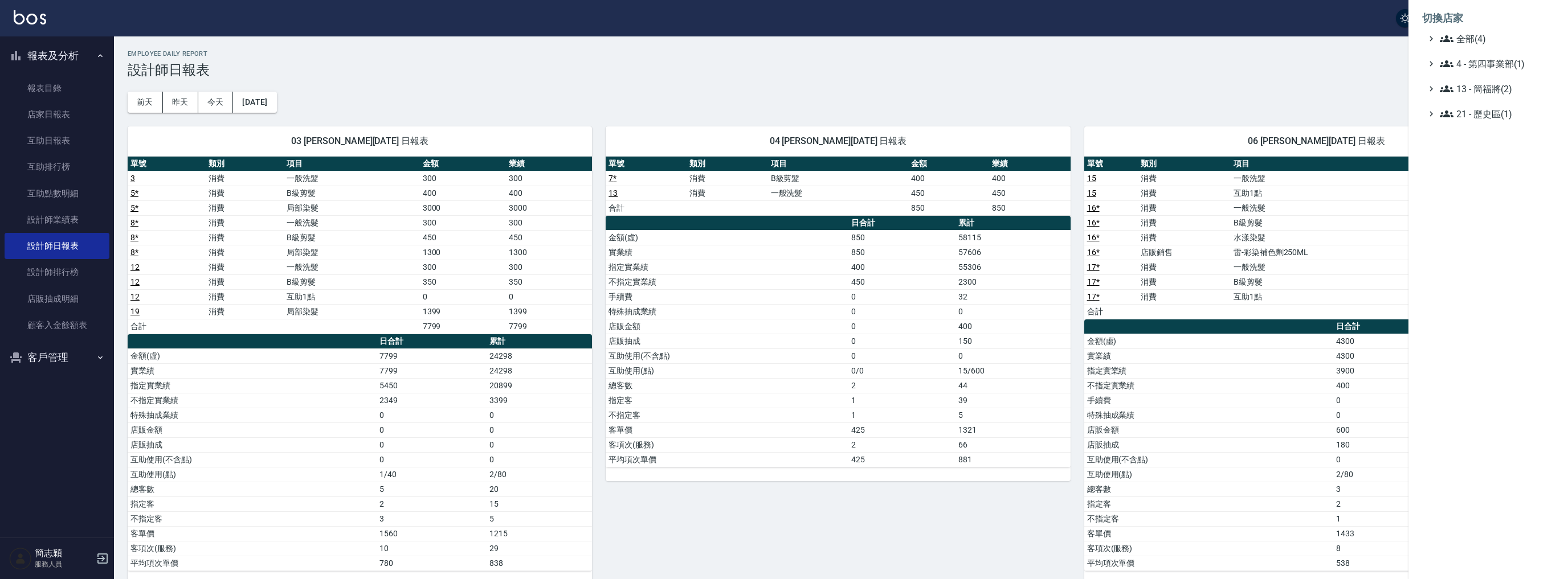
click at [1475, 31] on li "切換店家" at bounding box center [1488, 18] width 132 height 27
click at [1474, 36] on span "全部(4)" at bounding box center [1494, 39] width 110 height 14
click at [1485, 114] on span "名[PERSON_NAME]" at bounding box center [1493, 110] width 112 height 14
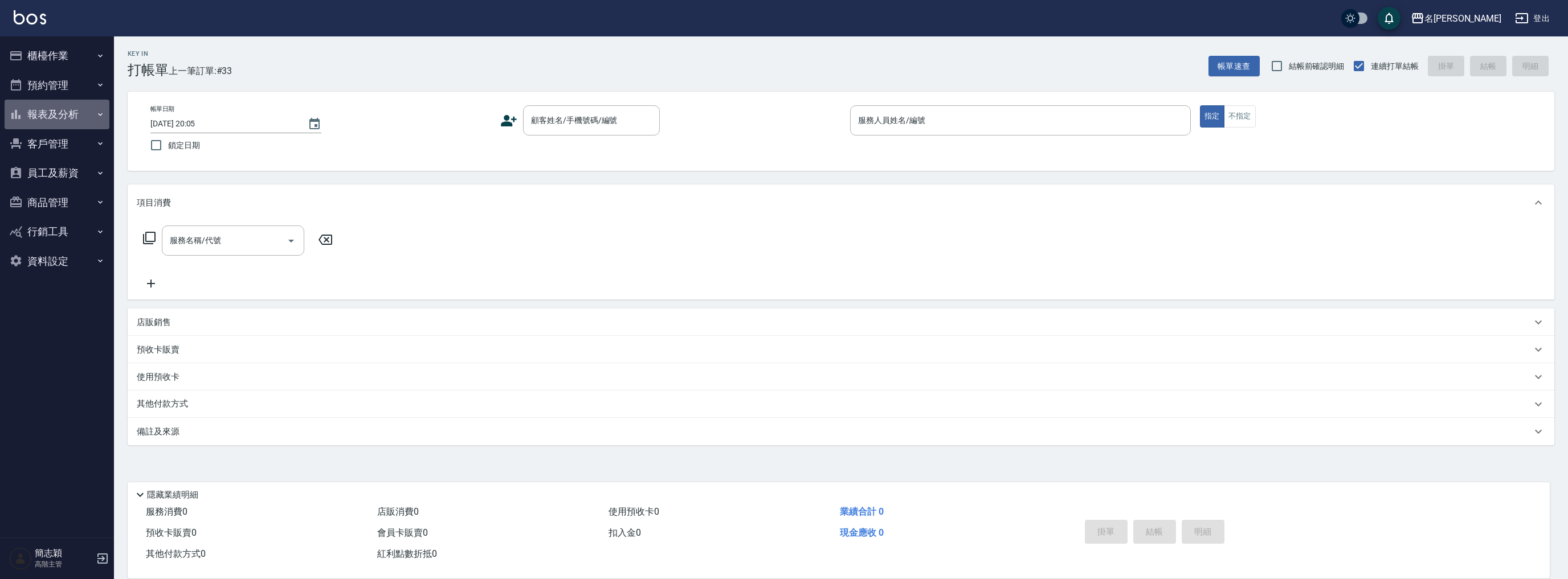
click at [69, 110] on button "報表及分析" at bounding box center [57, 114] width 105 height 30
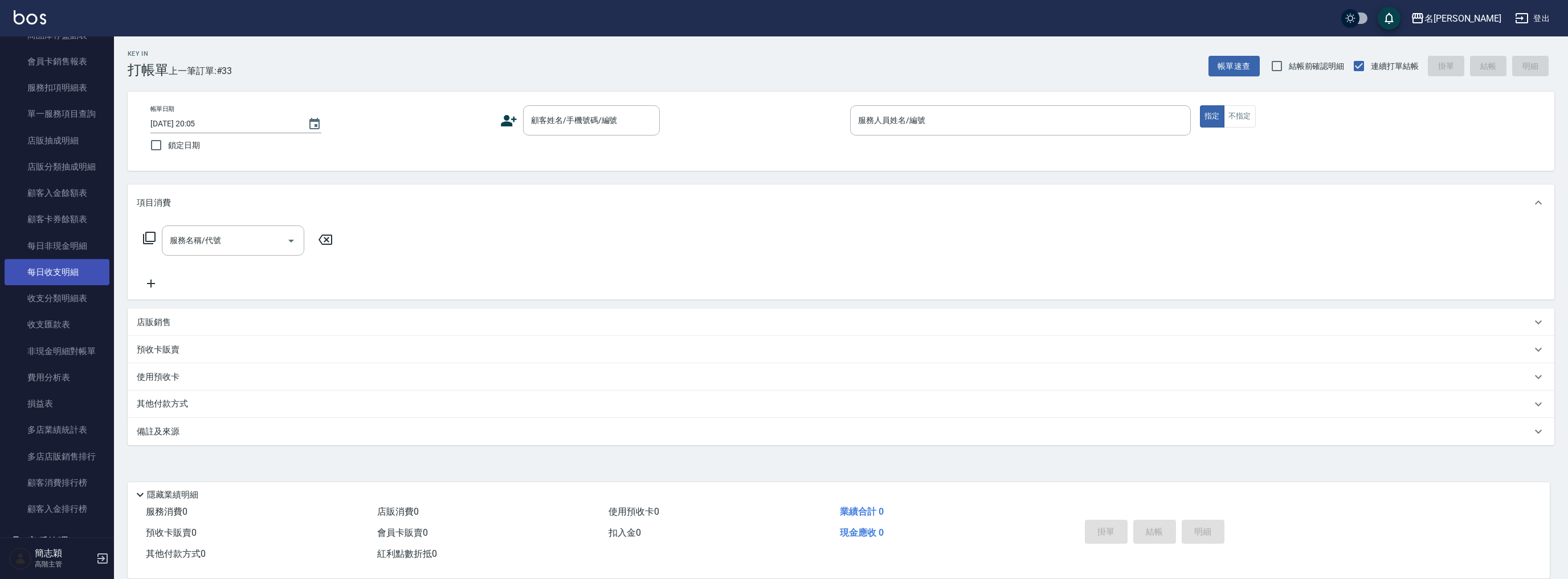
scroll to position [893, 0]
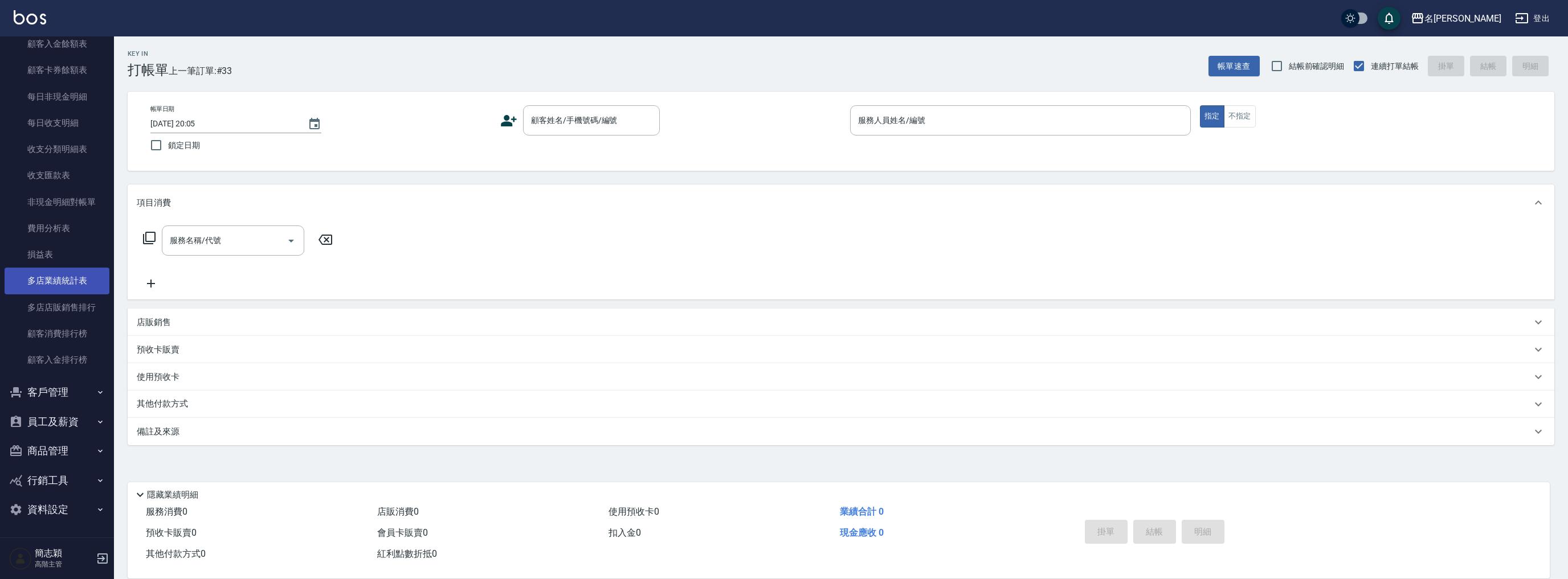
click at [67, 283] on link "多店業績統計表" at bounding box center [57, 280] width 105 height 26
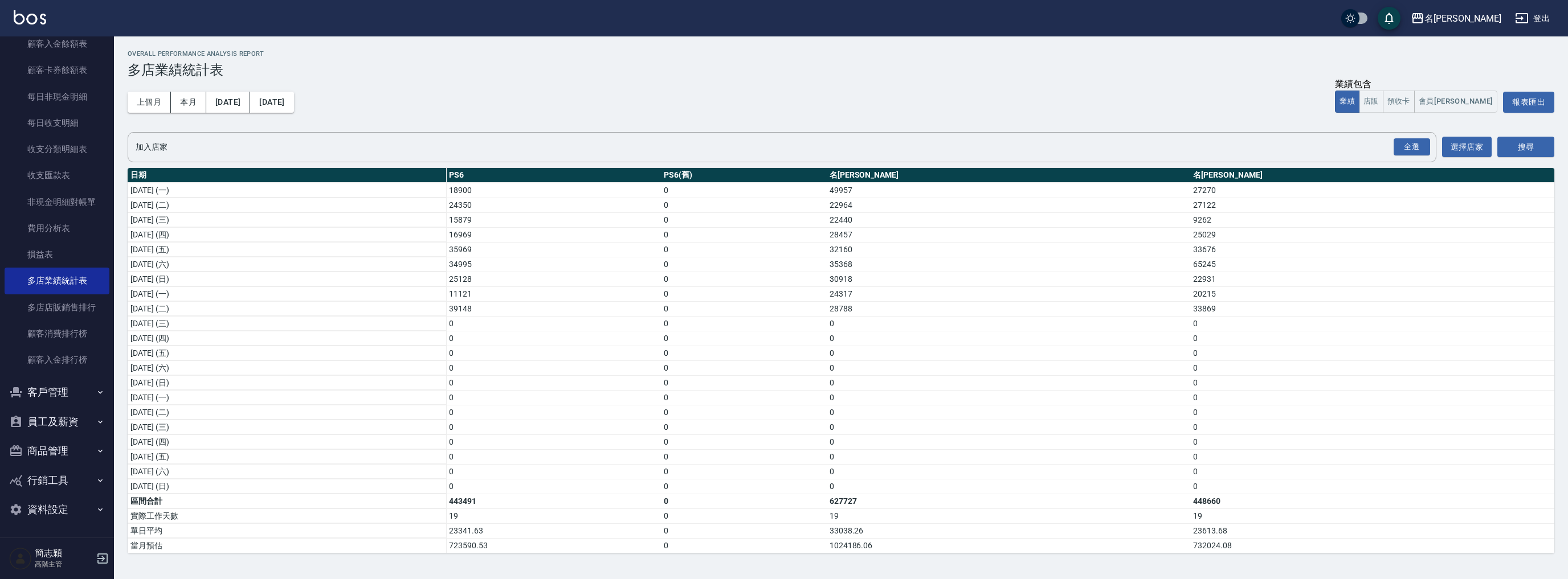
scroll to position [150, 0]
